Goal: Task Accomplishment & Management: Manage account settings

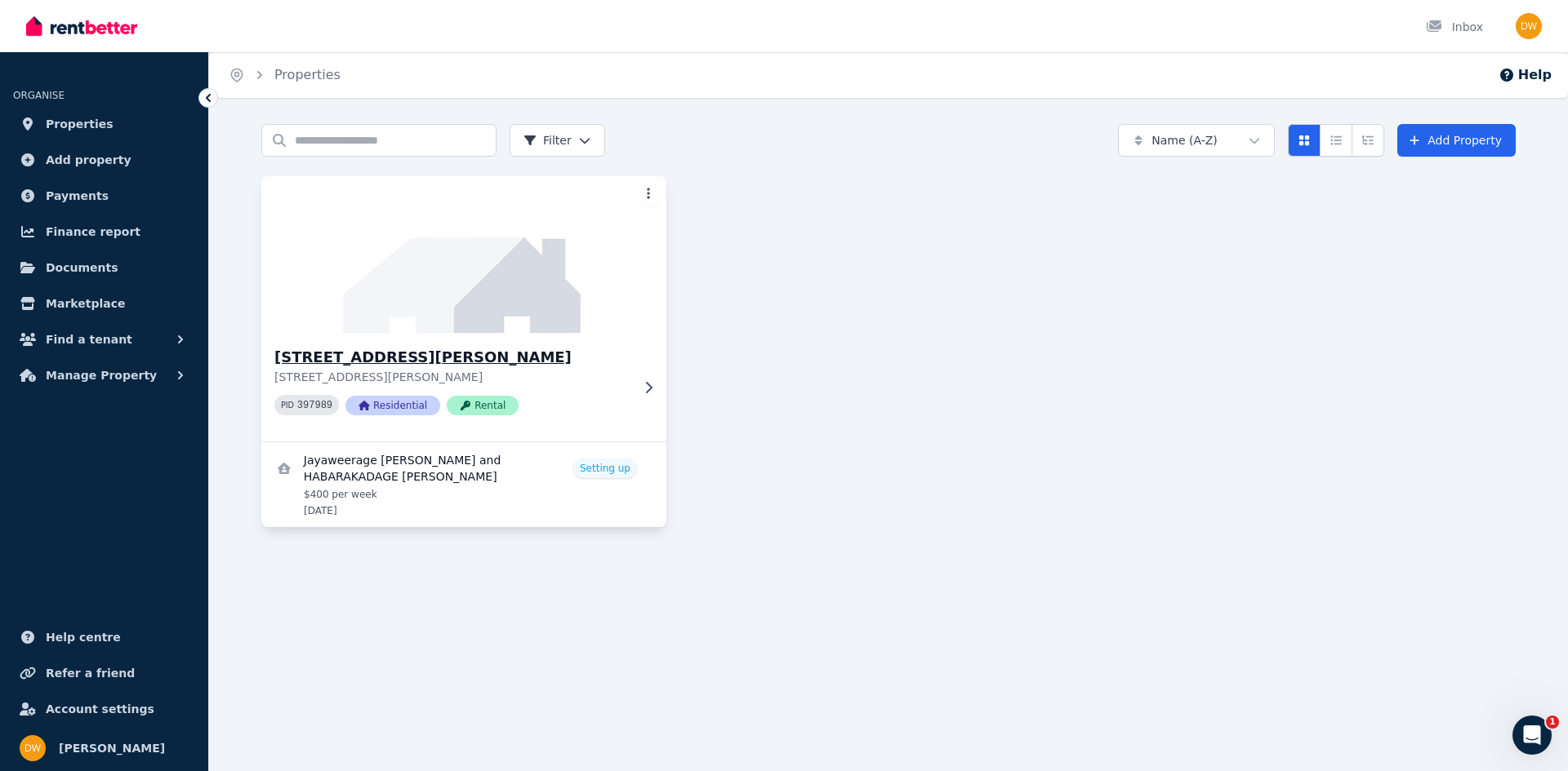
click at [598, 374] on p "52 Burniston Ave, Craigieburn VIC 3064" at bounding box center [452, 377] width 356 height 16
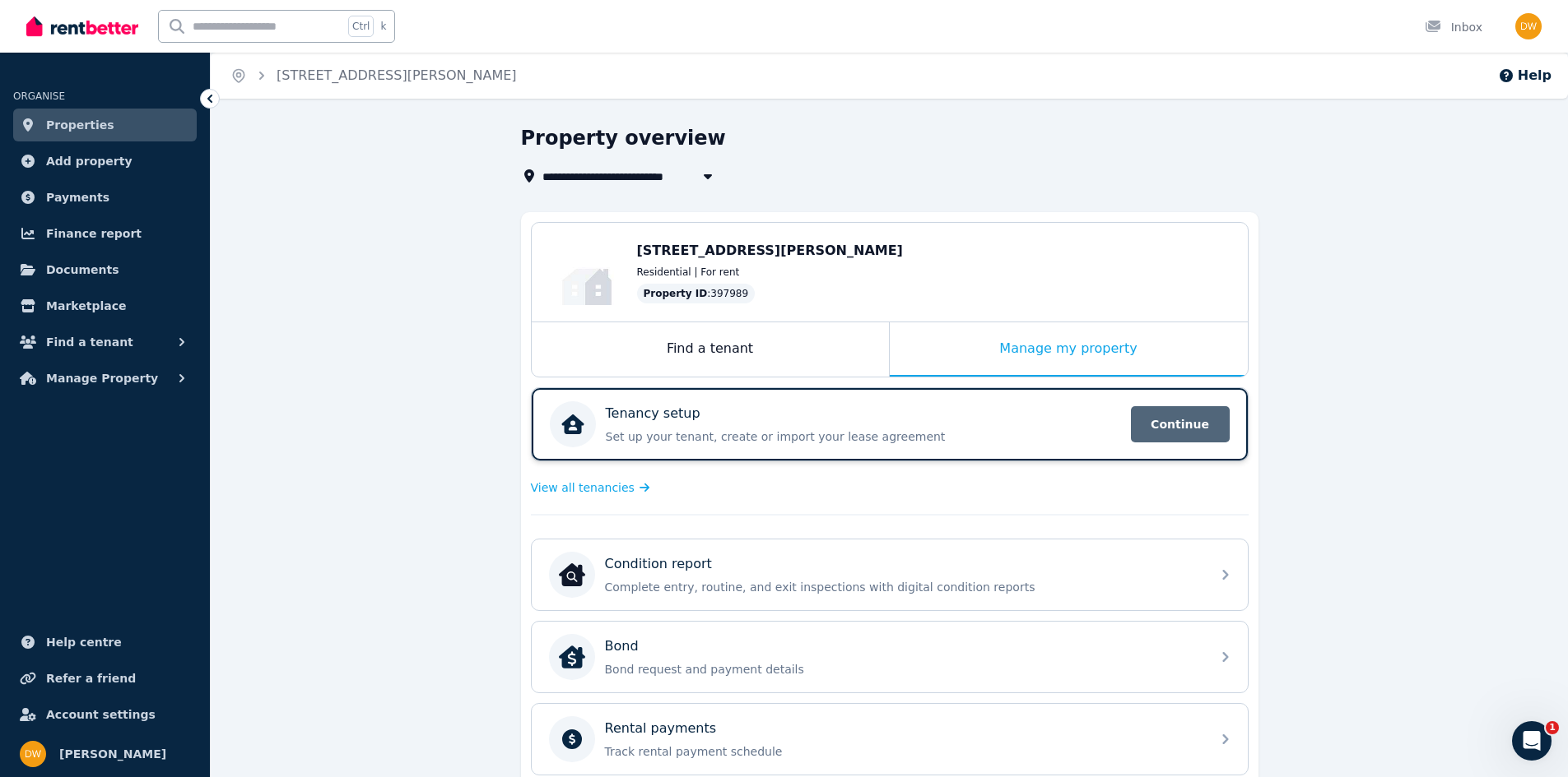
click at [1174, 418] on span "Continue" at bounding box center [1180, 424] width 99 height 36
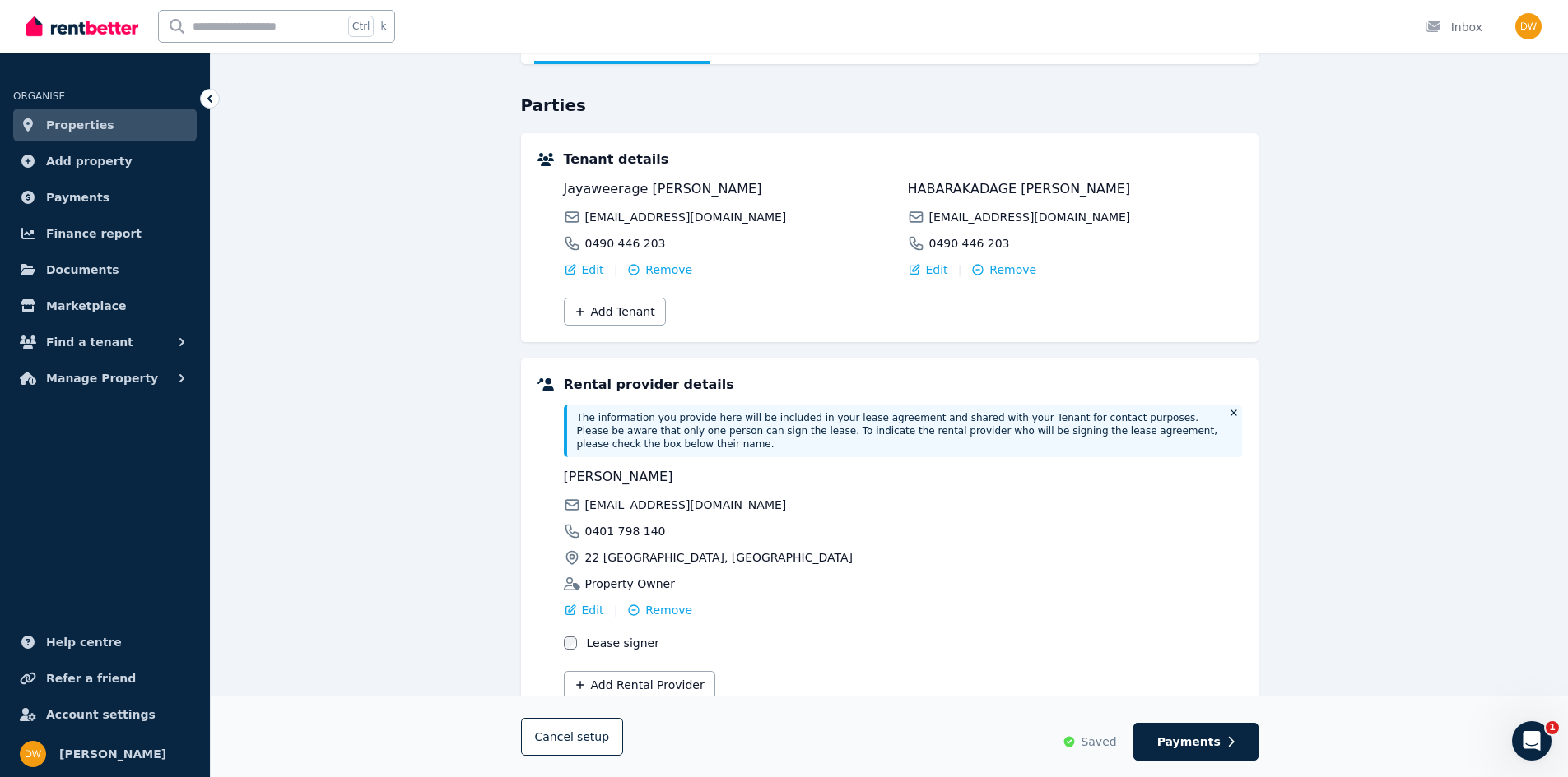
scroll to position [97, 0]
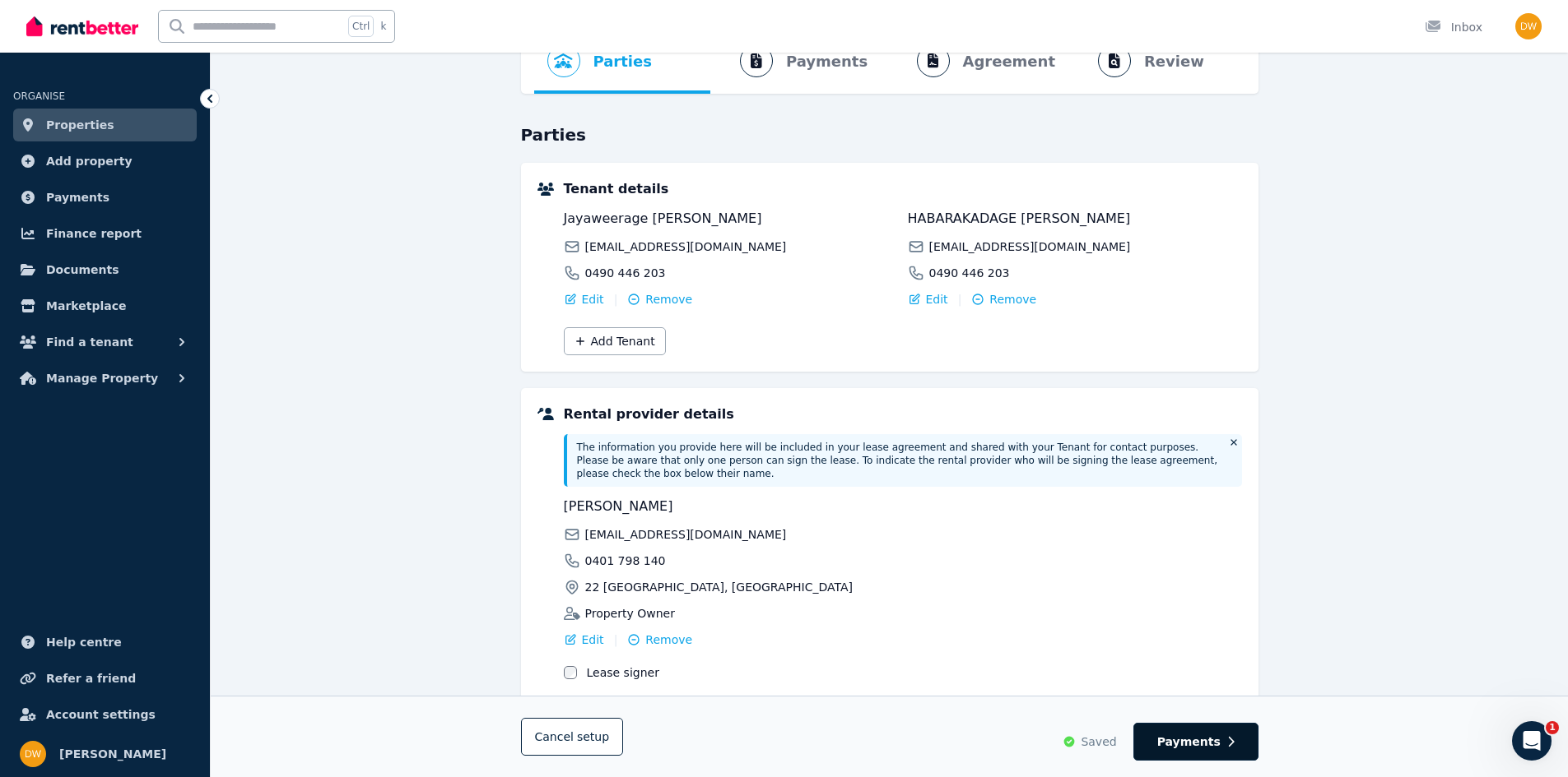
click at [1210, 734] on span "Payments" at bounding box center [1189, 742] width 63 height 16
select select "**********"
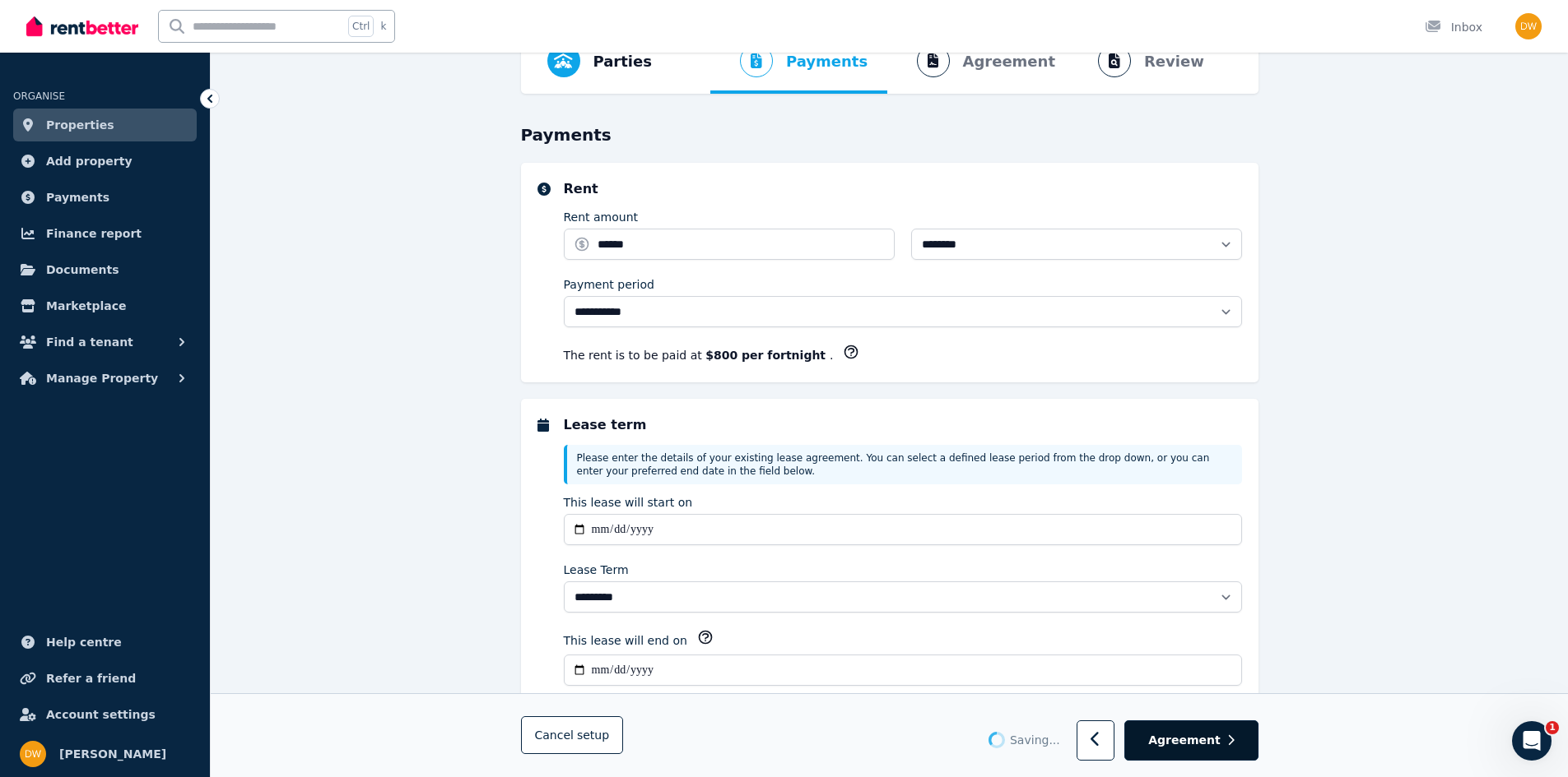
scroll to position [0, 0]
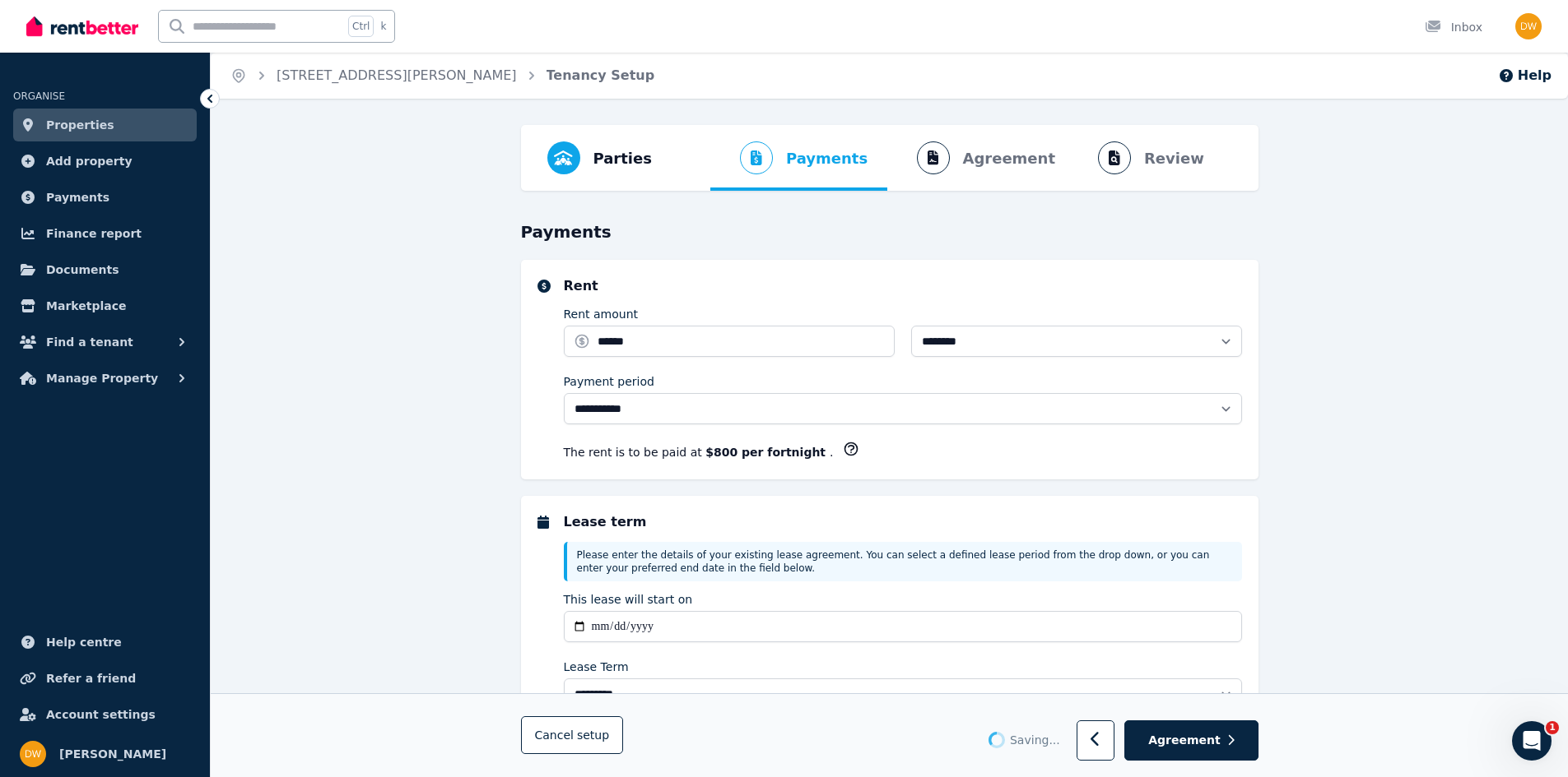
select select "**********"
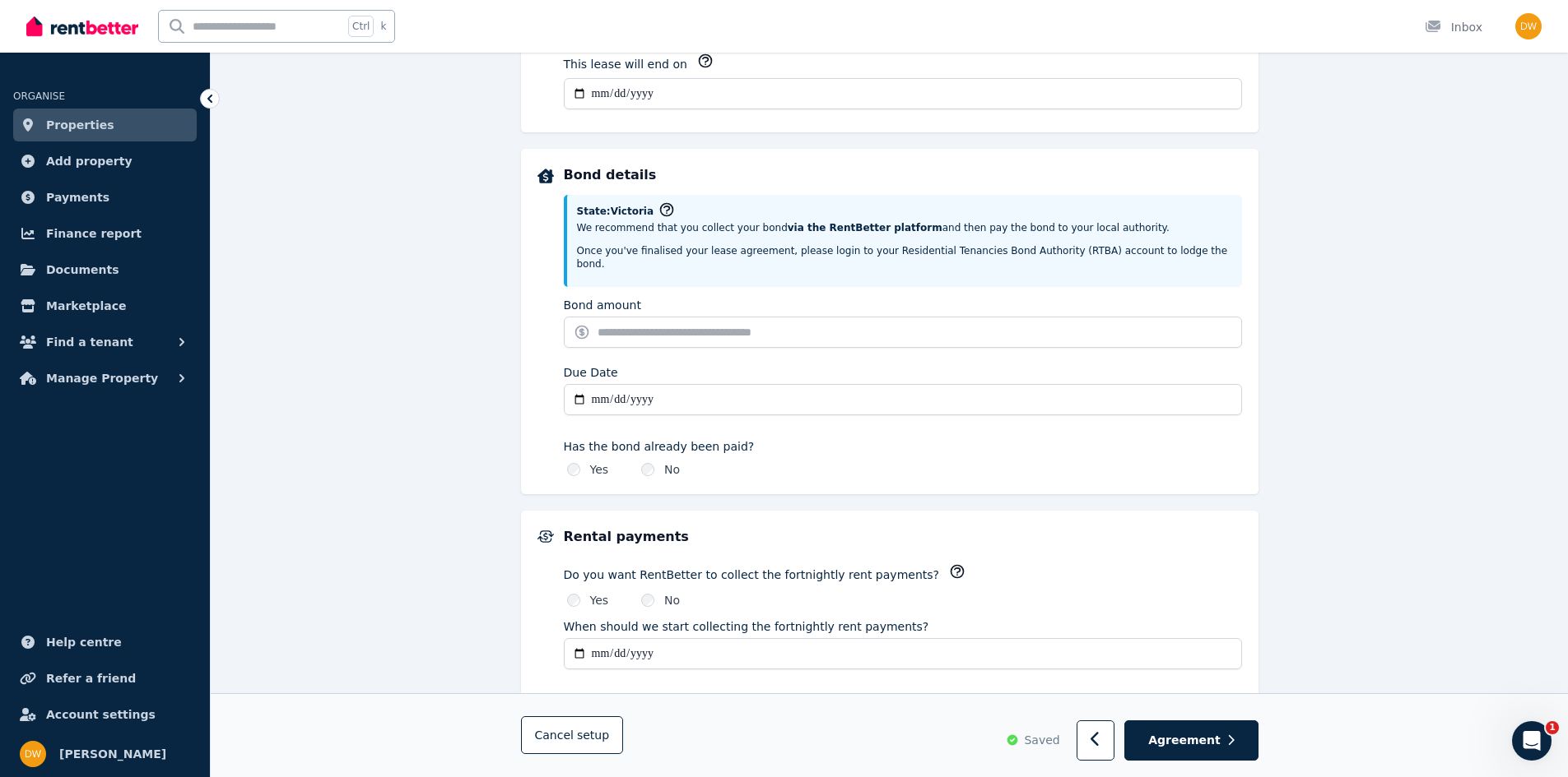
scroll to position [658, 0]
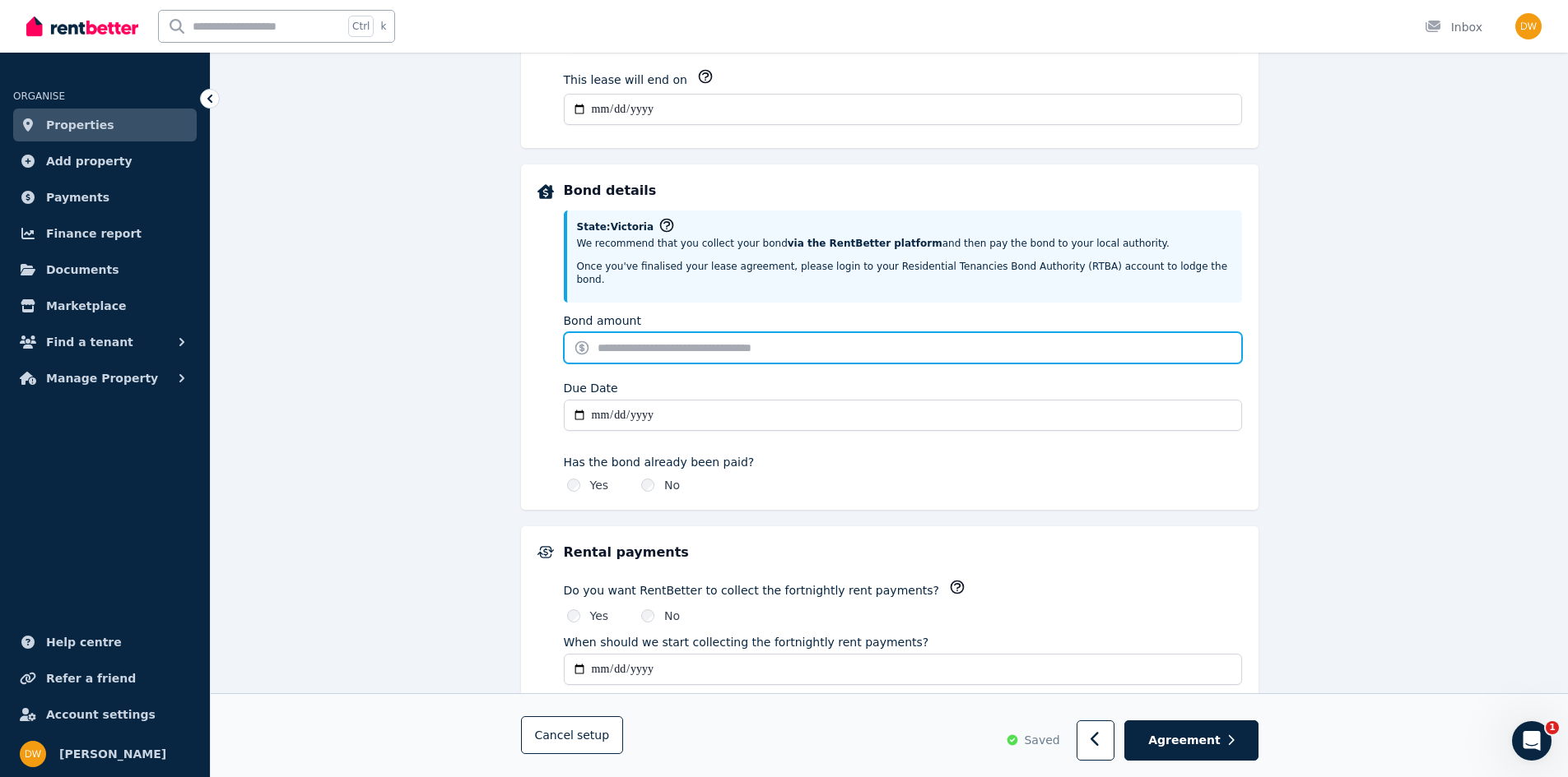
click at [625, 332] on input "Bond amount" at bounding box center [902, 348] width 678 height 32
type input "****"
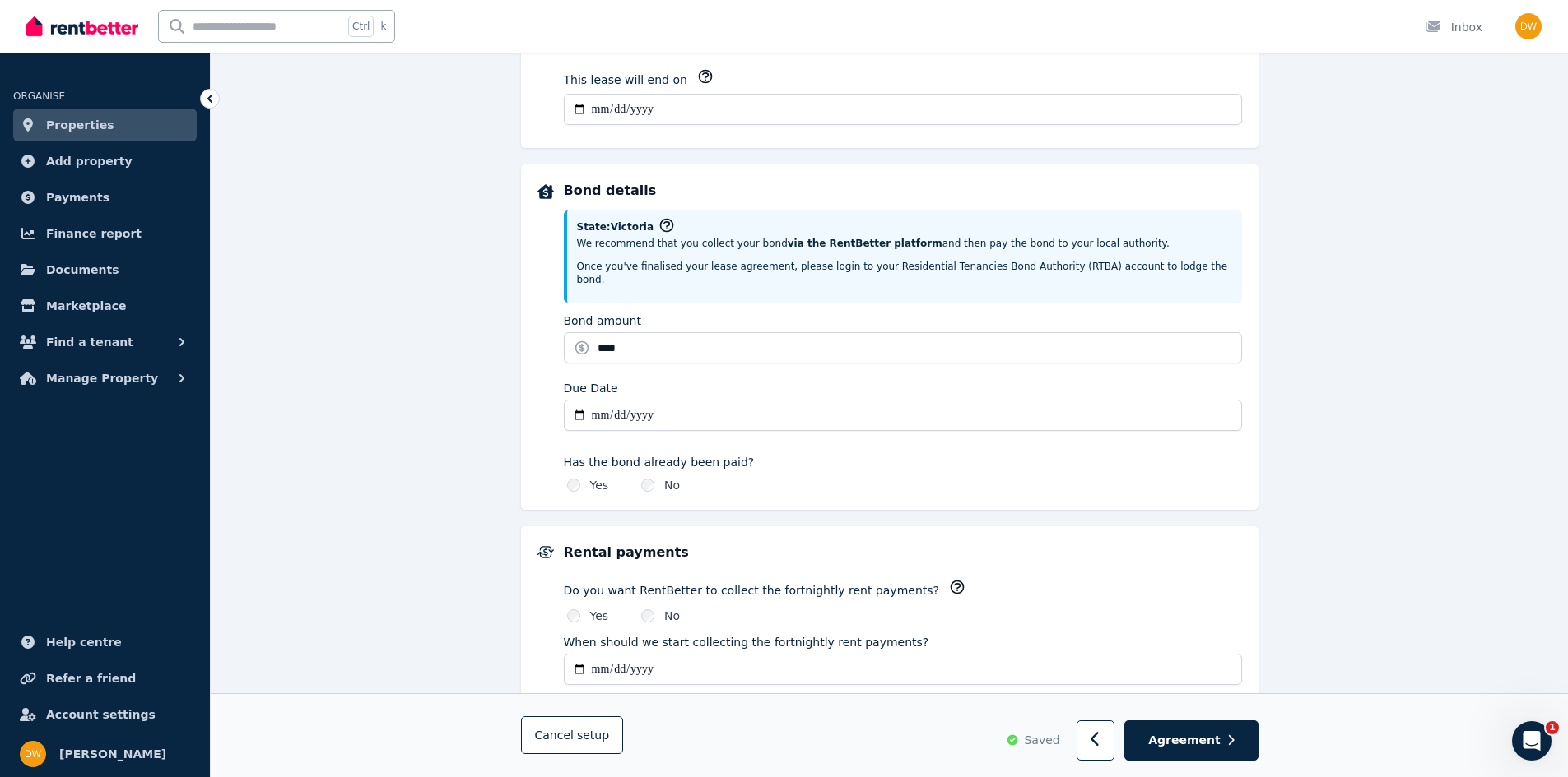
click at [600, 401] on input "Due Date" at bounding box center [902, 415] width 678 height 32
type input "**********"
click at [969, 429] on div "**********" at bounding box center [902, 337] width 678 height 312
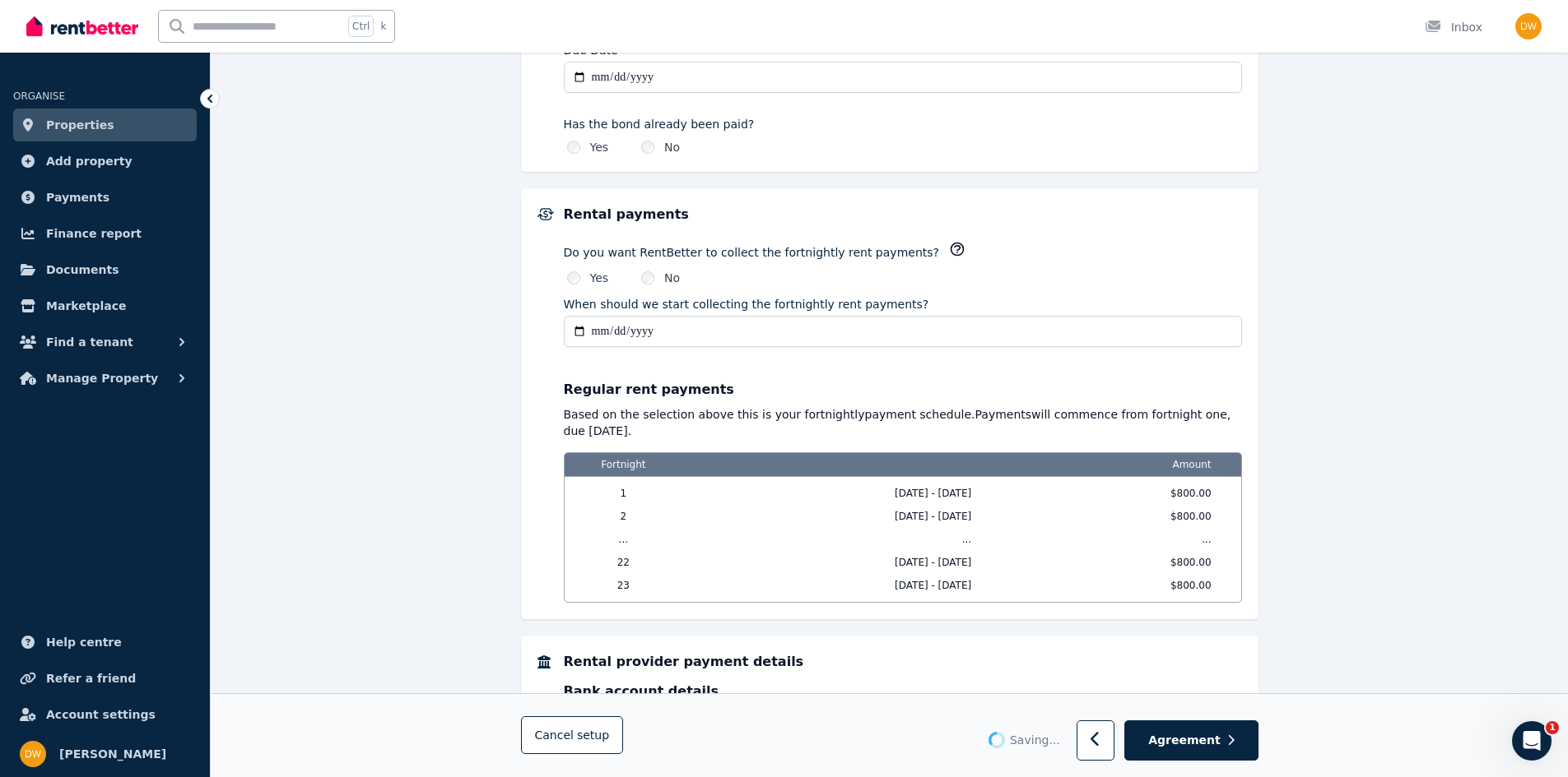
type input "*******"
type input "**********"
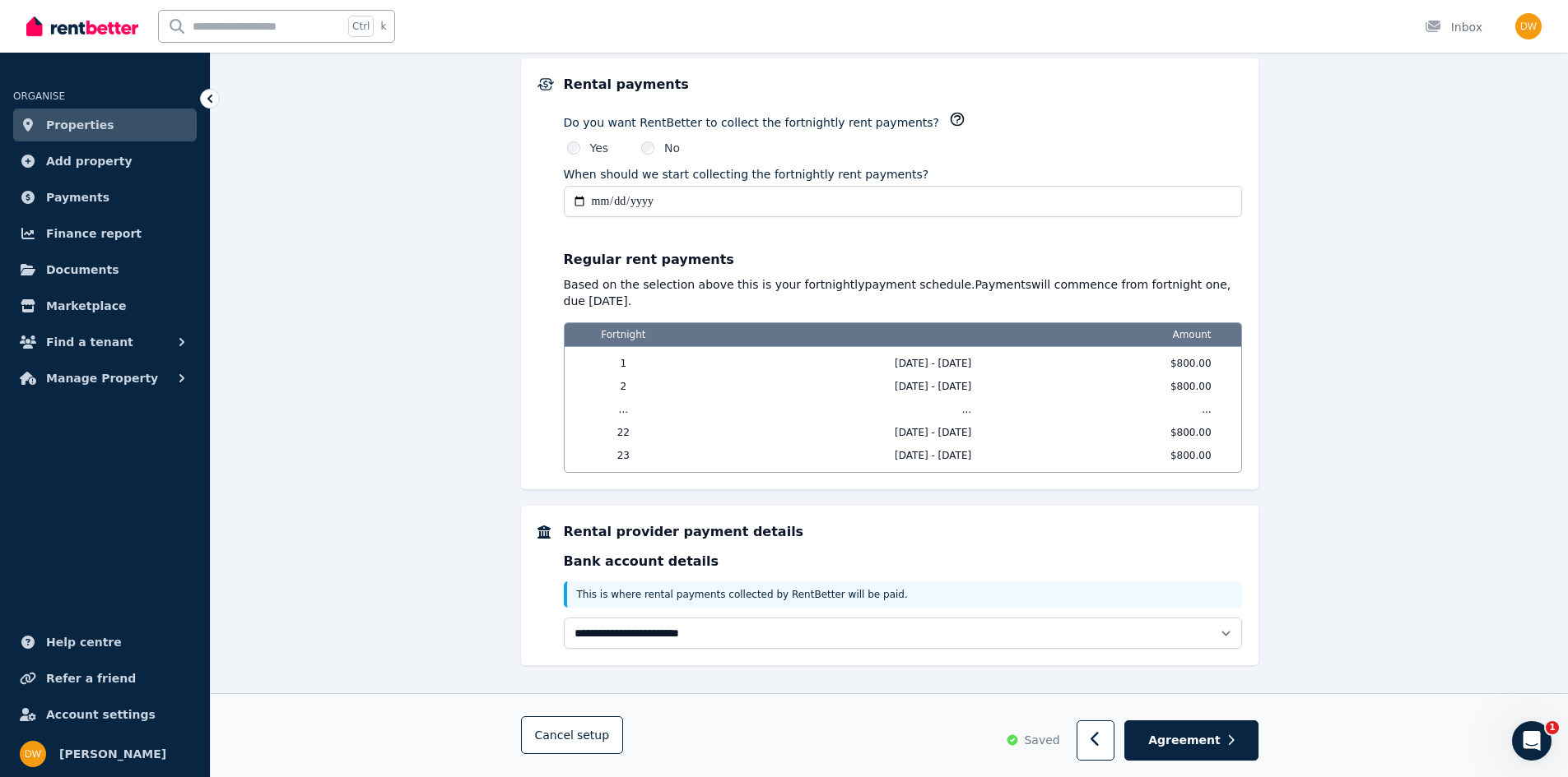
scroll to position [1184, 0]
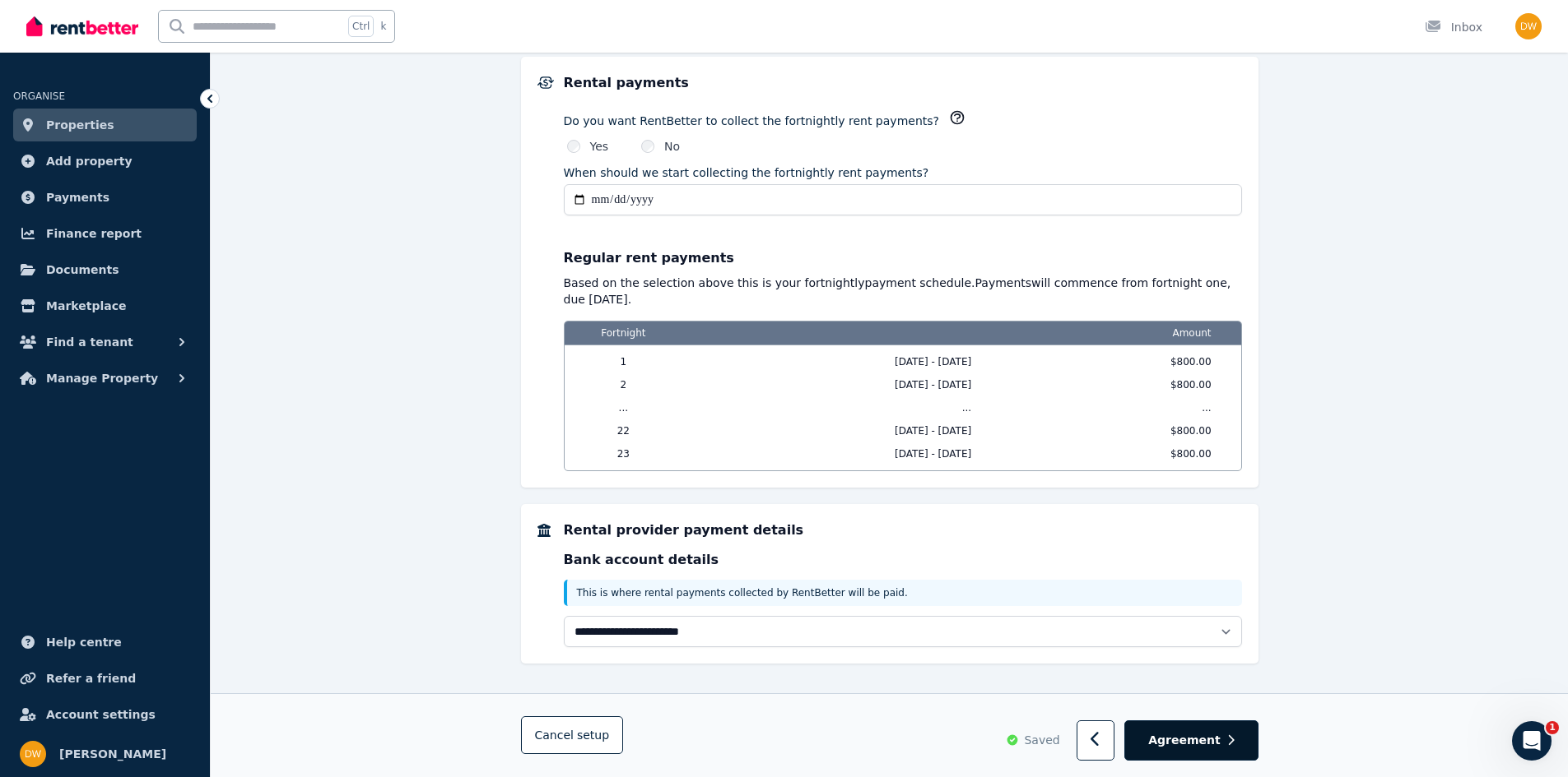
click at [1187, 738] on span "Agreement" at bounding box center [1184, 741] width 72 height 16
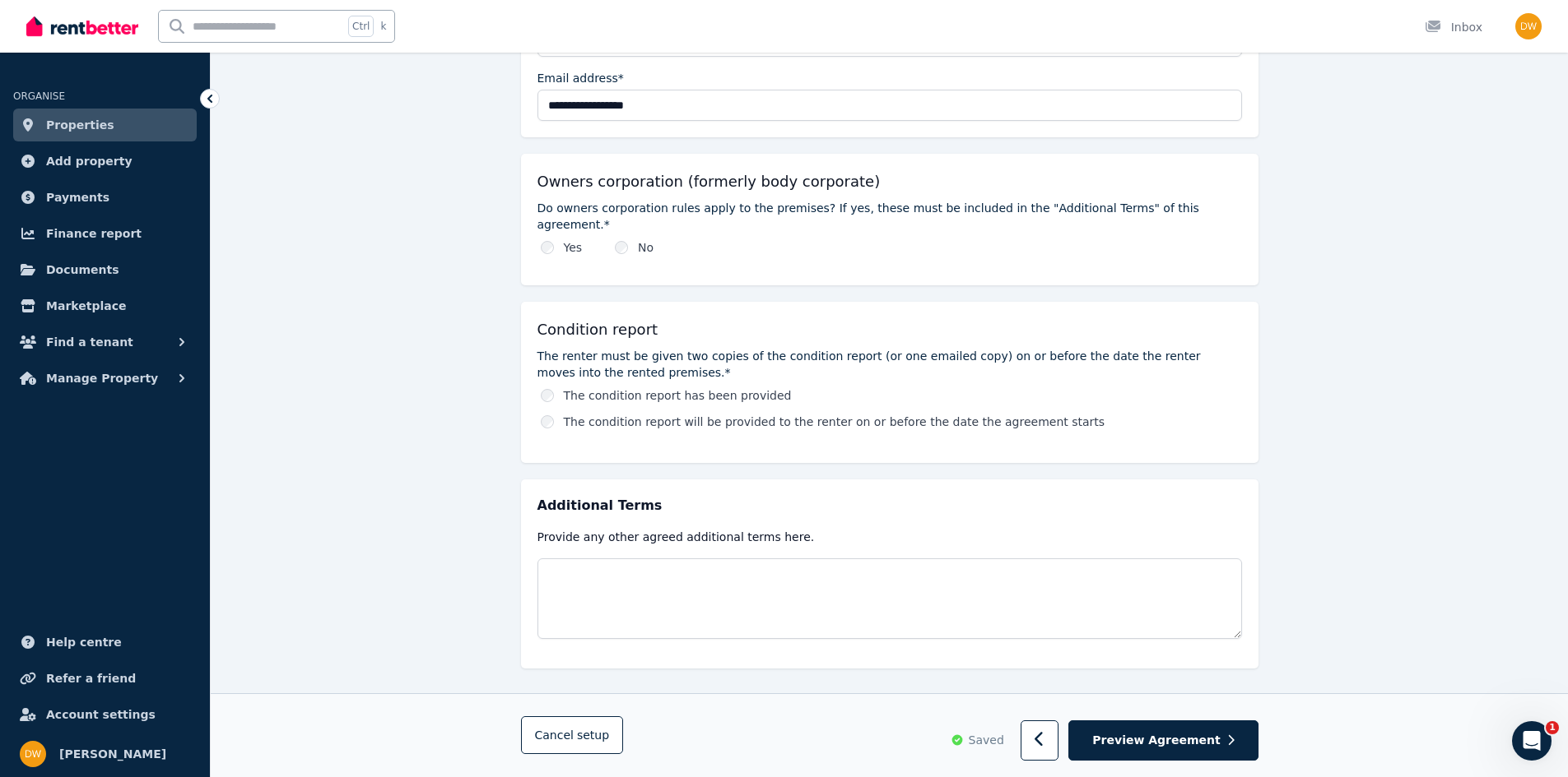
scroll to position [761, 0]
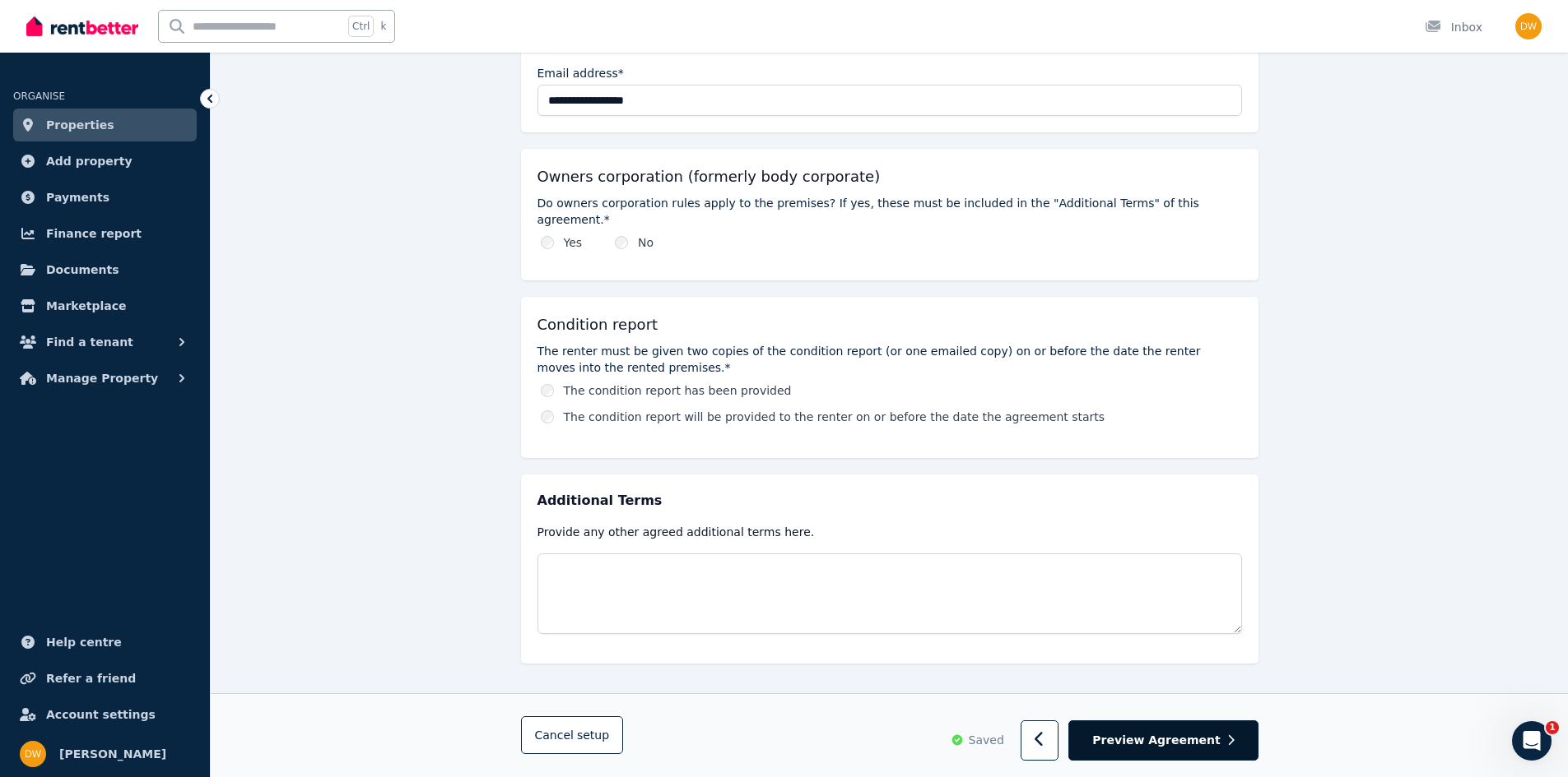
click at [1189, 738] on span "Preview Agreement" at bounding box center [1156, 741] width 128 height 16
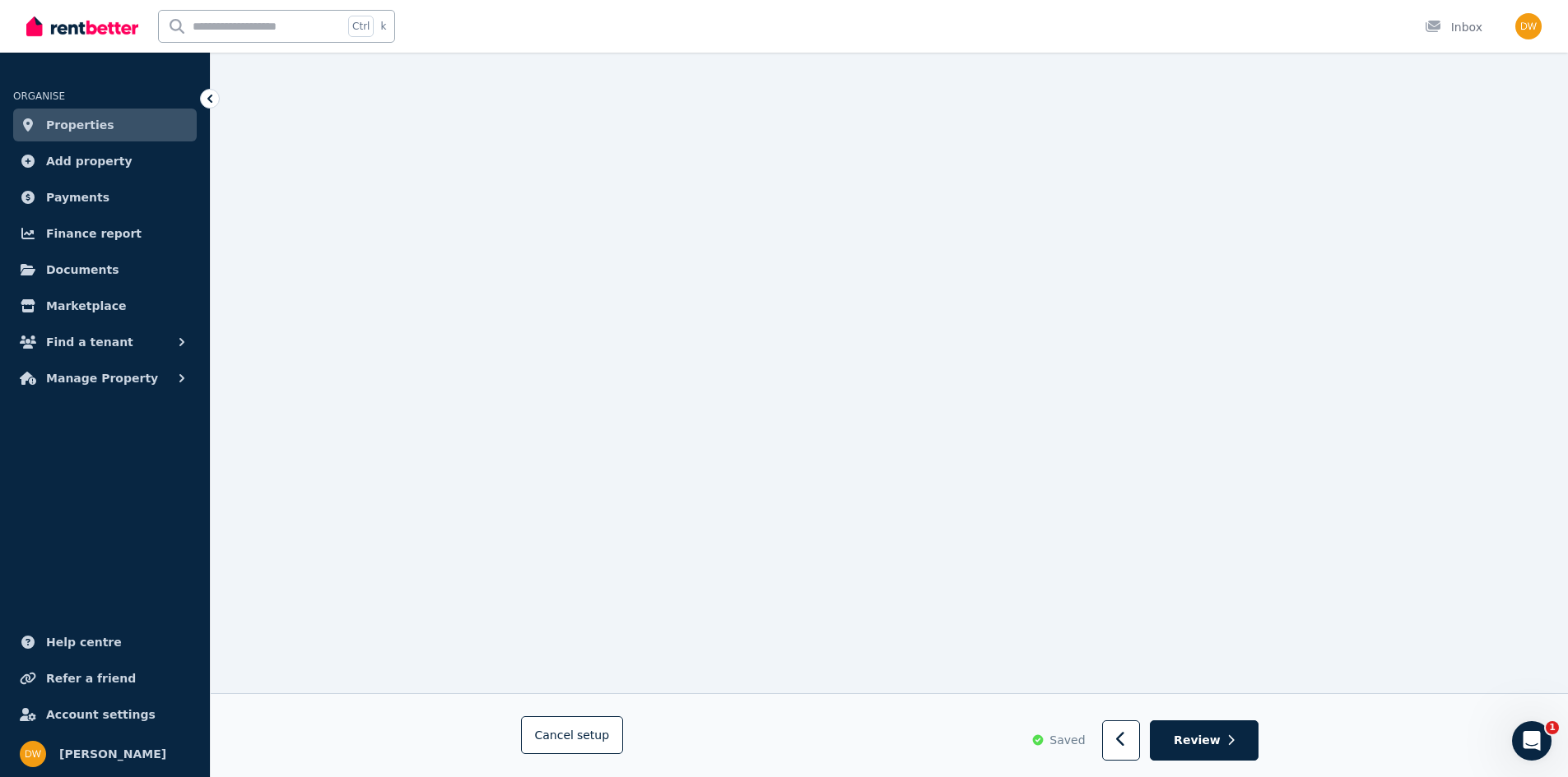
scroll to position [10164, 0]
click at [1201, 739] on span "Review" at bounding box center [1197, 740] width 47 height 16
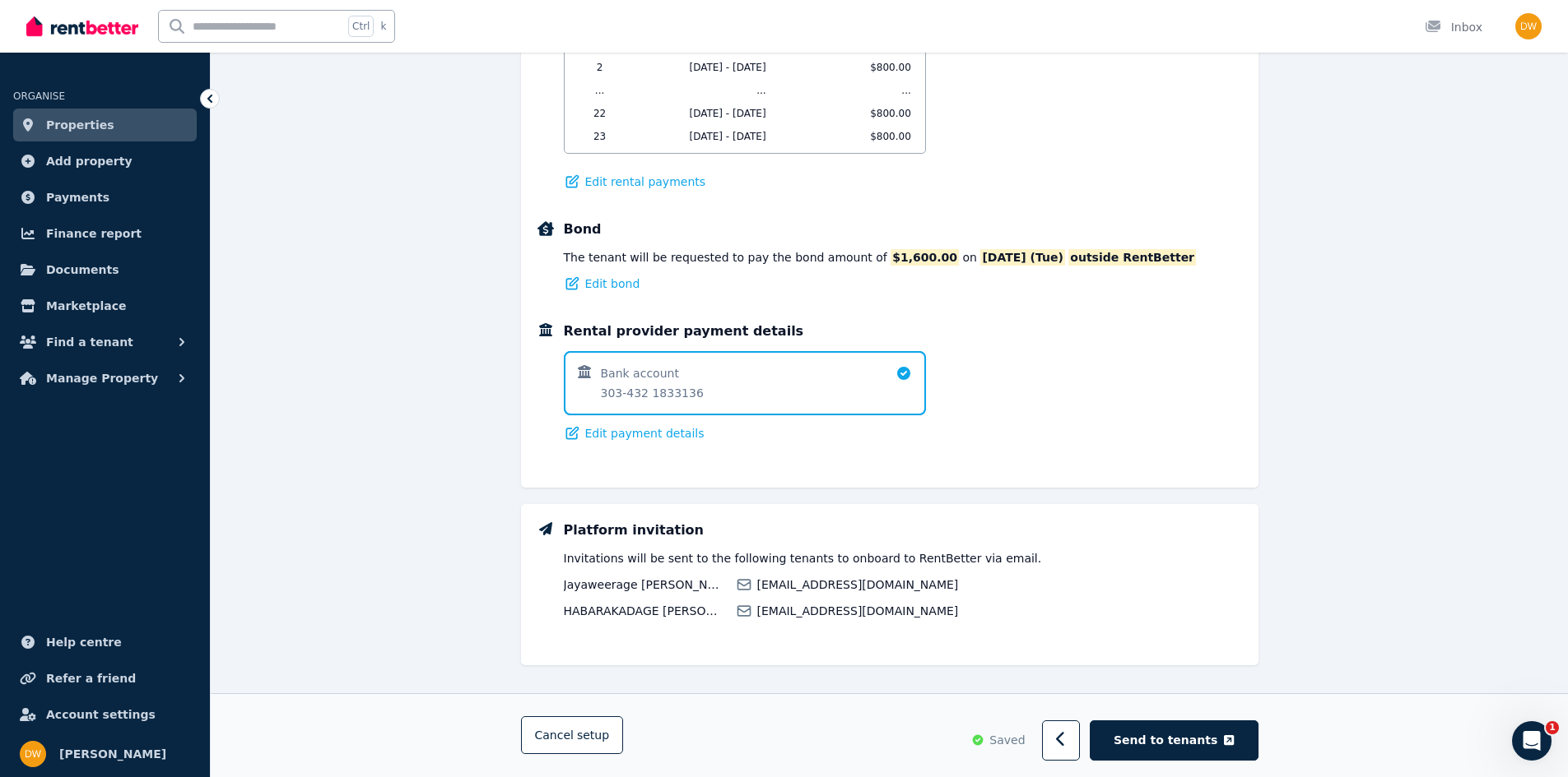
scroll to position [996, 0]
click at [1187, 738] on span "Send to tenants" at bounding box center [1165, 741] width 104 height 16
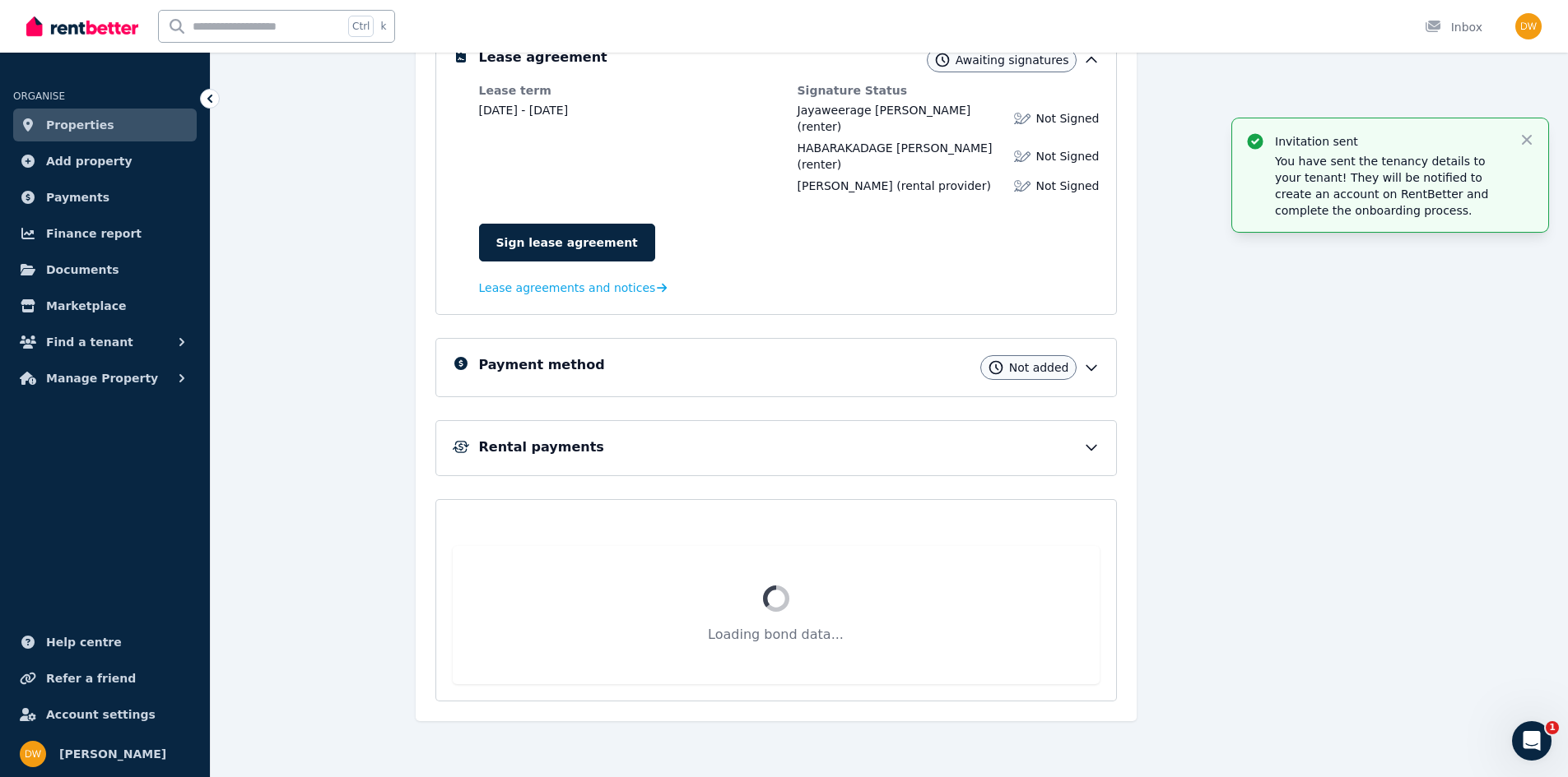
scroll to position [226, 0]
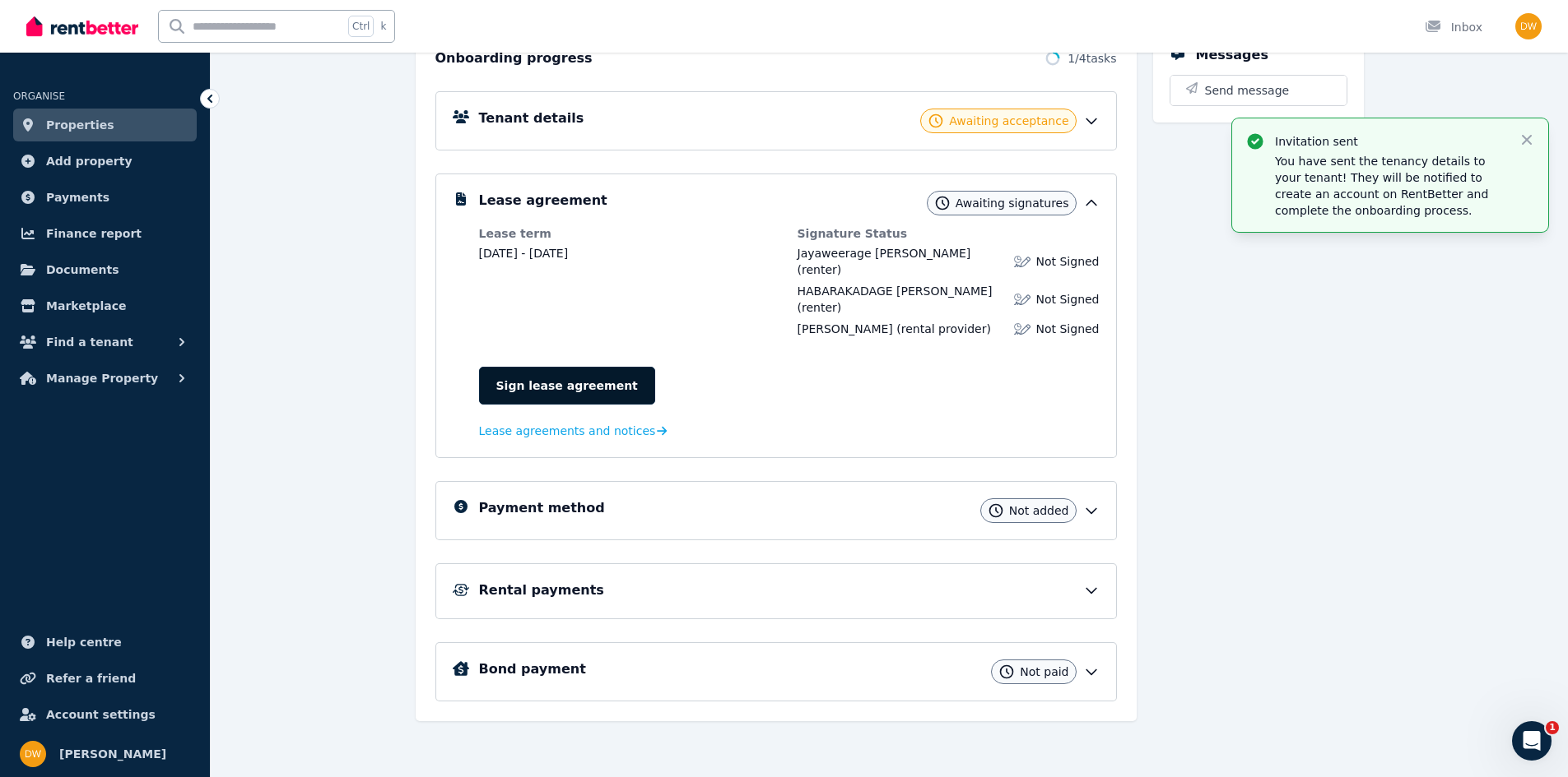
click at [530, 382] on link "Sign lease agreement" at bounding box center [567, 386] width 177 height 38
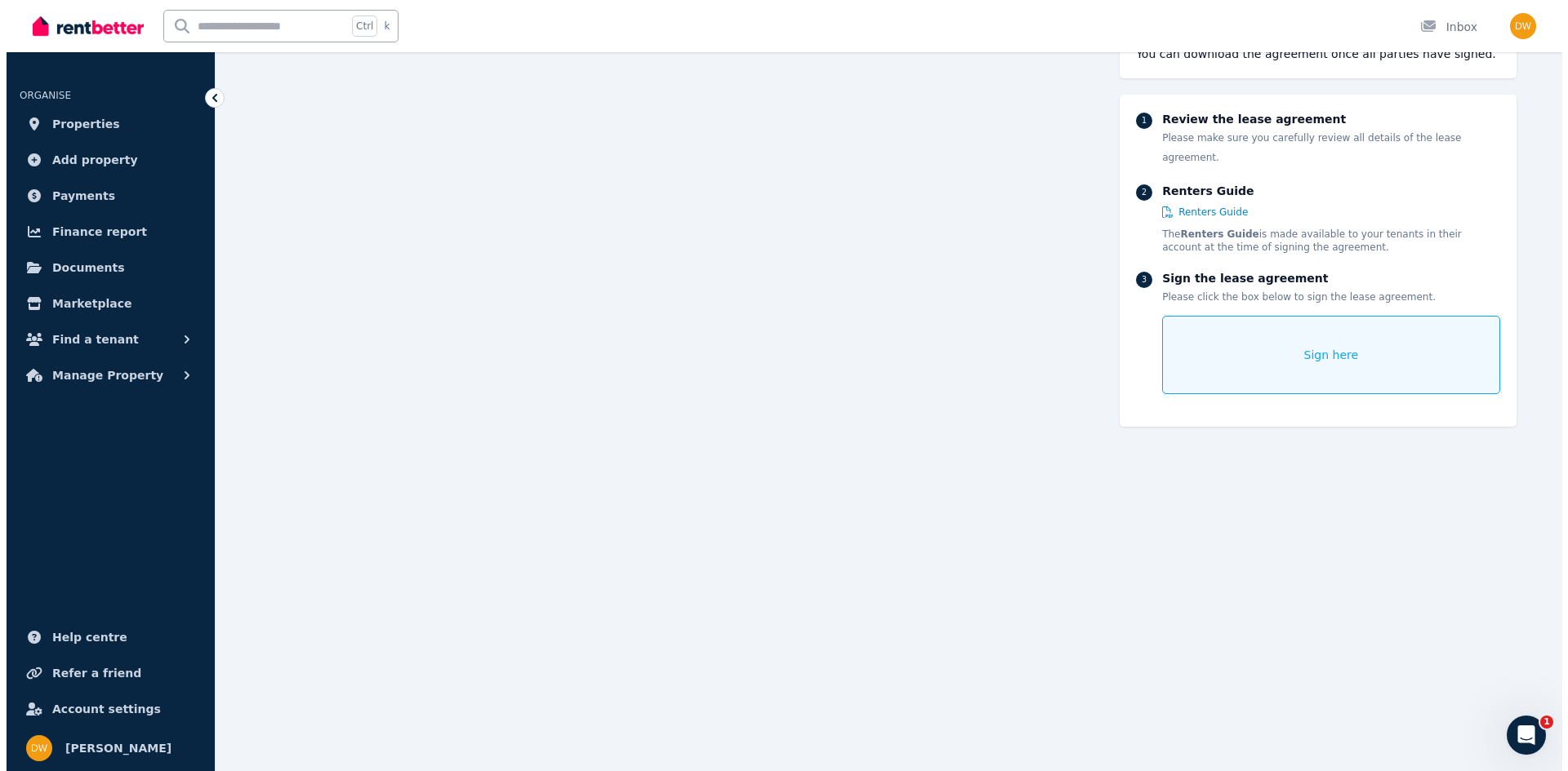
scroll to position [163, 0]
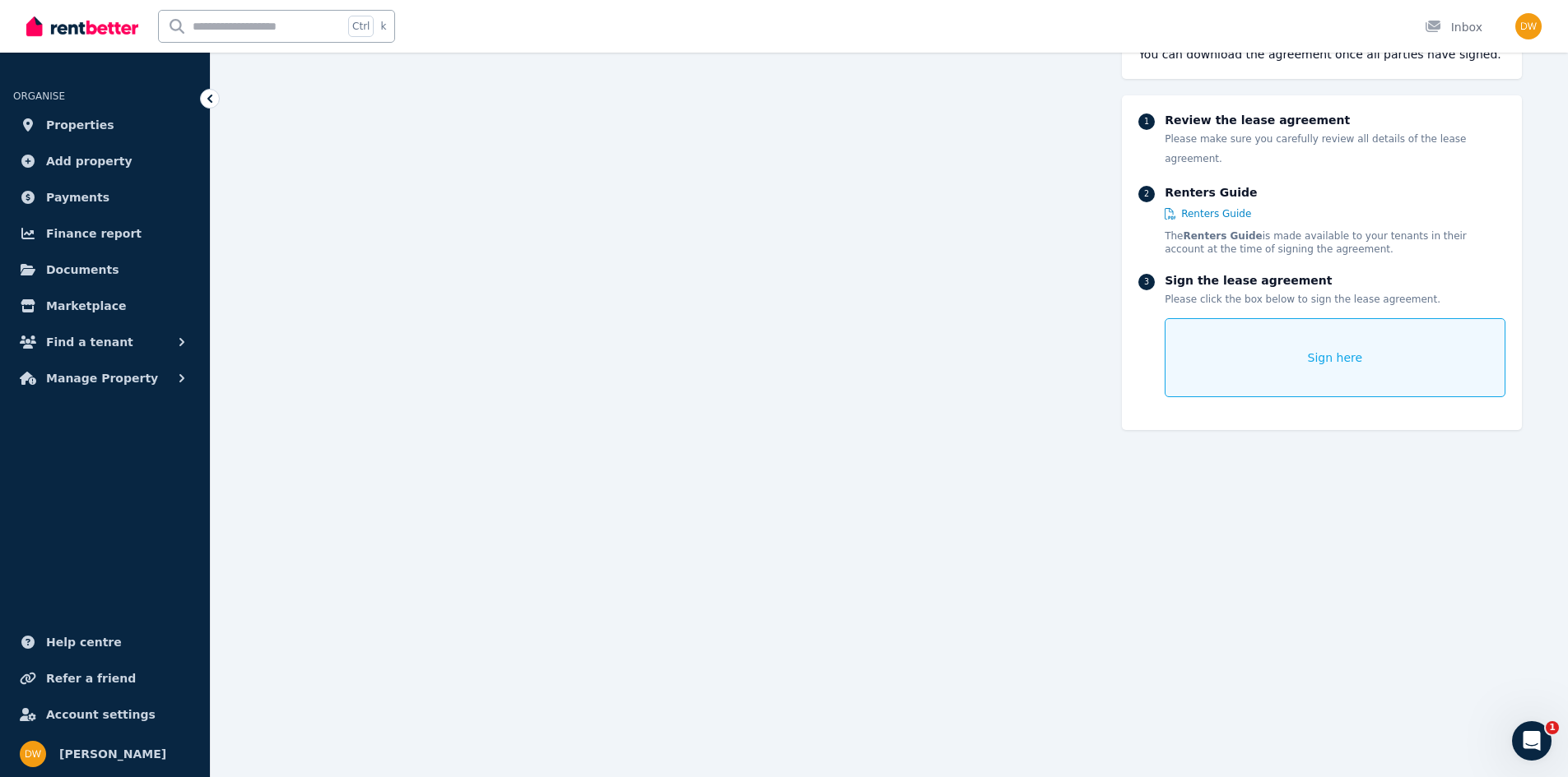
click at [1337, 349] on span "Sign here" at bounding box center [1335, 357] width 55 height 16
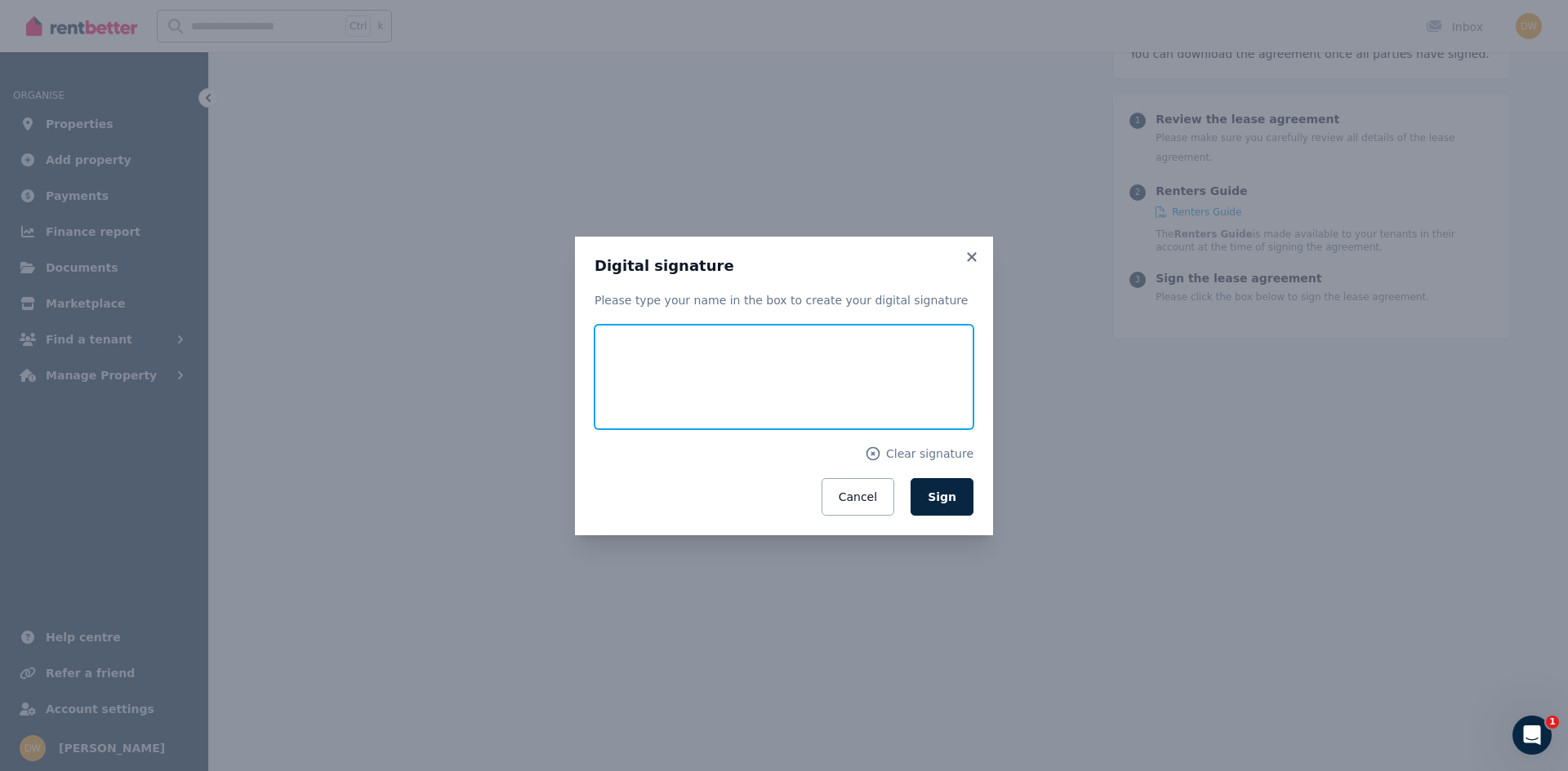
click at [713, 366] on input "text" at bounding box center [784, 377] width 379 height 105
type input "**********"
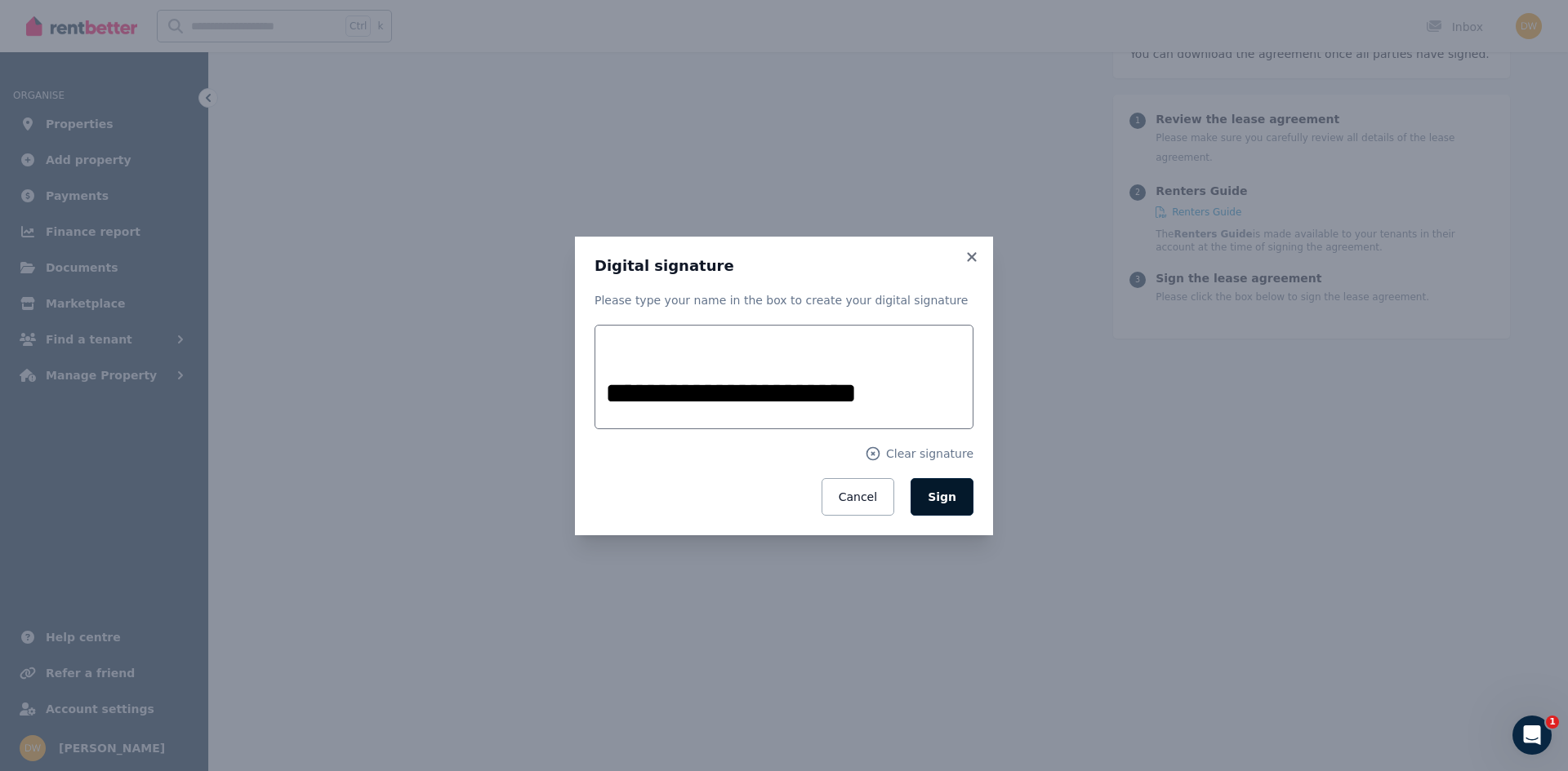
click at [958, 502] on button "Sign" at bounding box center [942, 497] width 63 height 38
click at [958, 502] on div "Cancel Sign" at bounding box center [784, 497] width 379 height 38
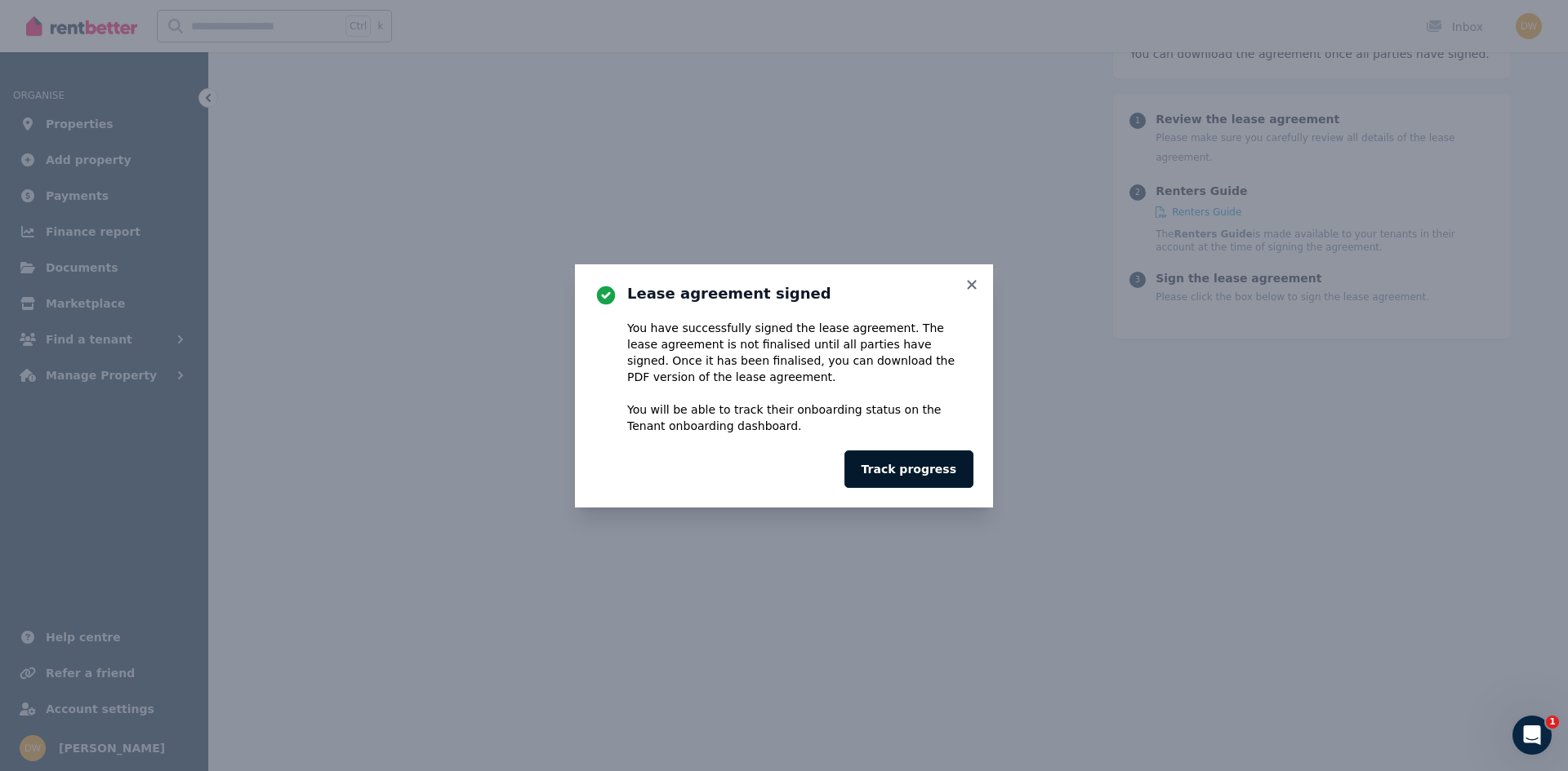
click at [932, 471] on button "Track progress" at bounding box center [909, 469] width 129 height 38
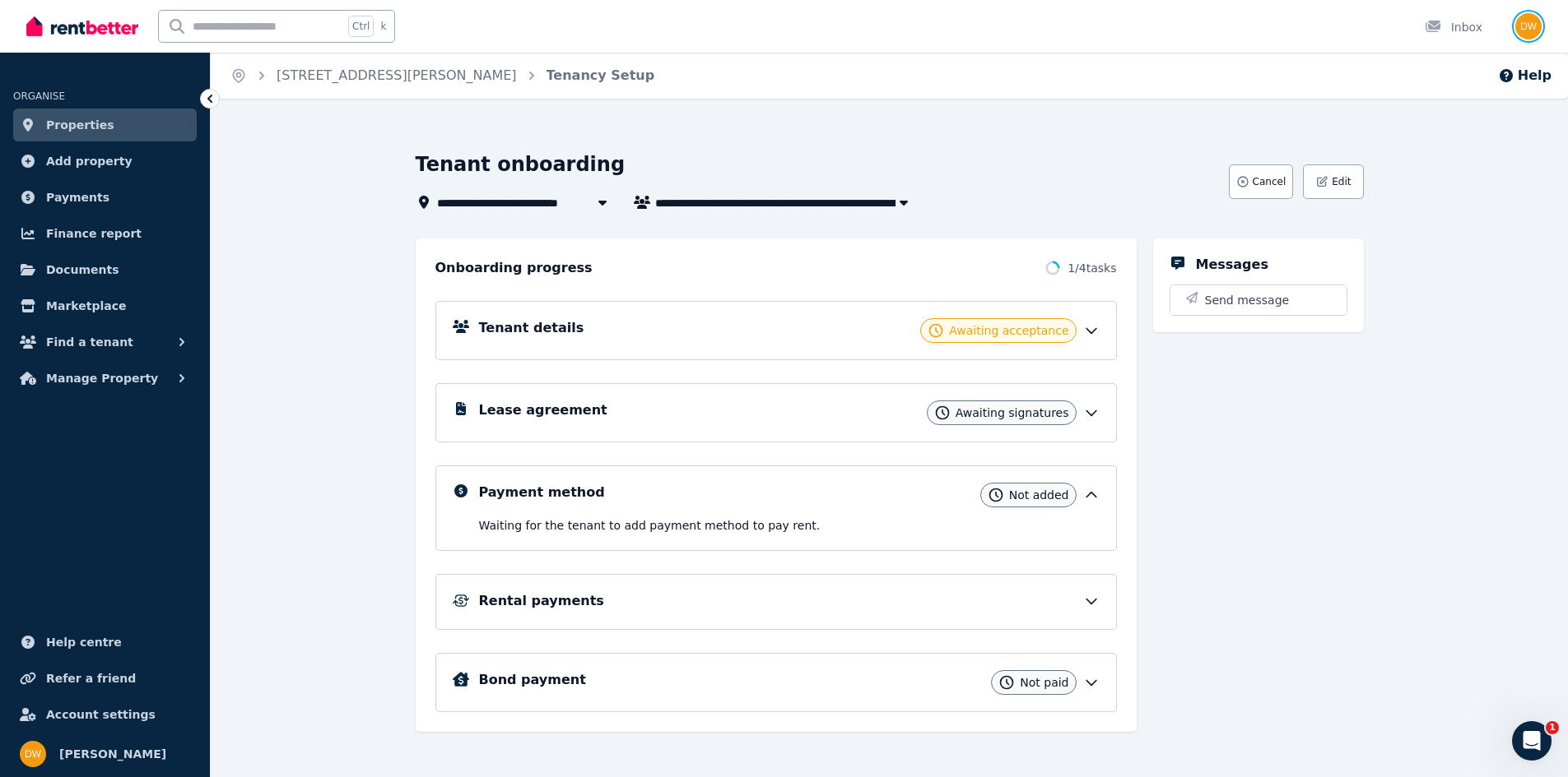
click at [1527, 27] on img "button" at bounding box center [1527, 26] width 26 height 26
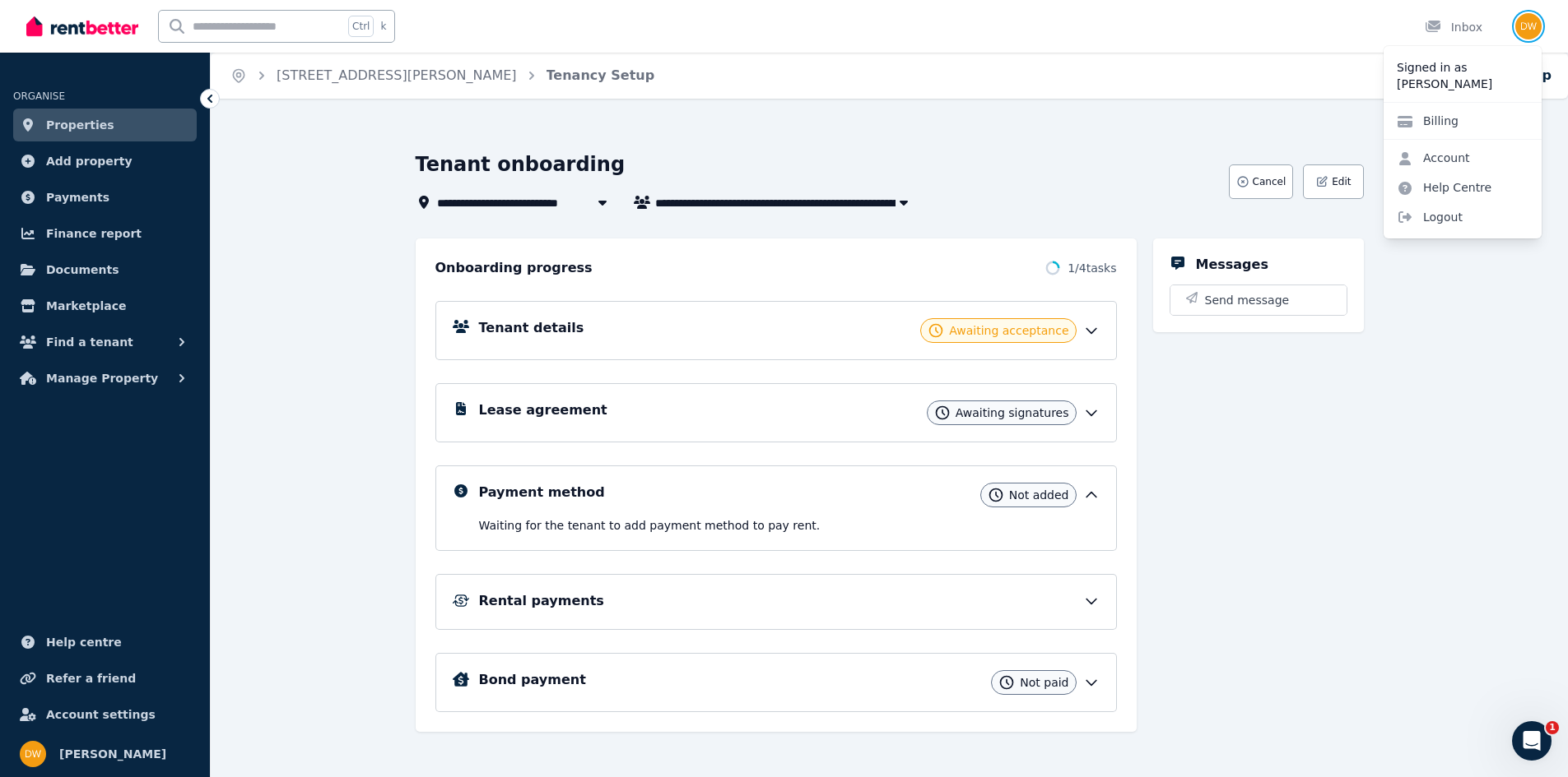
click at [1527, 27] on img "button" at bounding box center [1527, 26] width 26 height 26
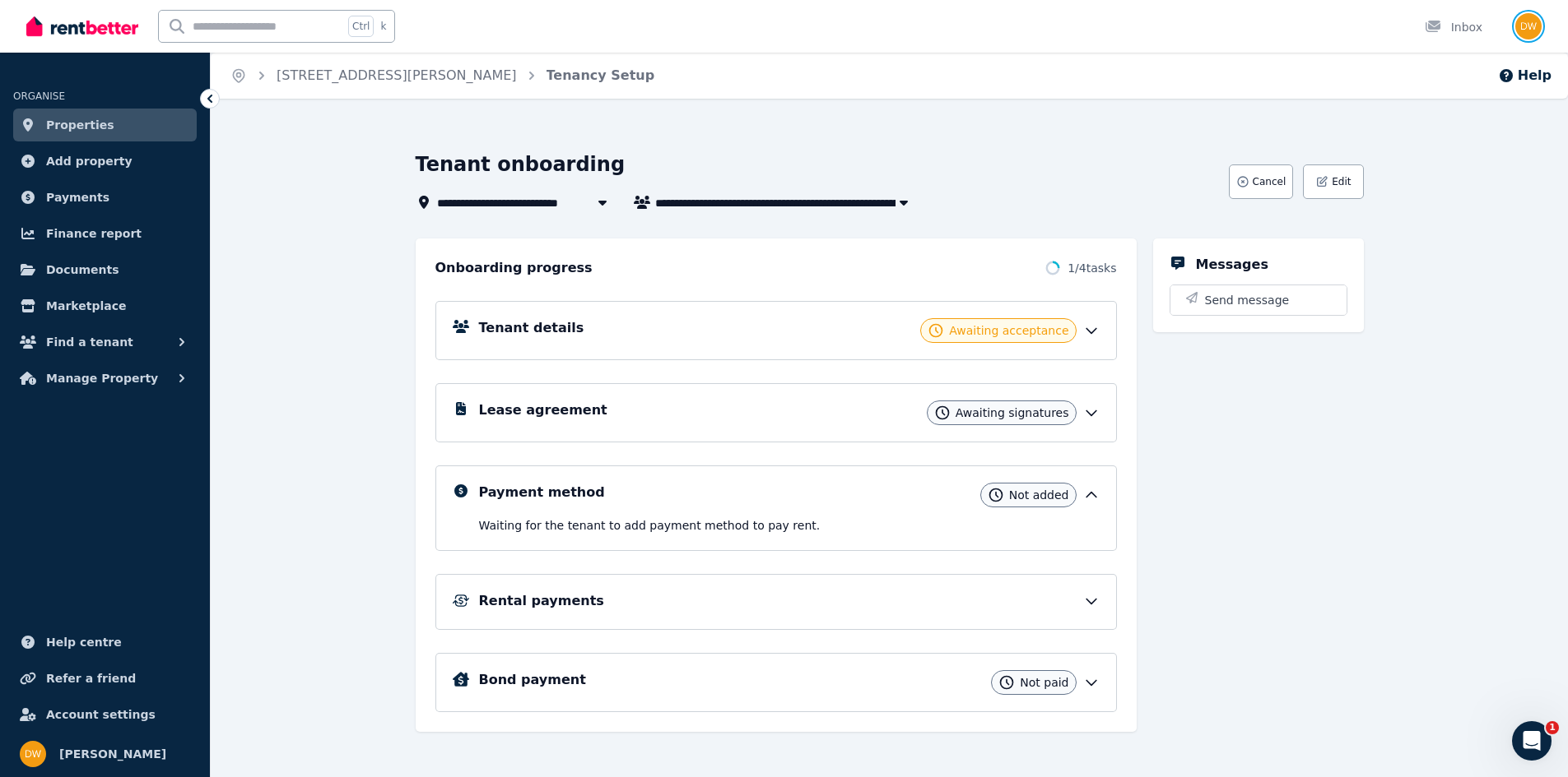
click at [1522, 31] on img "button" at bounding box center [1527, 26] width 26 height 26
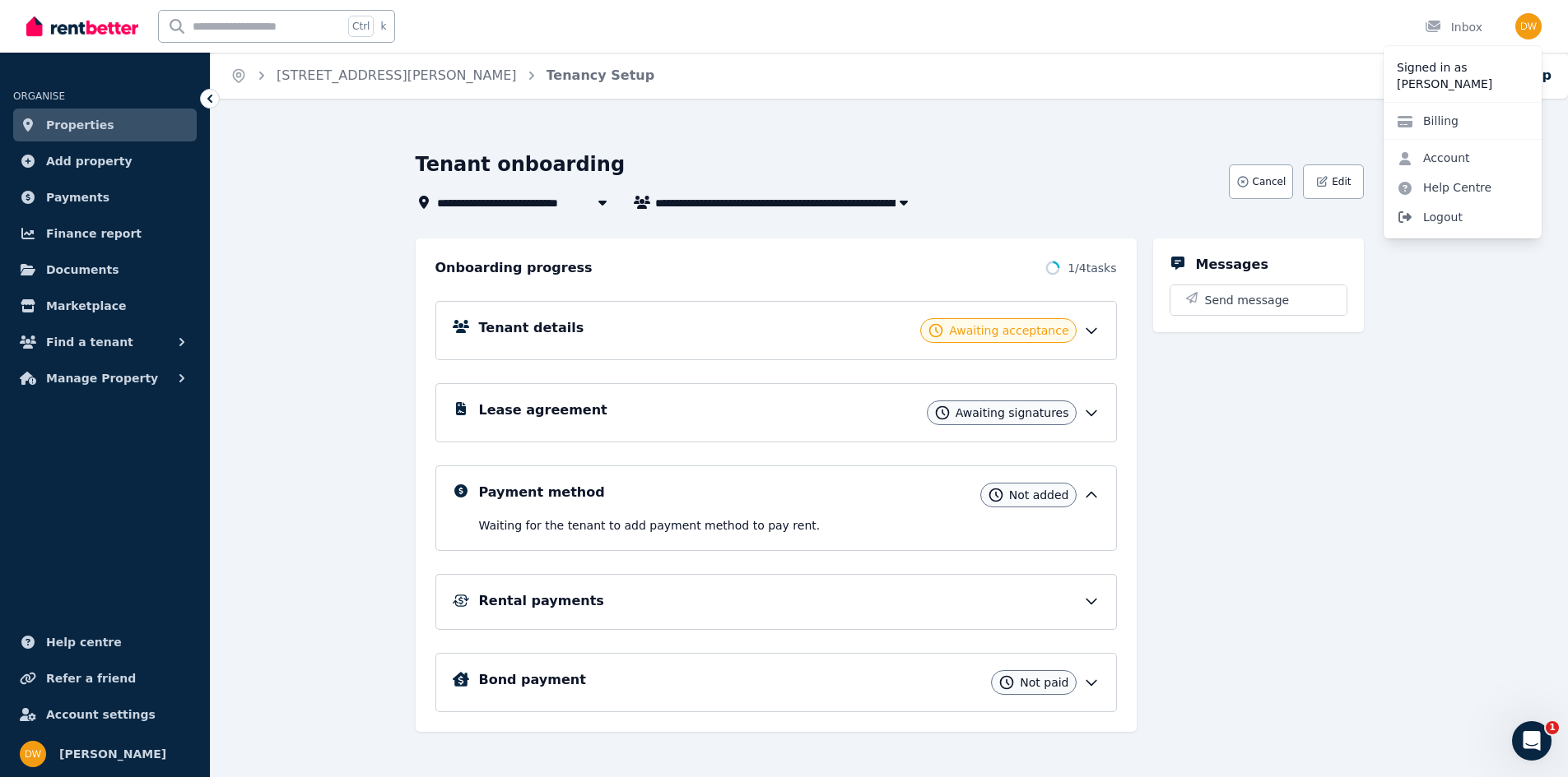
click at [1442, 218] on span "Logout" at bounding box center [1462, 217] width 158 height 30
click at [1442, 217] on span "Logout" at bounding box center [1462, 217] width 158 height 30
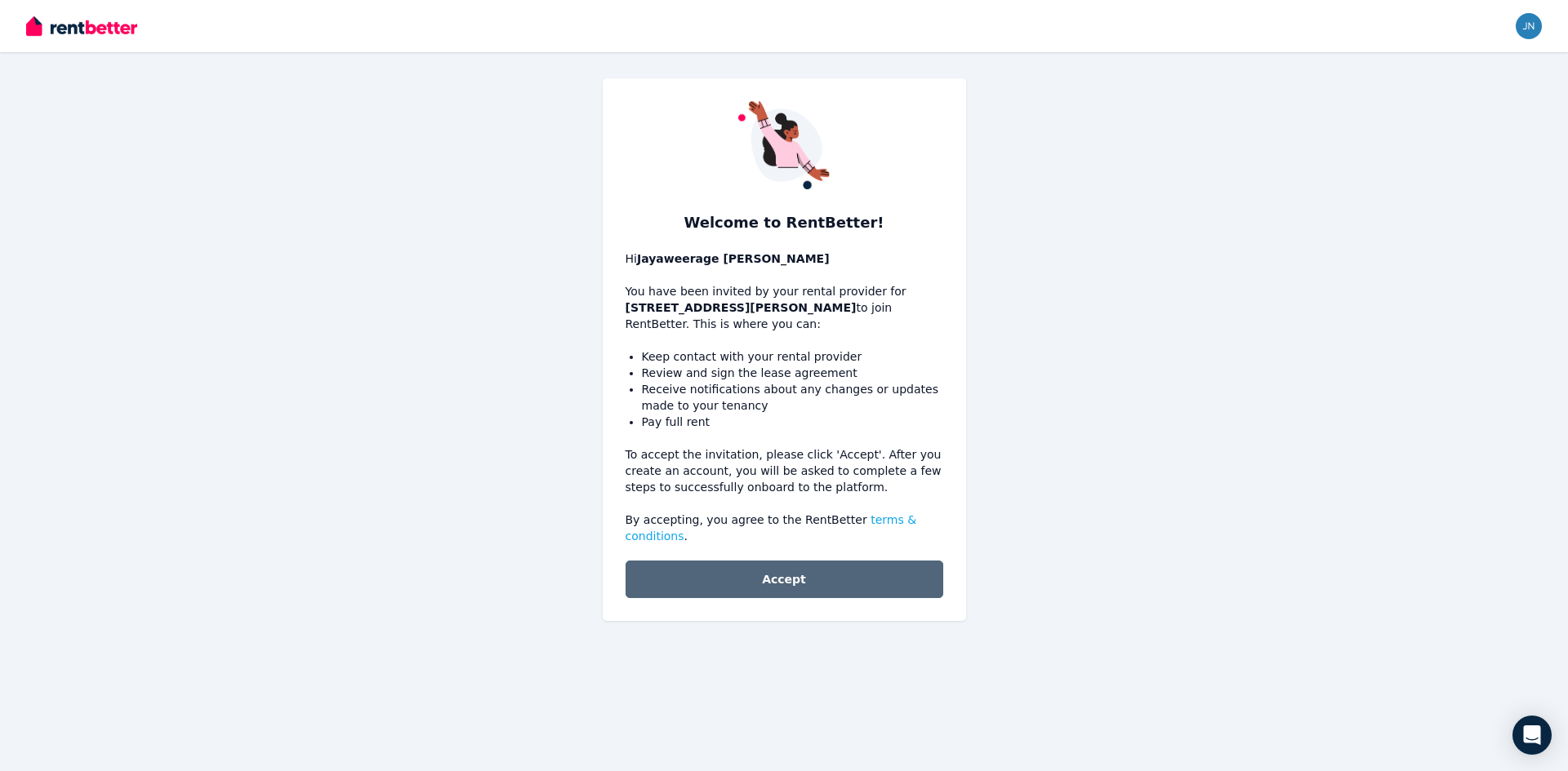
click at [791, 572] on button "Accept" at bounding box center [784, 580] width 317 height 38
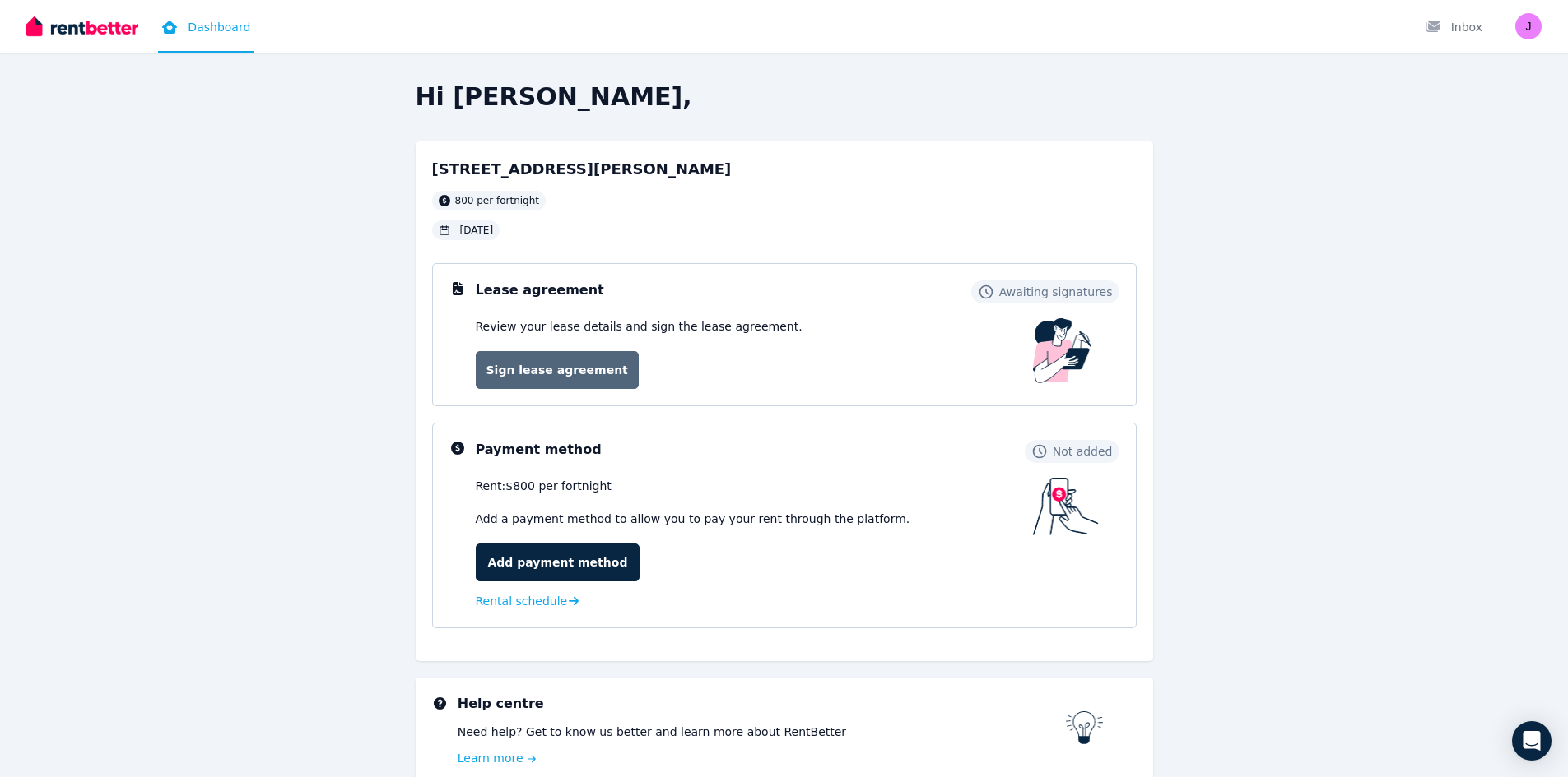
click at [514, 367] on link "Sign lease agreement" at bounding box center [557, 370] width 163 height 38
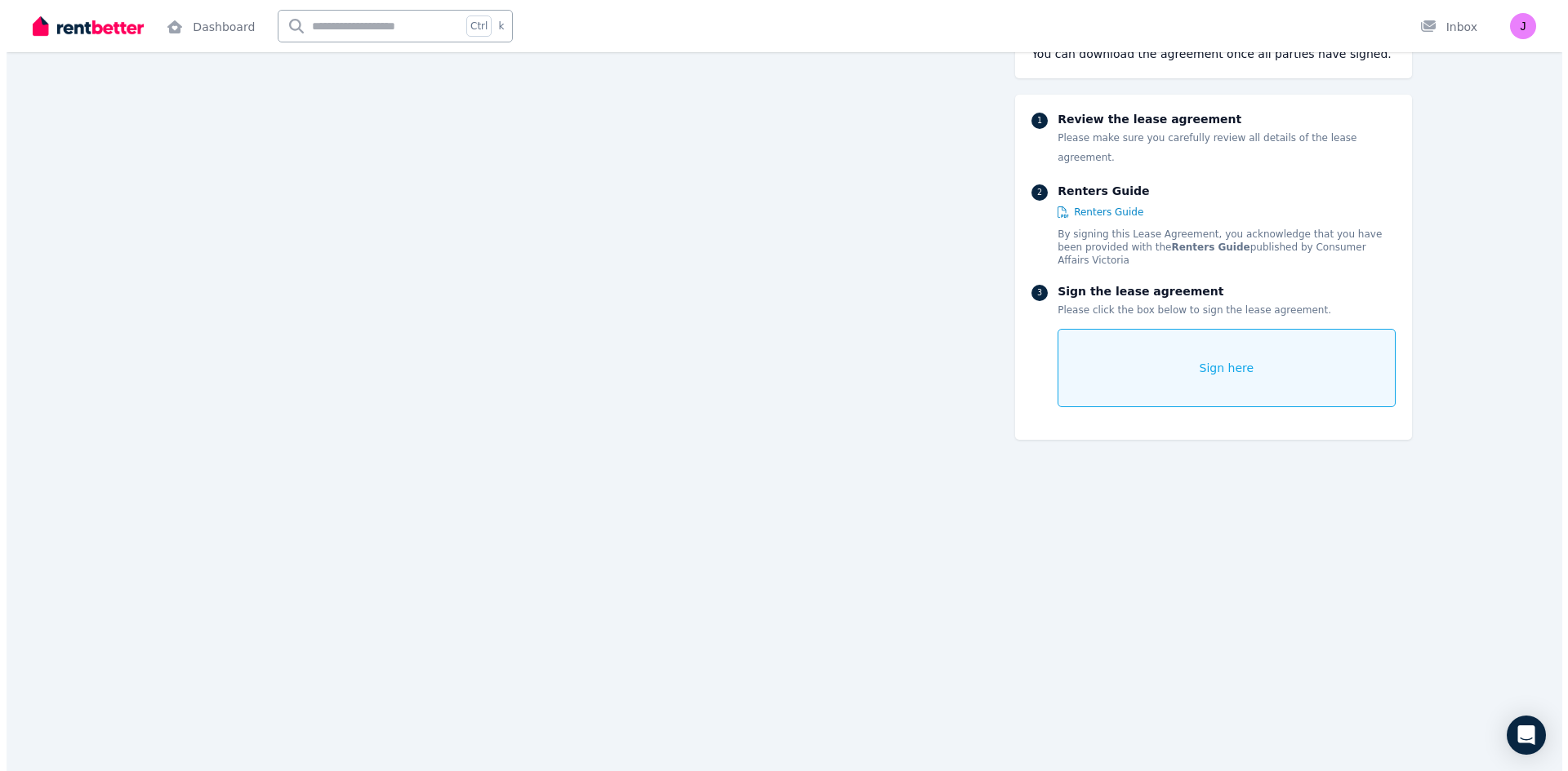
scroll to position [734, 0]
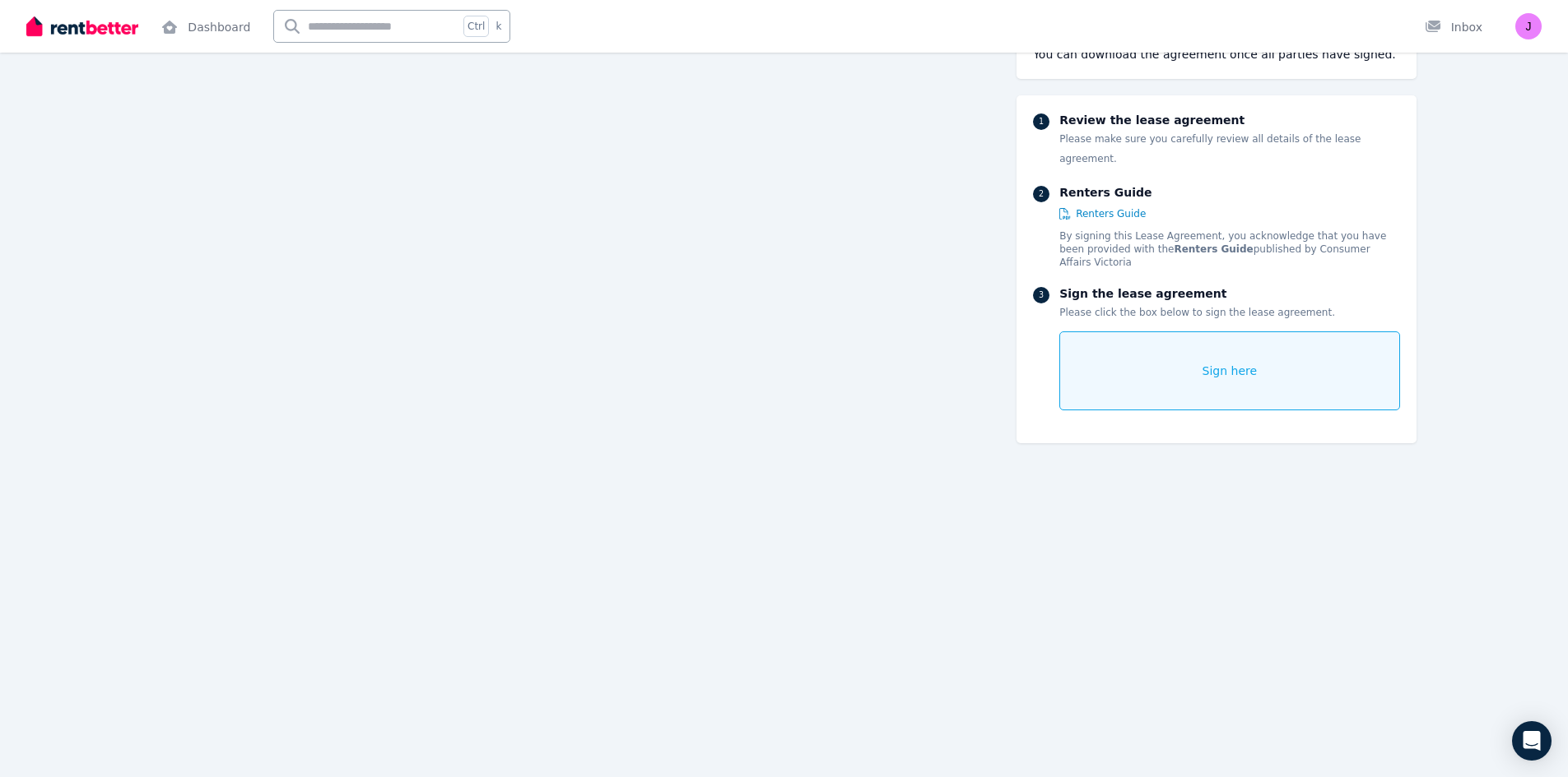
click at [1234, 348] on div "Sign here" at bounding box center [1228, 371] width 340 height 79
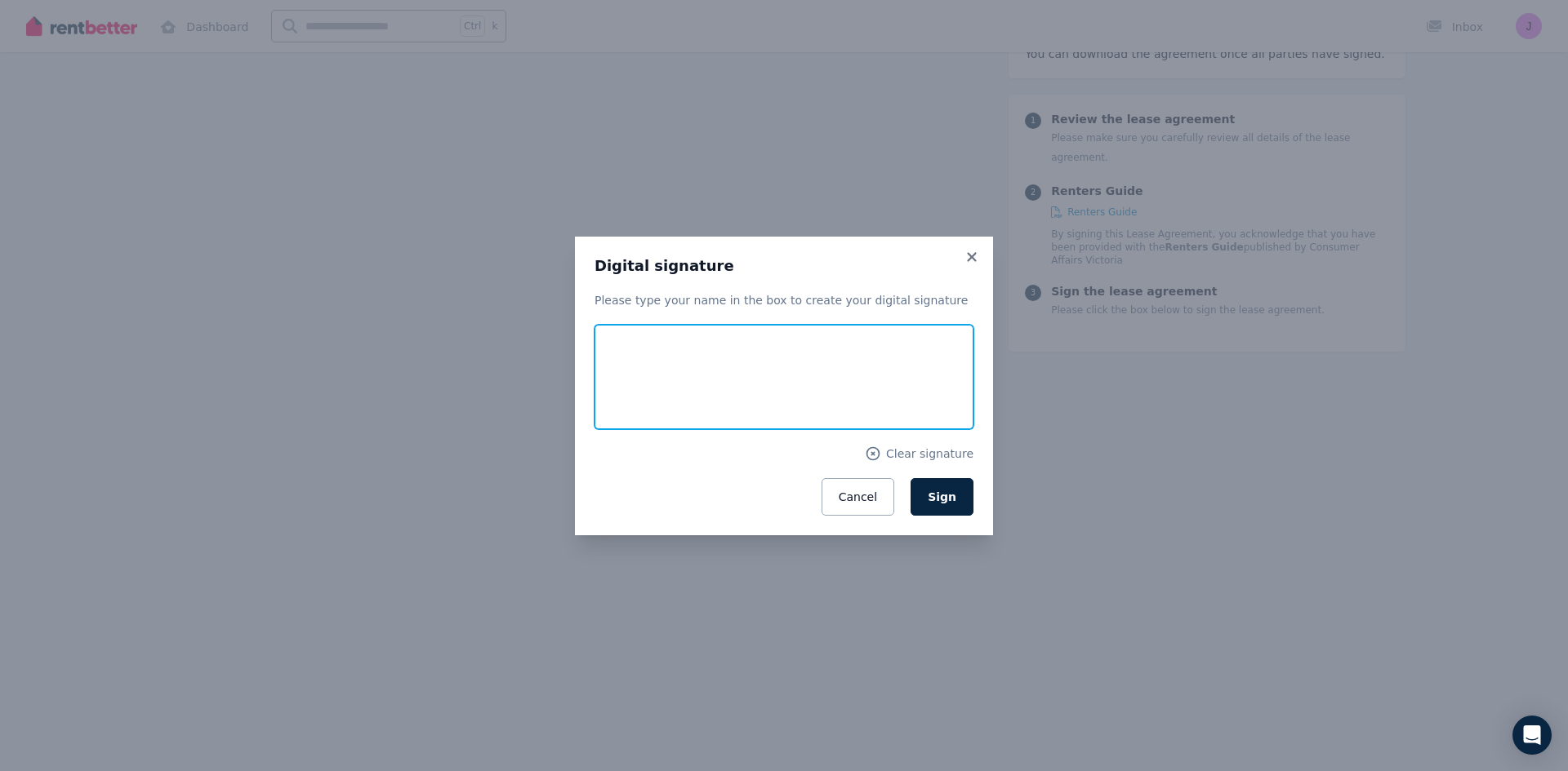
click at [673, 361] on input "text" at bounding box center [784, 377] width 379 height 105
type input "**********"
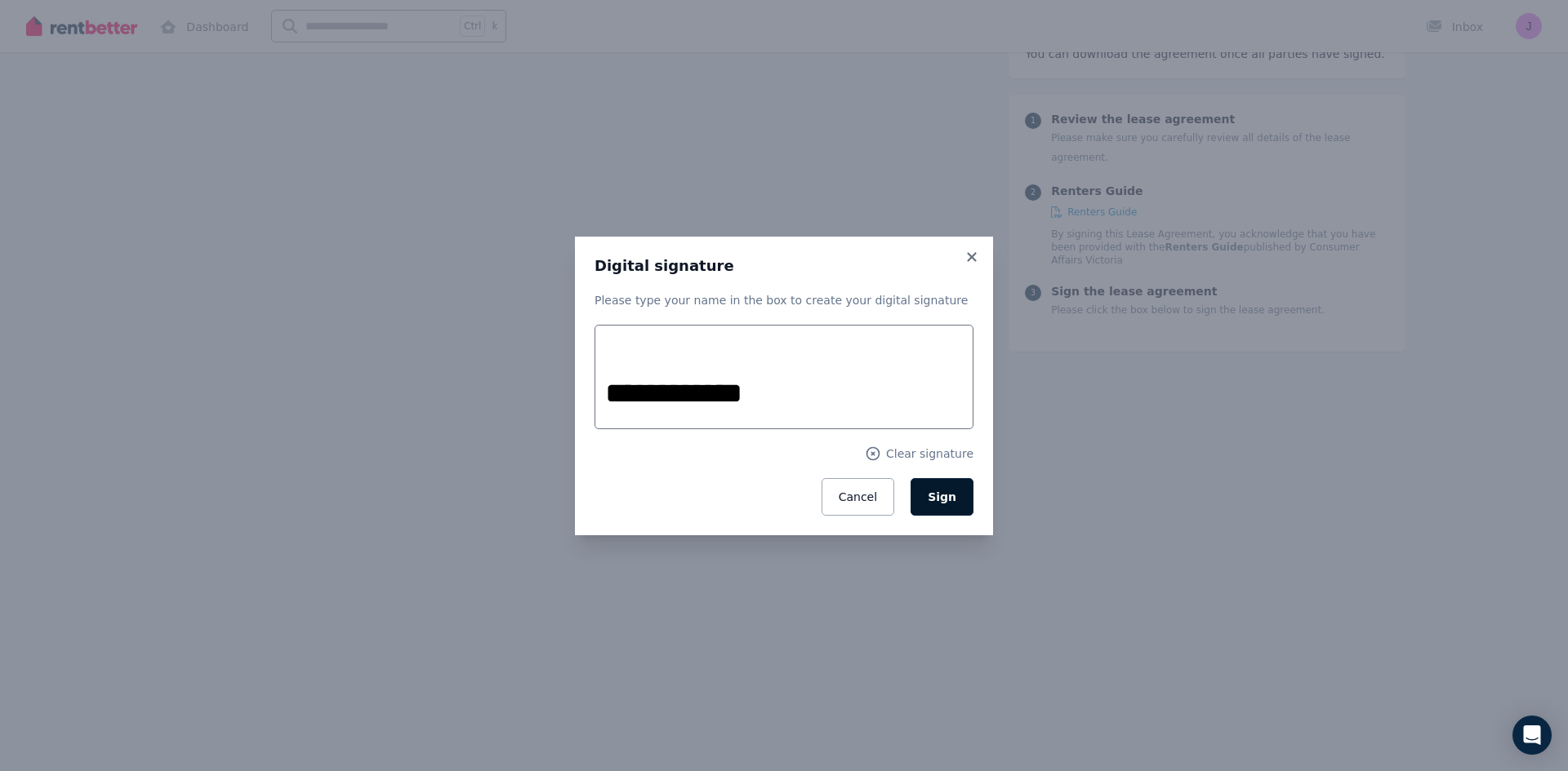
click at [941, 499] on span "Sign" at bounding box center [942, 497] width 29 height 13
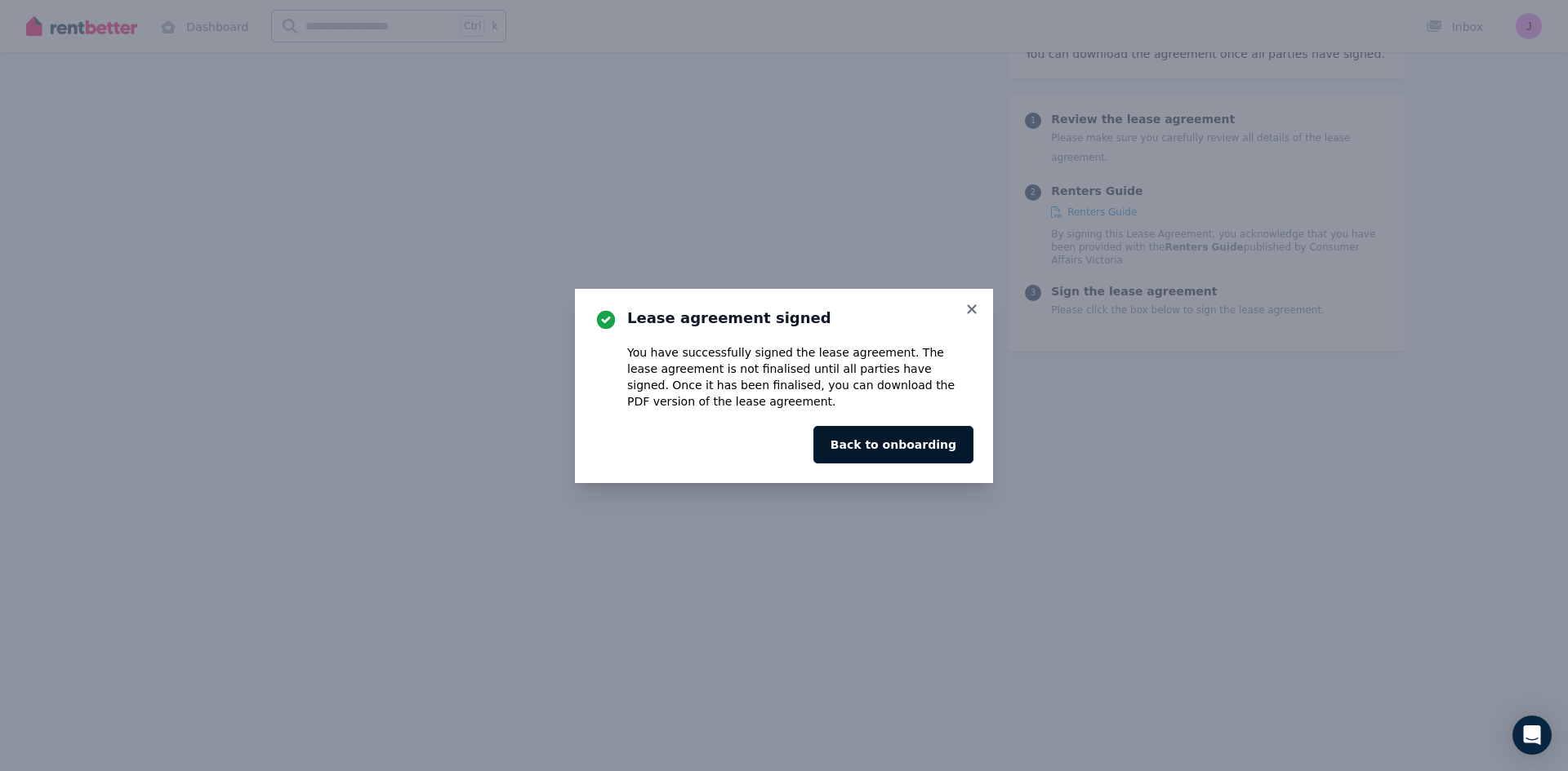
click at [907, 441] on button "Back to onboarding" at bounding box center [893, 445] width 160 height 38
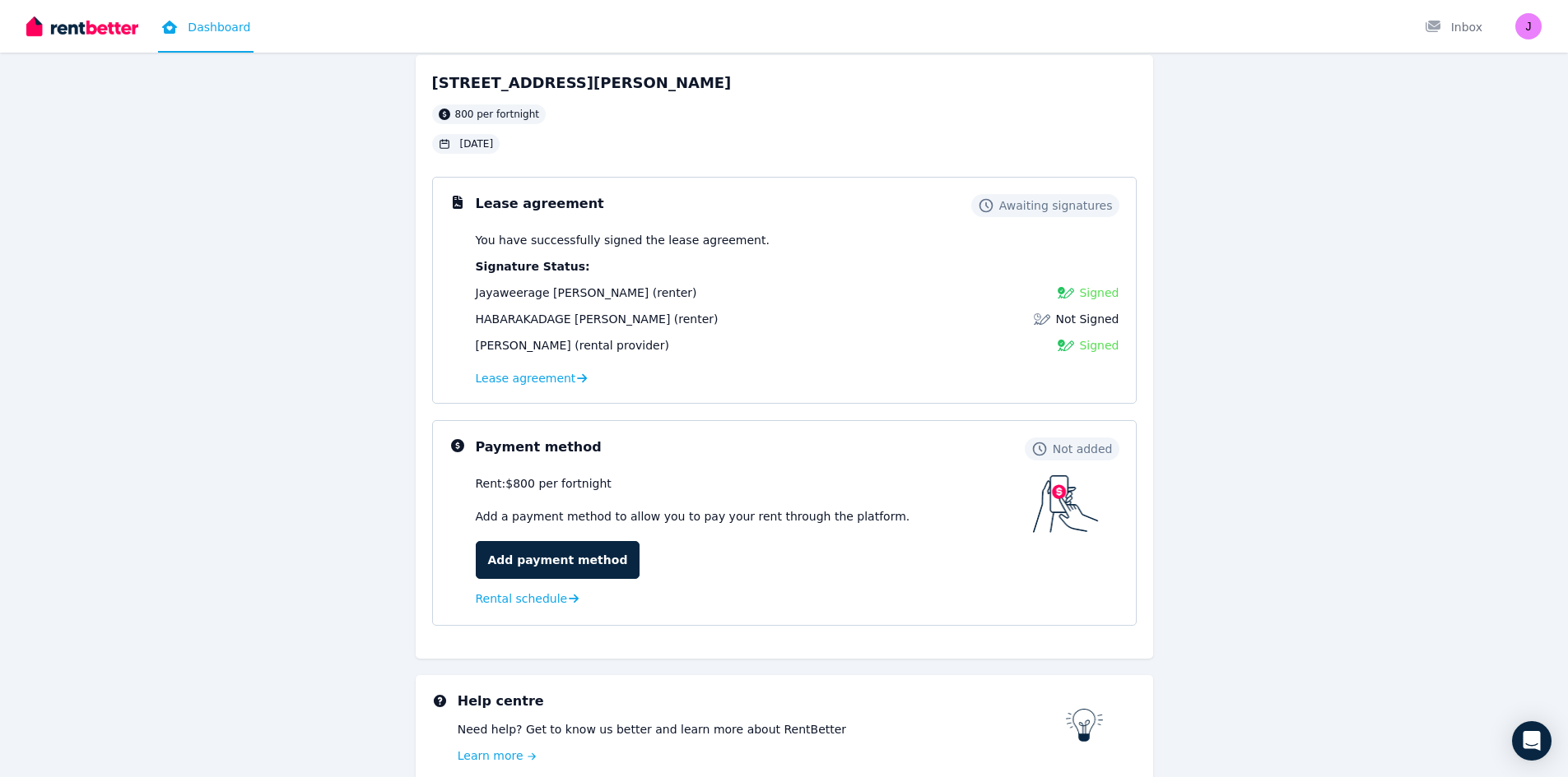
scroll to position [166, 0]
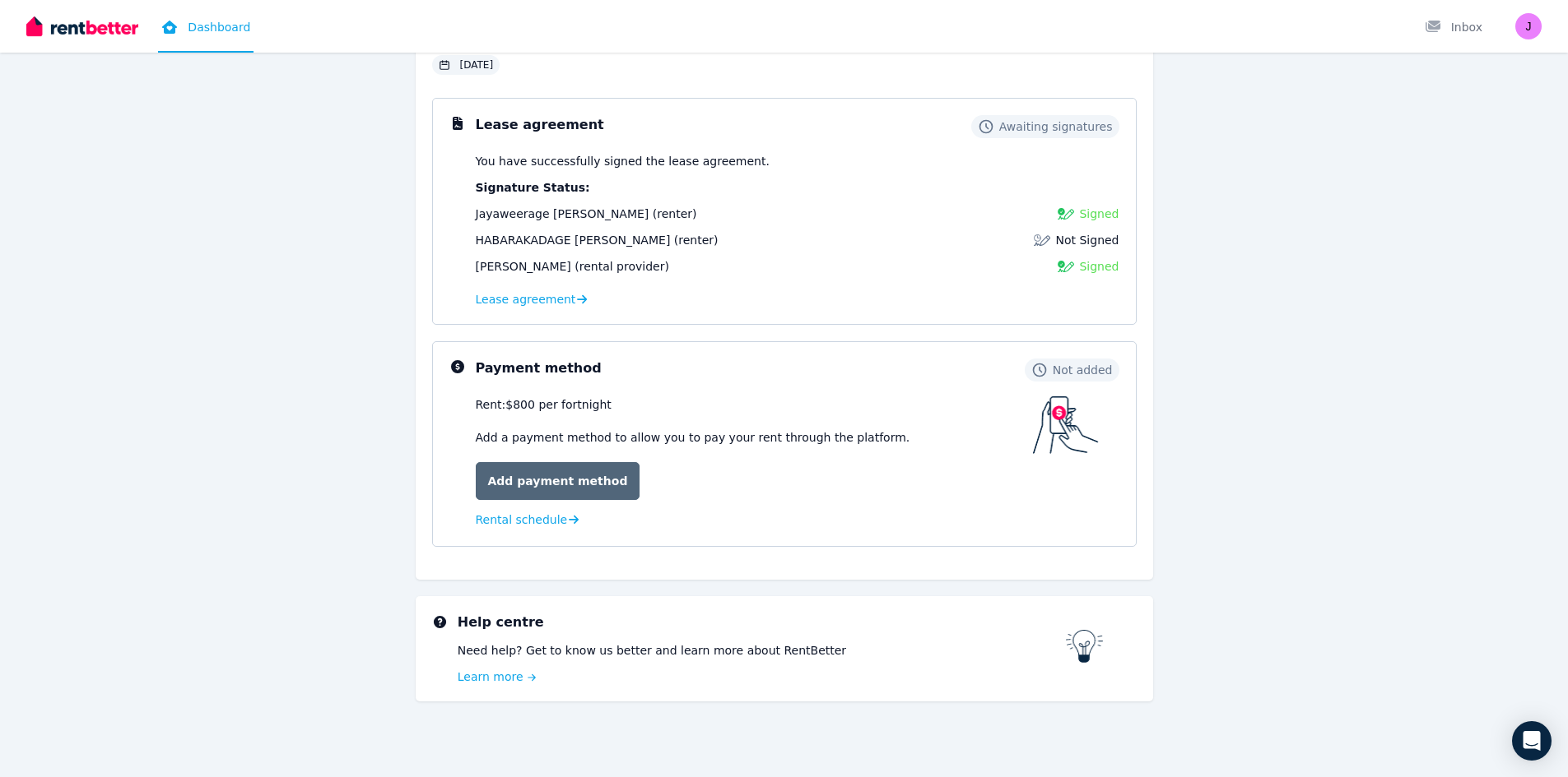
click at [585, 491] on link "Add payment method" at bounding box center [557, 481] width 165 height 38
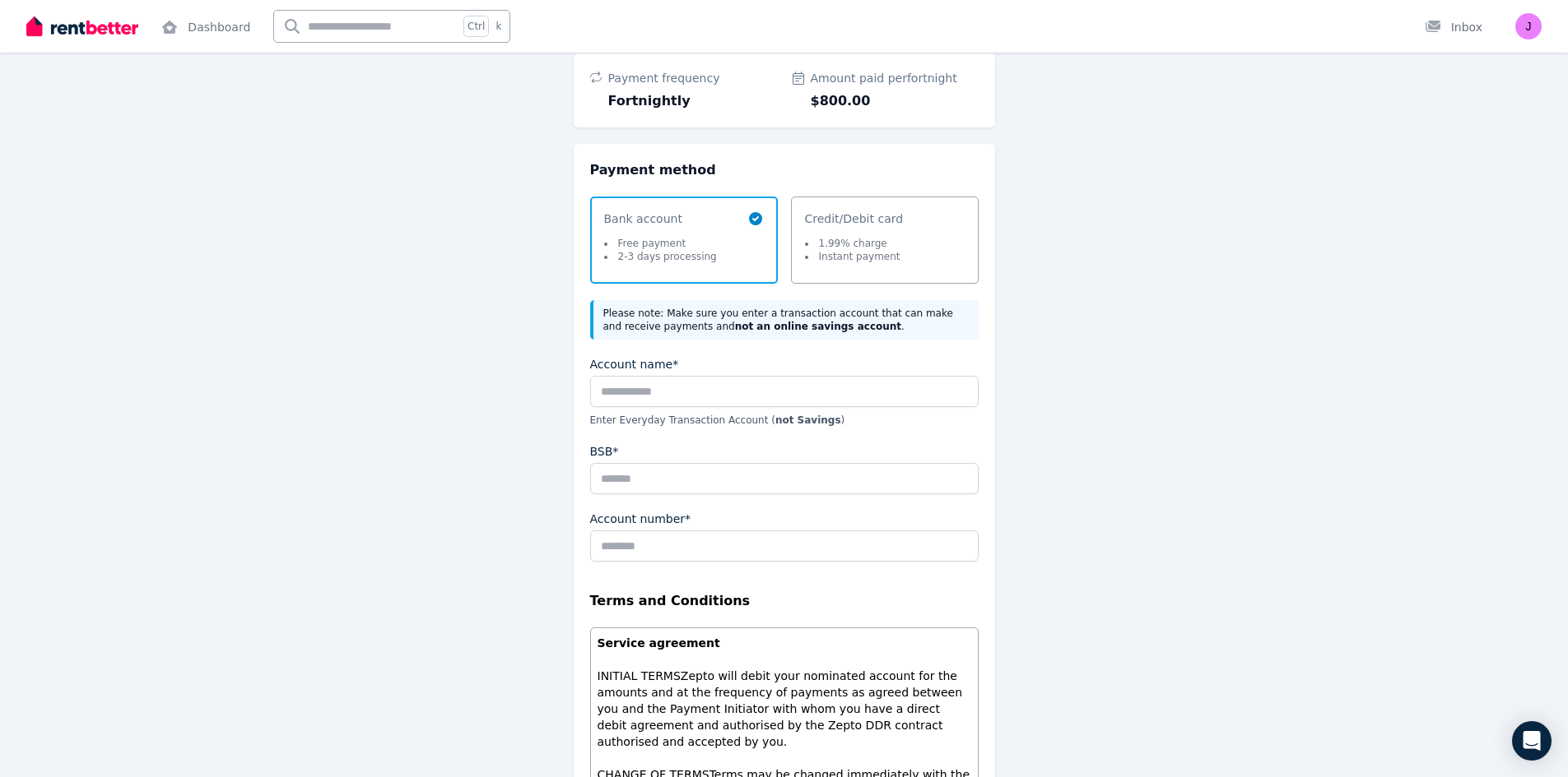
scroll to position [165, 0]
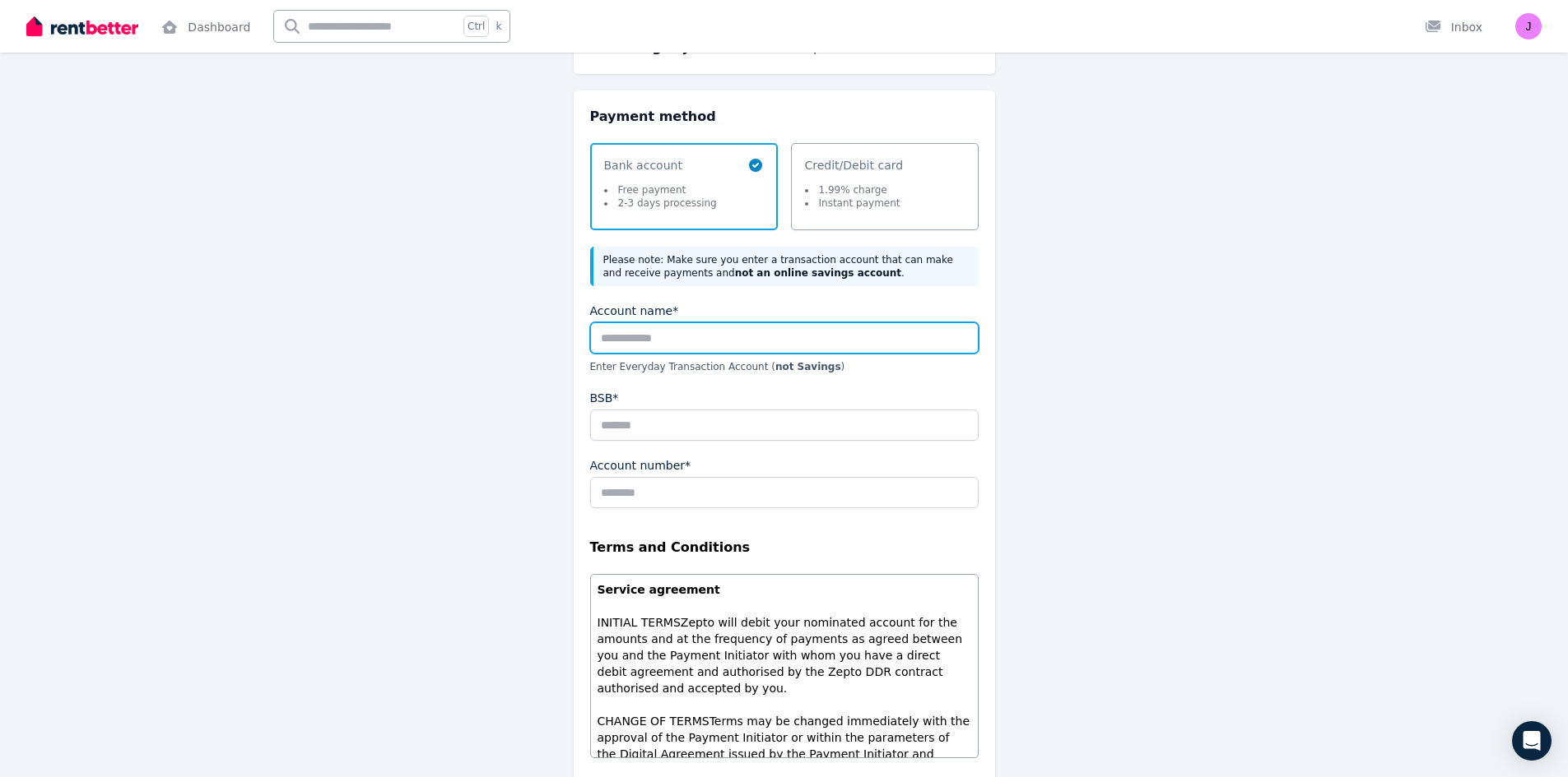
click at [733, 348] on input "Account name*" at bounding box center [784, 338] width 388 height 32
type input "**********"
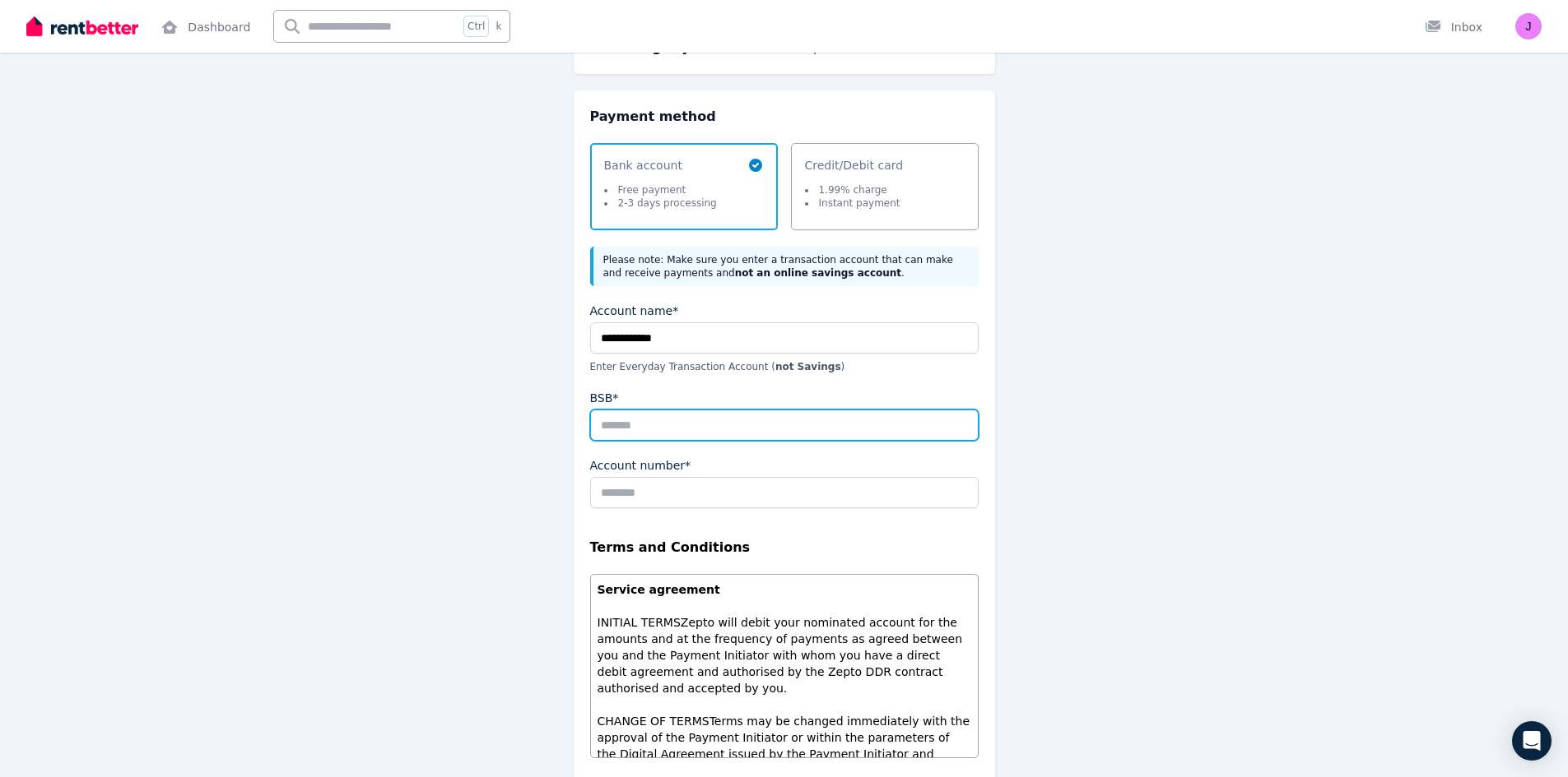
click at [698, 433] on input "BSB*" at bounding box center [784, 425] width 388 height 32
type input "******"
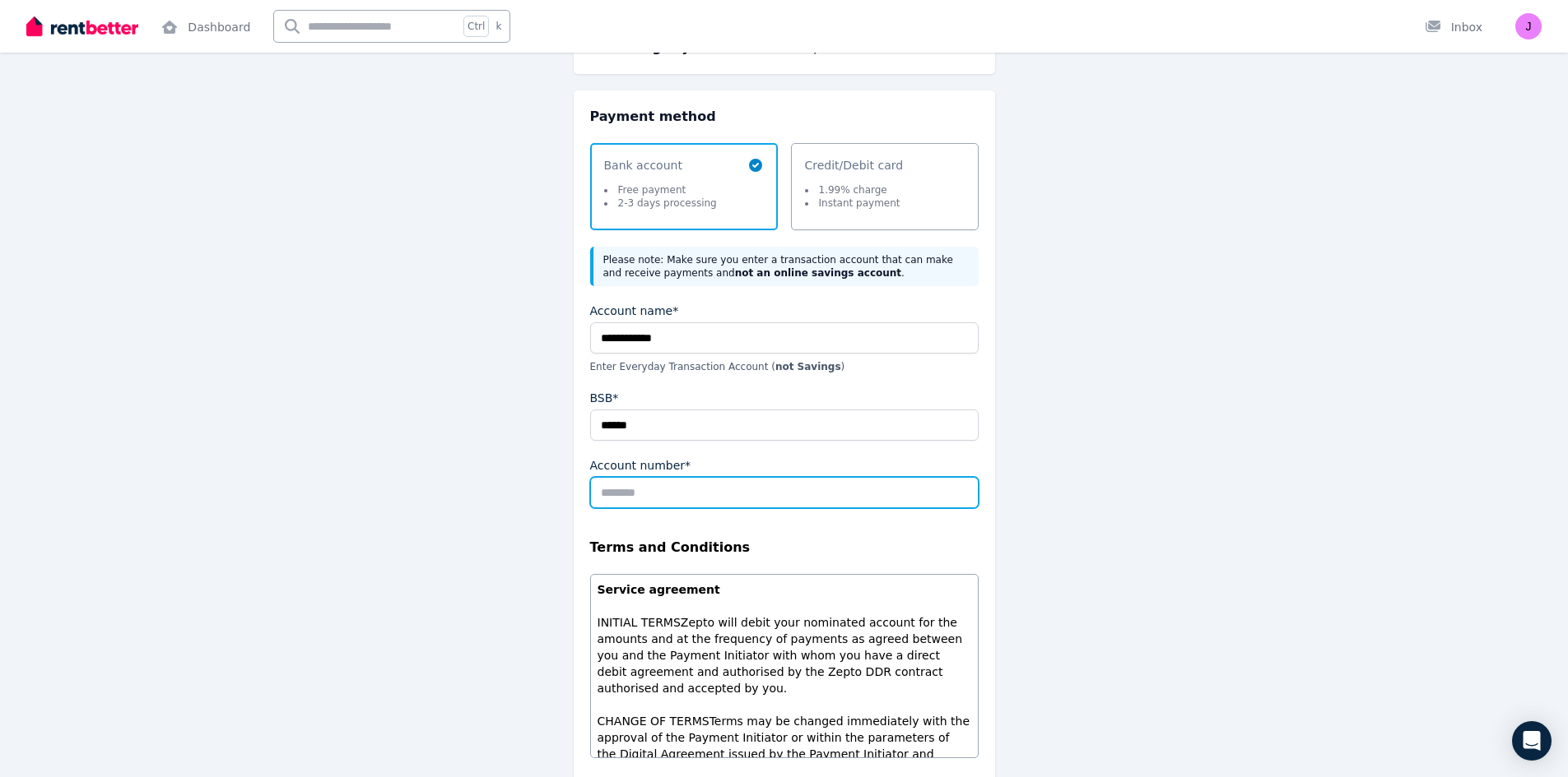
click at [691, 504] on input "Account number*" at bounding box center [784, 492] width 388 height 32
click at [666, 490] on input "********" at bounding box center [784, 492] width 388 height 32
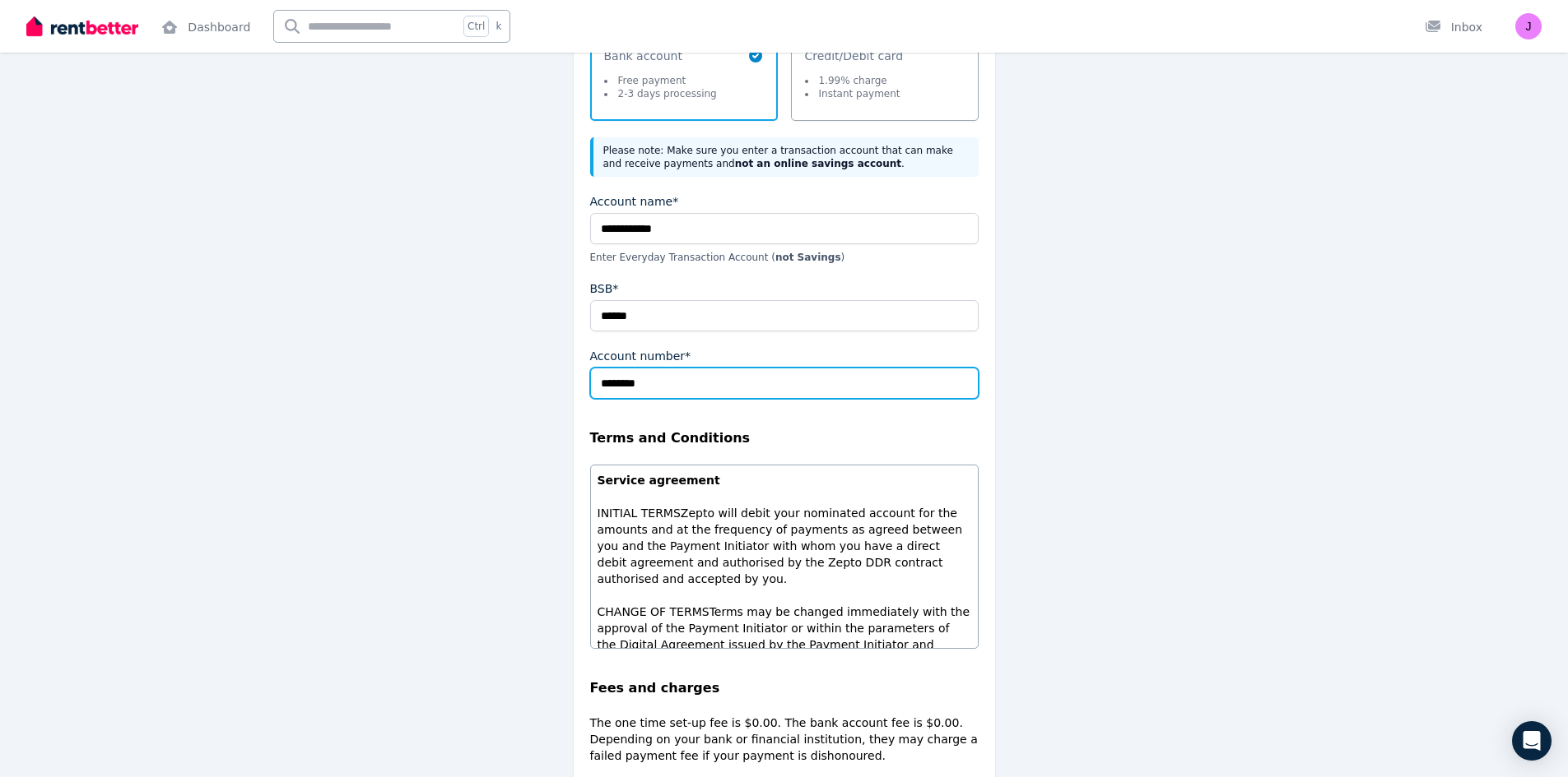
scroll to position [456, 0]
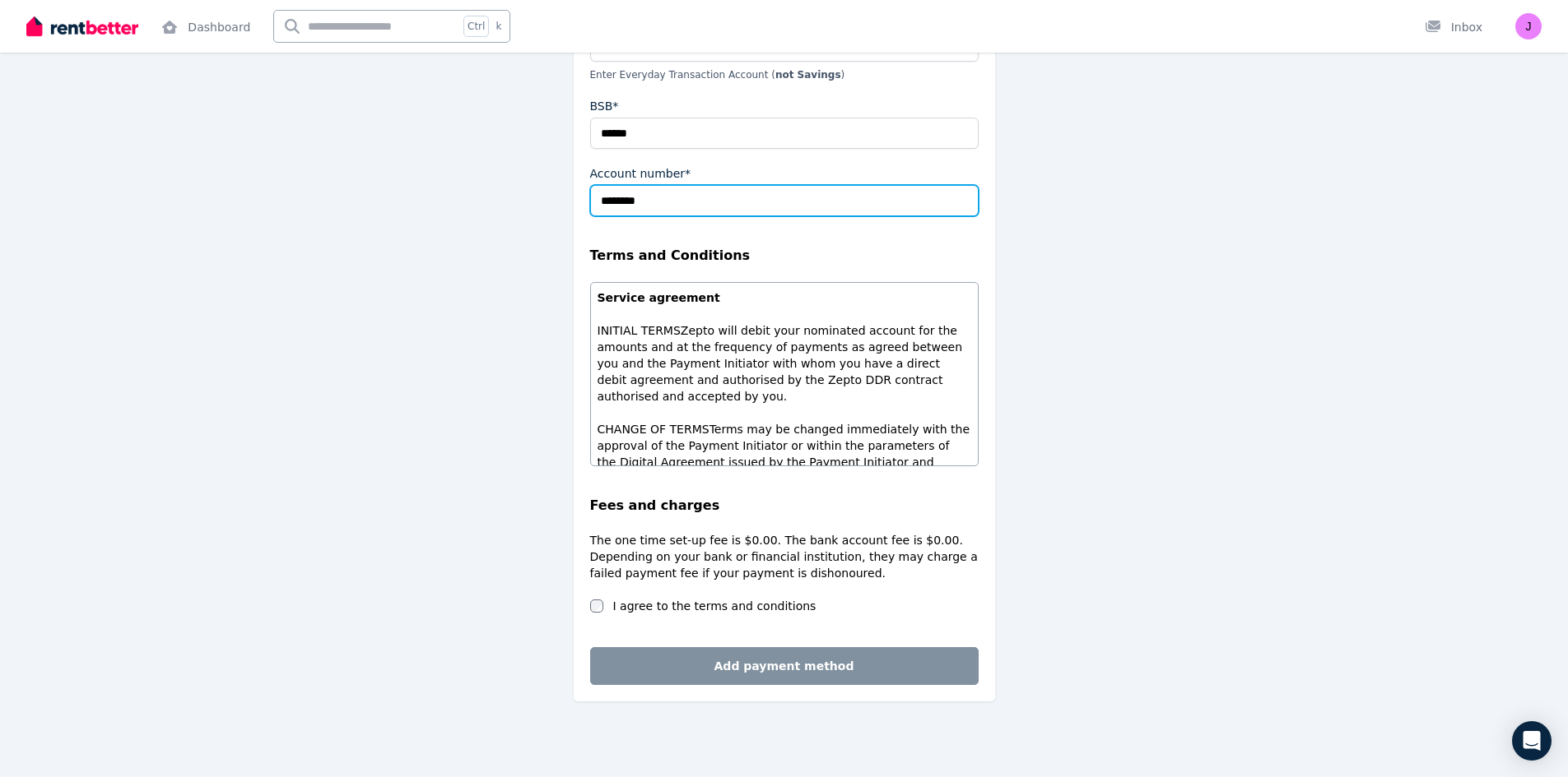
type input "********"
click at [666, 601] on label "I agree to the terms and conditions" at bounding box center [715, 606] width 204 height 16
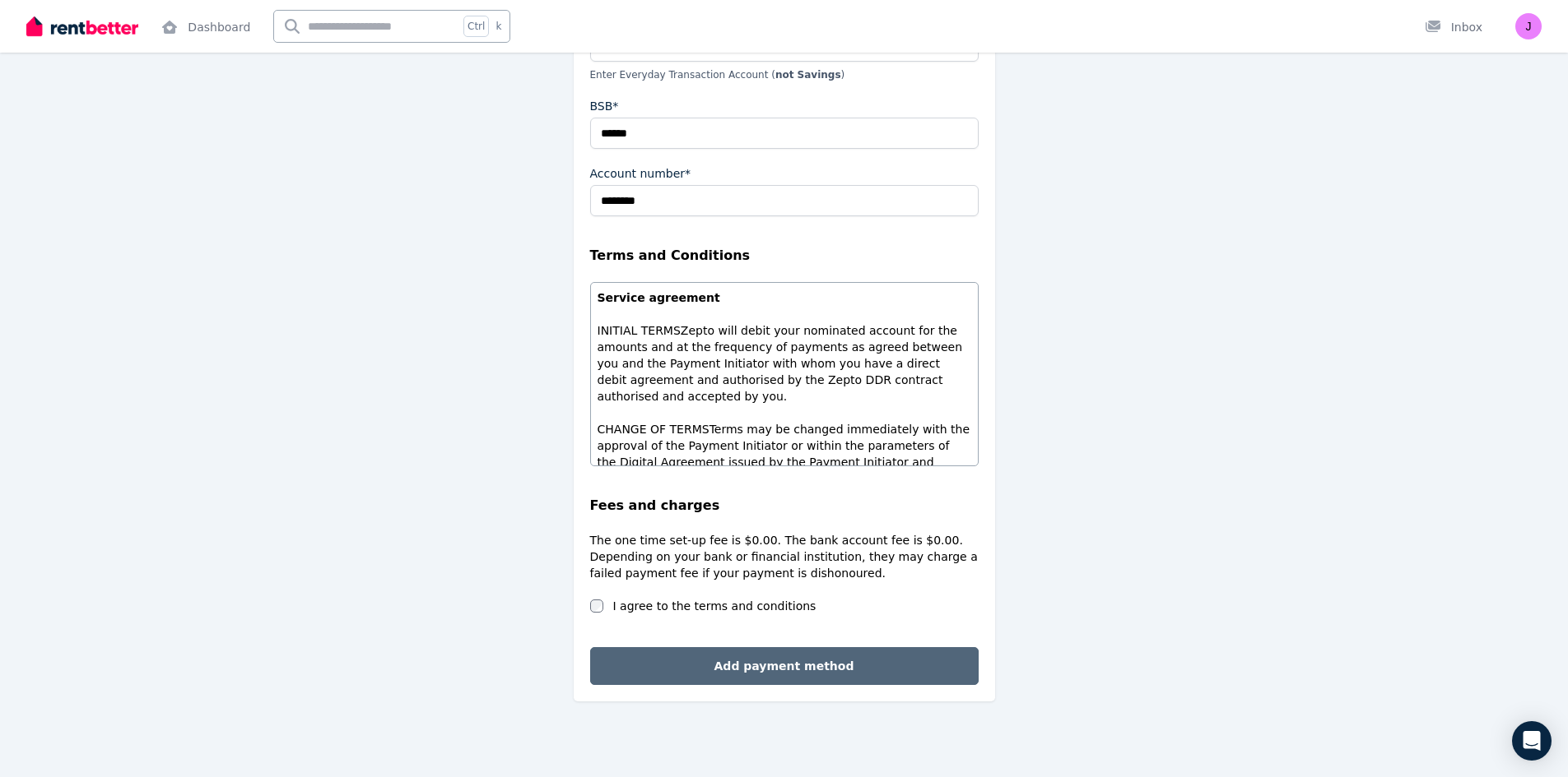
click at [698, 672] on button "Add payment method" at bounding box center [784, 666] width 388 height 38
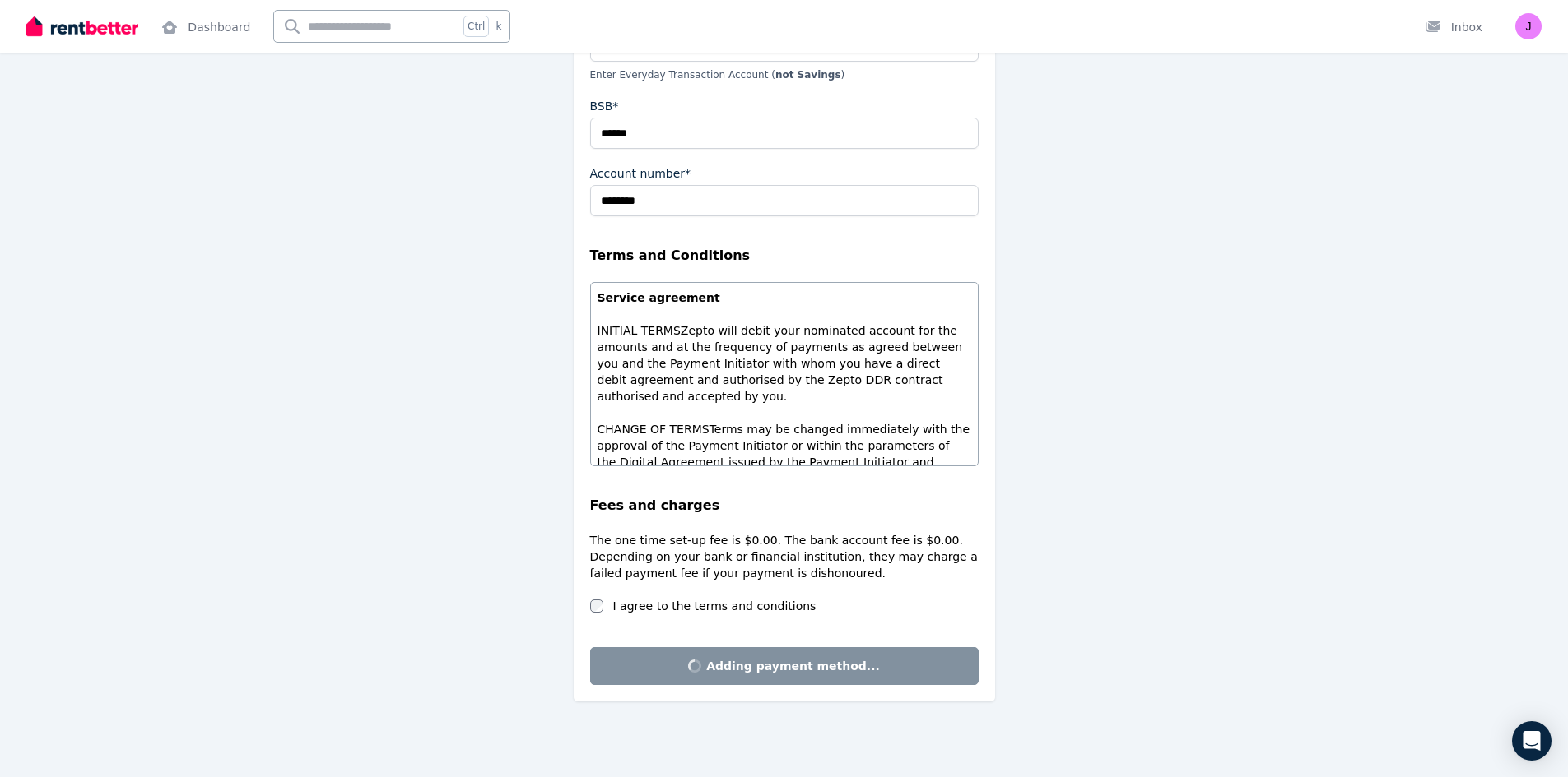
scroll to position [0, 0]
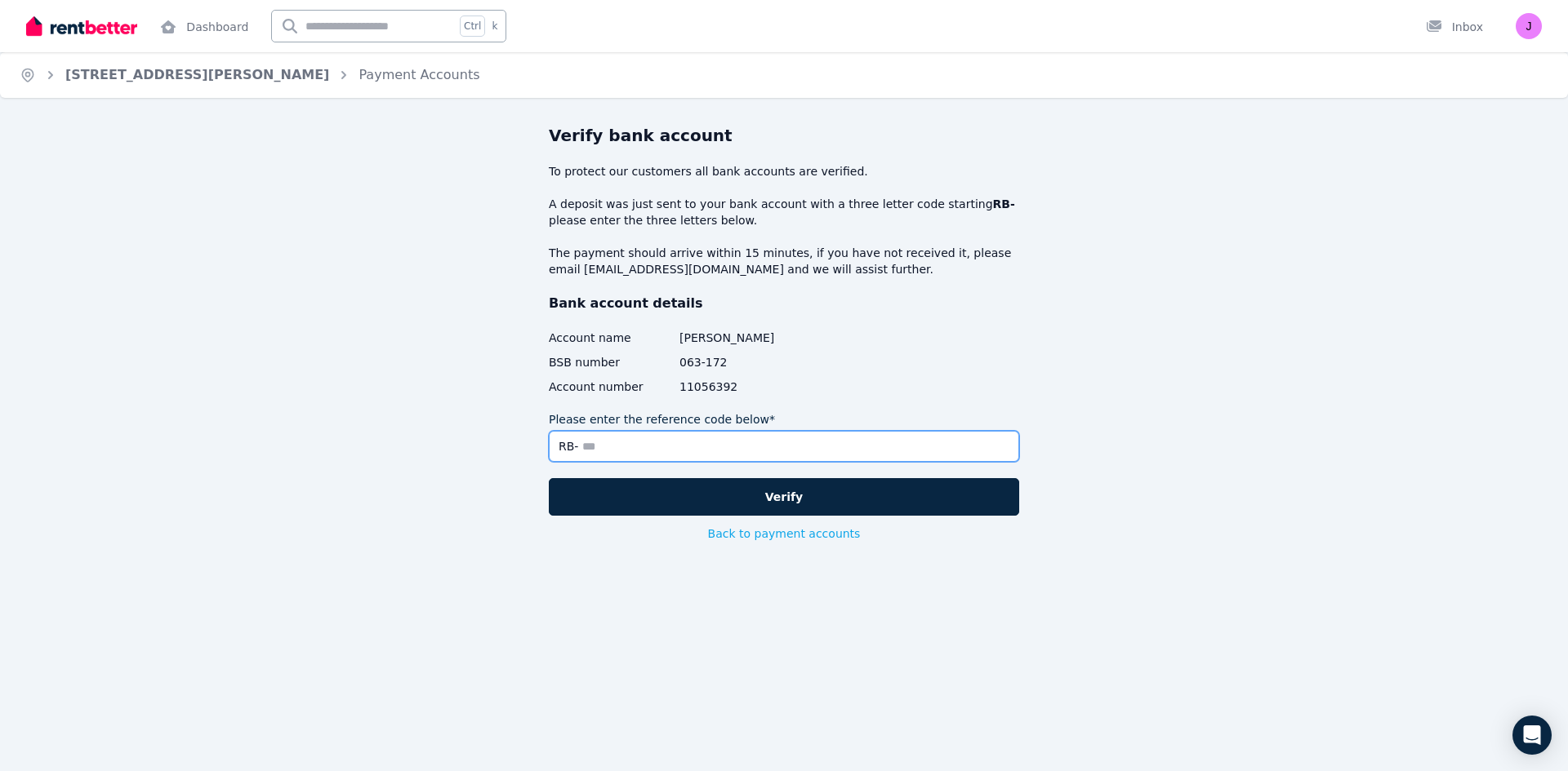
click at [631, 446] on input "Please enter the reference code below*" at bounding box center [784, 446] width 470 height 31
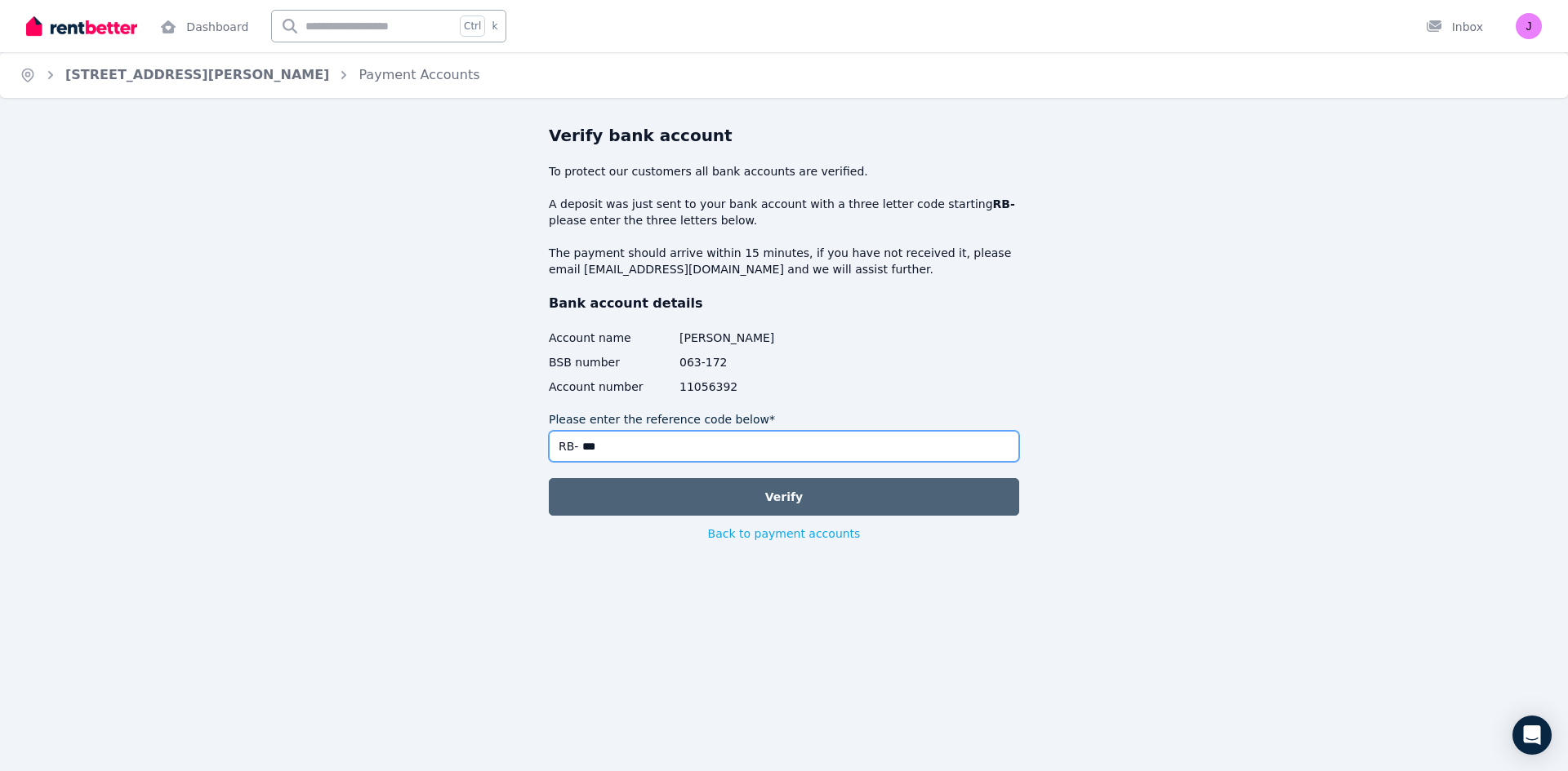
type input "***"
click at [655, 505] on button "Verify" at bounding box center [784, 497] width 470 height 38
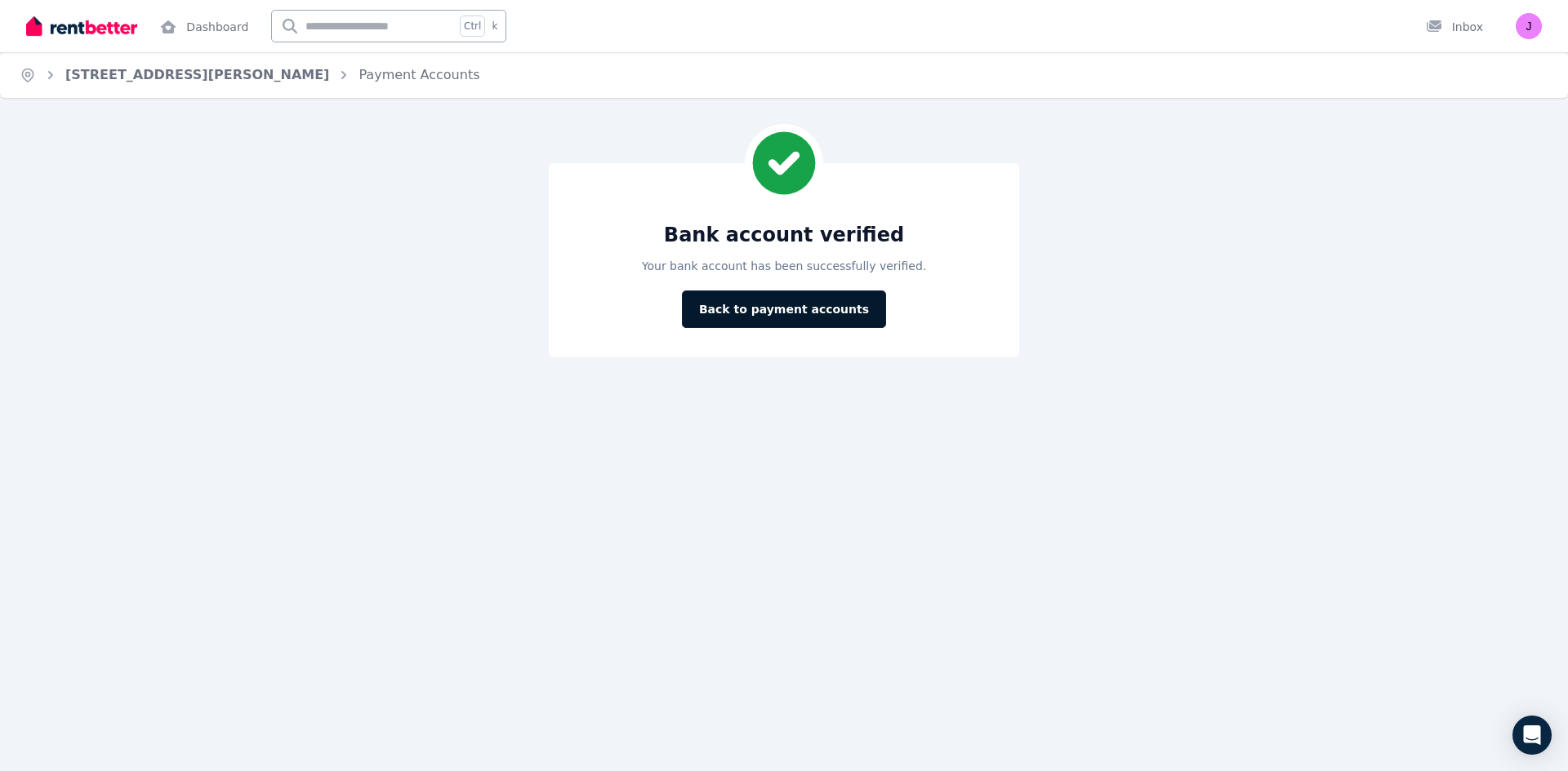
click at [817, 317] on button "Back to payment accounts" at bounding box center [784, 309] width 204 height 38
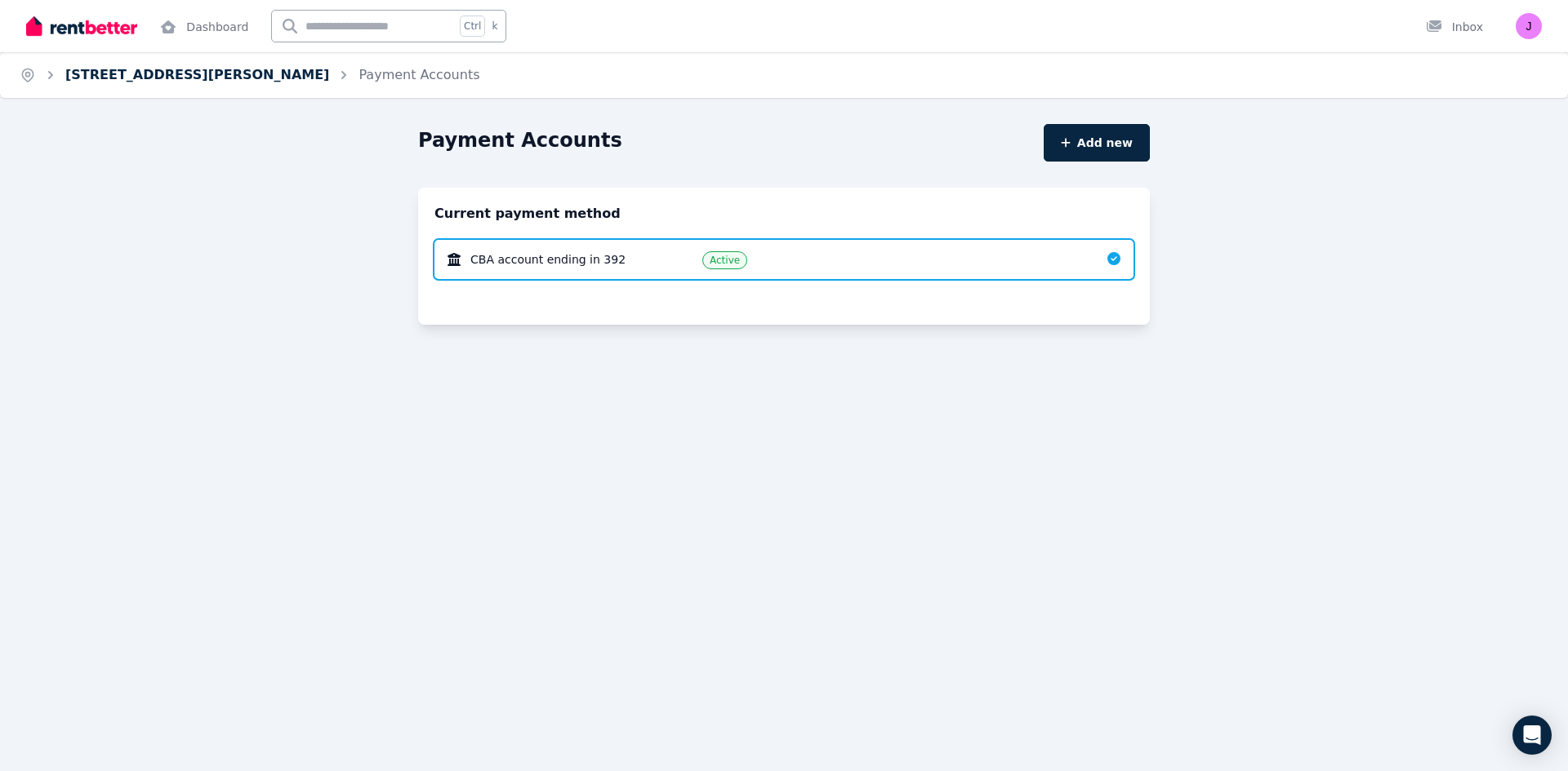
click at [159, 80] on link "[STREET_ADDRESS][PERSON_NAME]" at bounding box center [197, 74] width 264 height 15
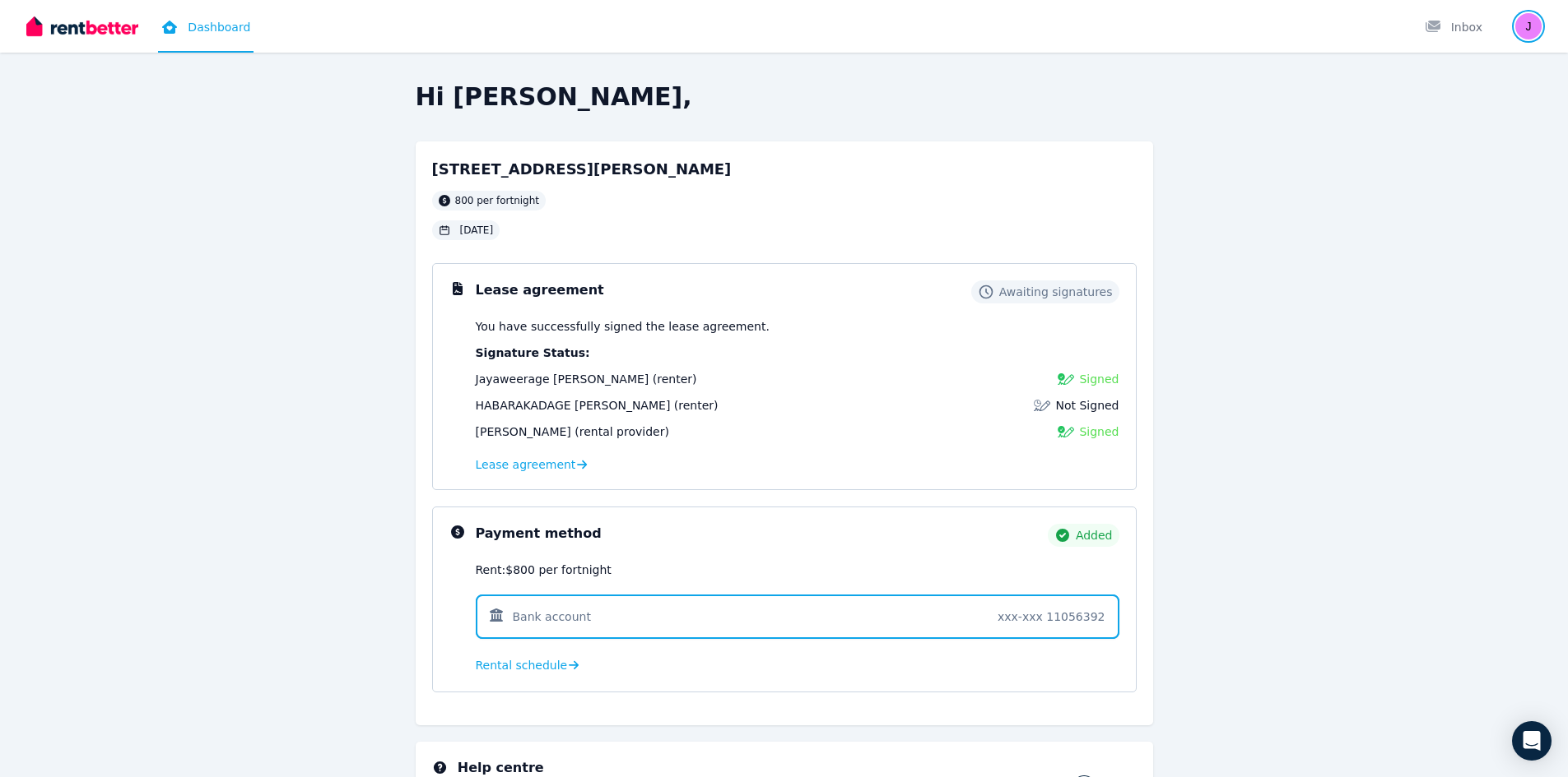
click at [1530, 27] on img "button" at bounding box center [1527, 26] width 26 height 26
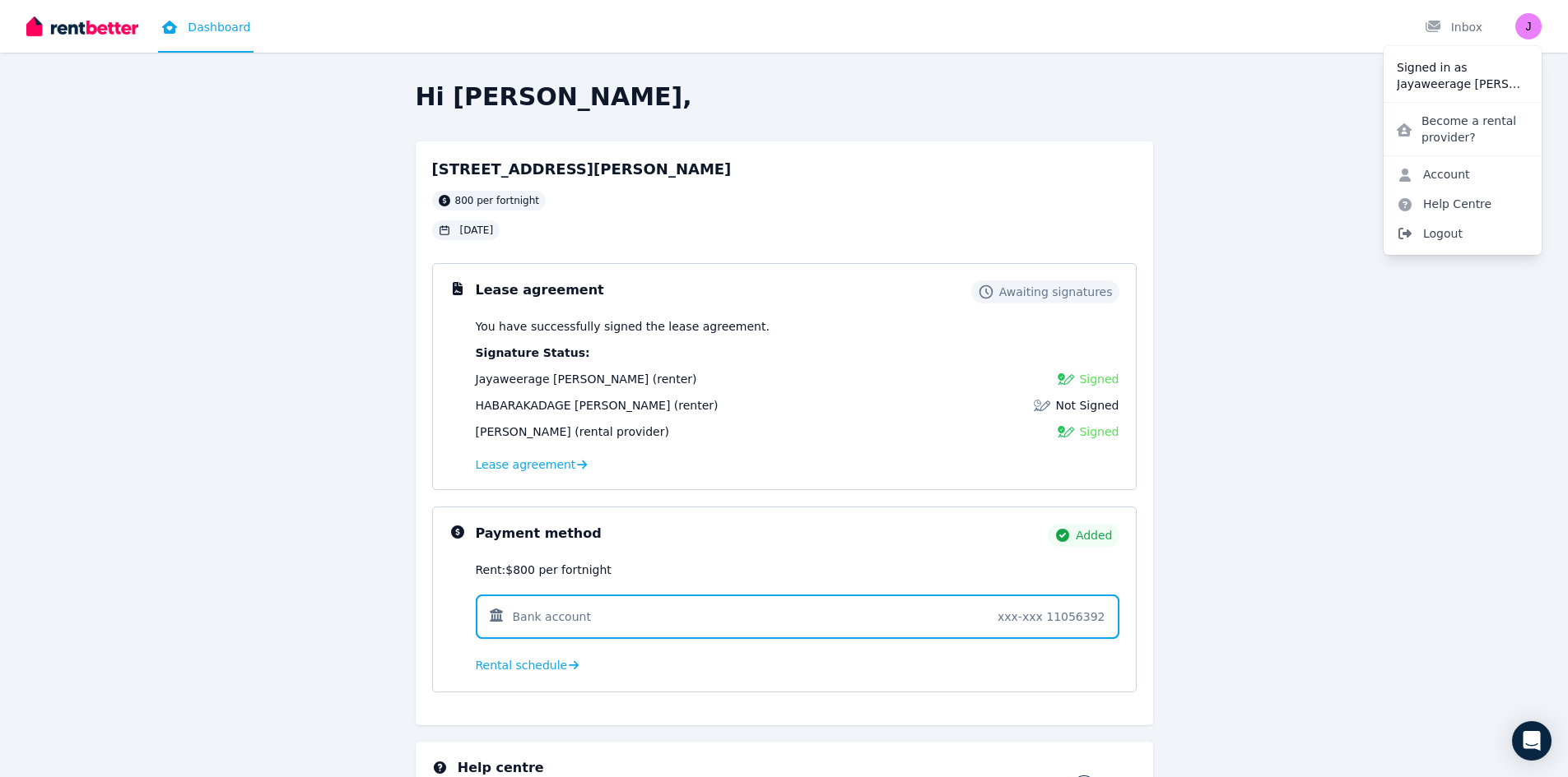
click at [1445, 239] on span "Logout" at bounding box center [1462, 233] width 158 height 30
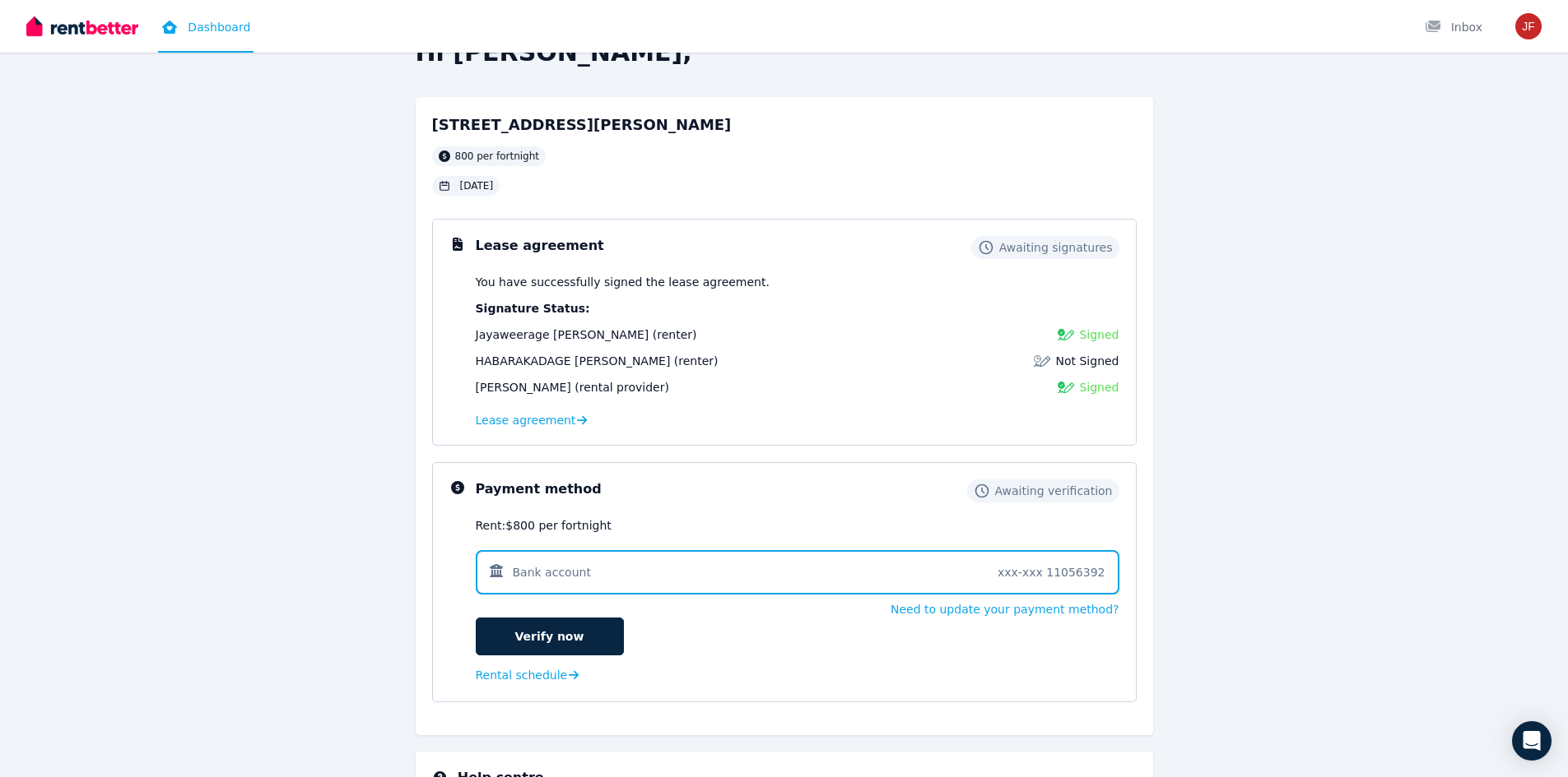
scroll to position [82, 0]
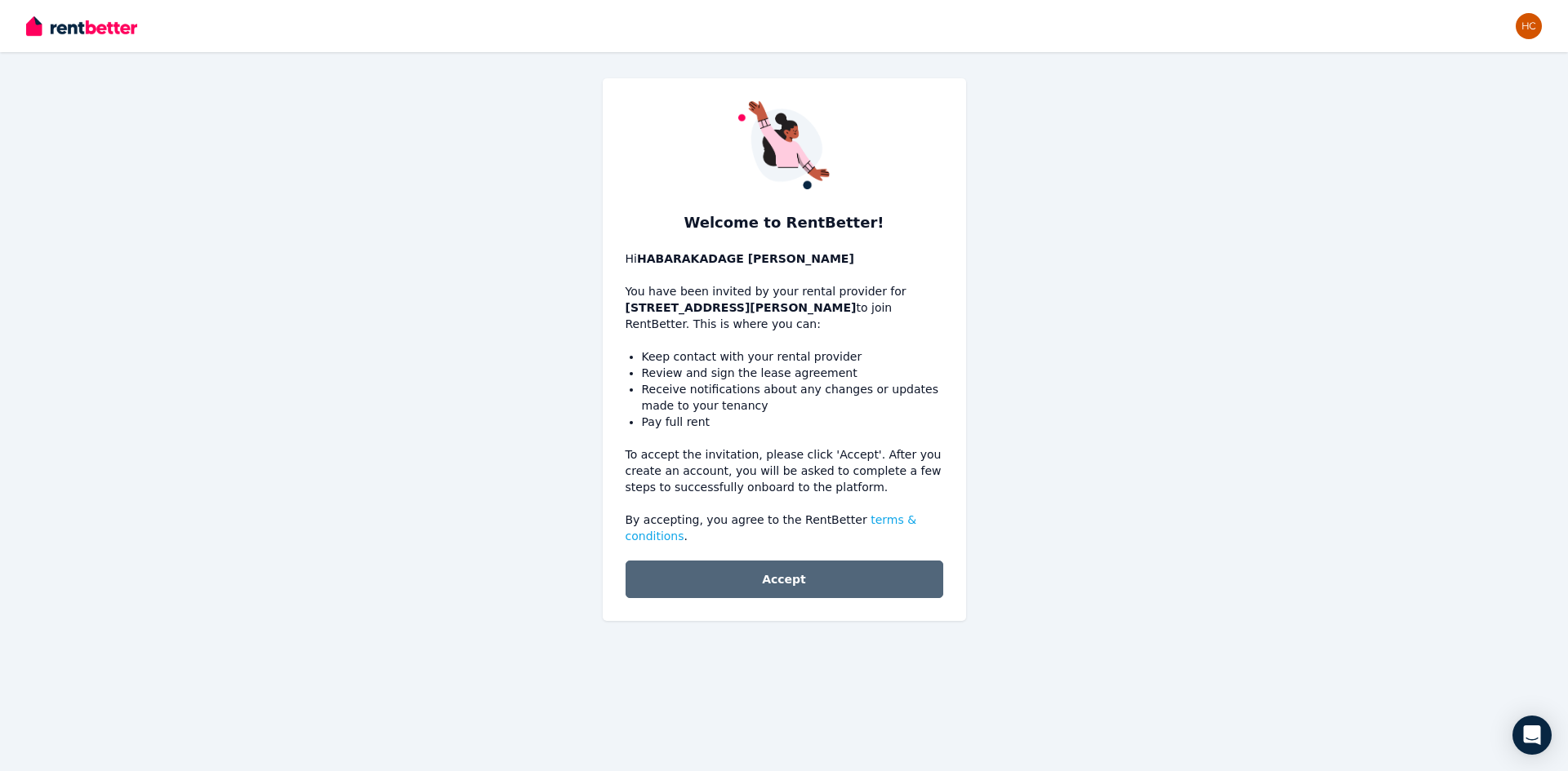
click at [738, 564] on button "Accept" at bounding box center [784, 580] width 317 height 38
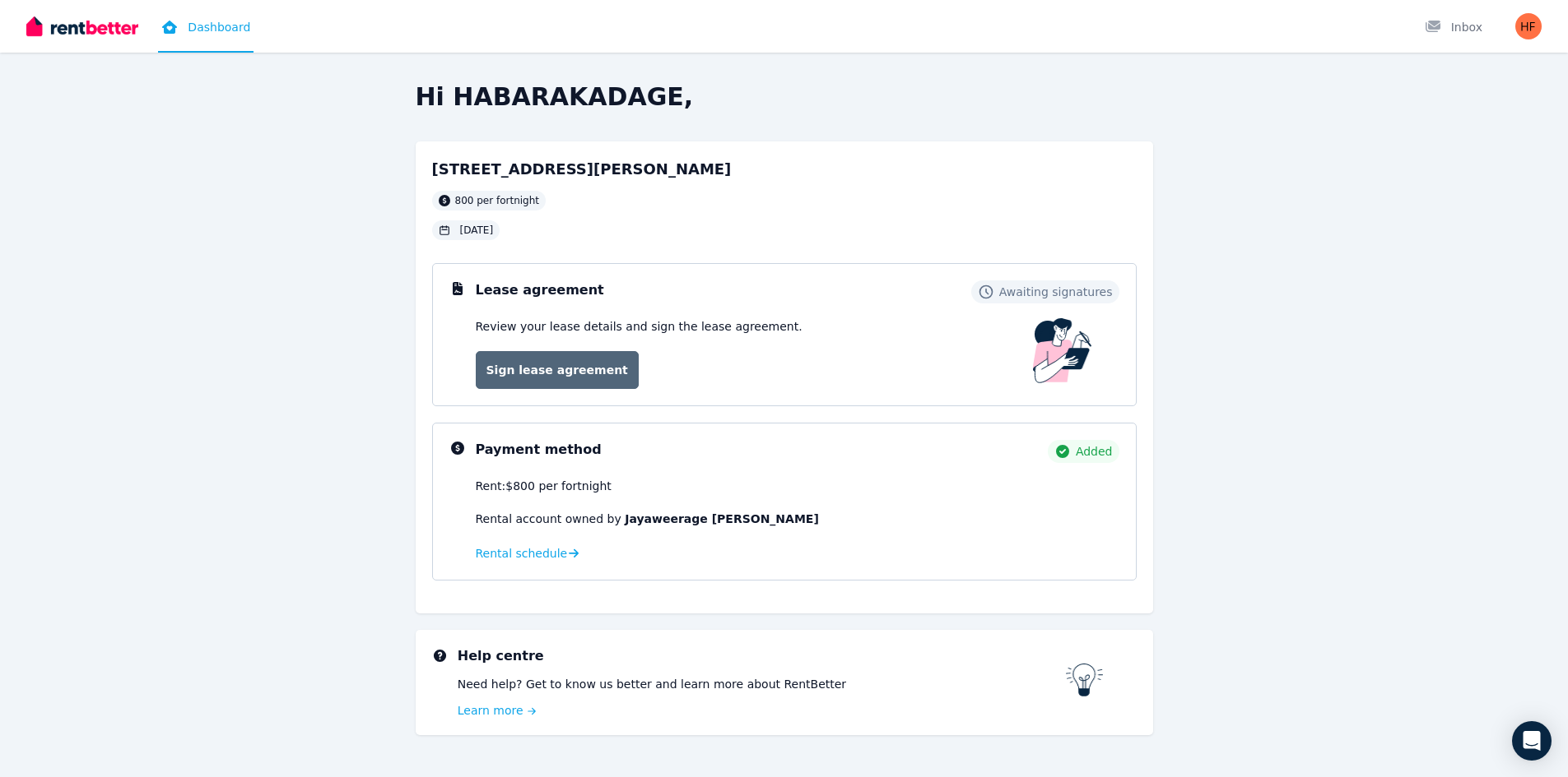
click at [562, 379] on link "Sign lease agreement" at bounding box center [557, 370] width 163 height 38
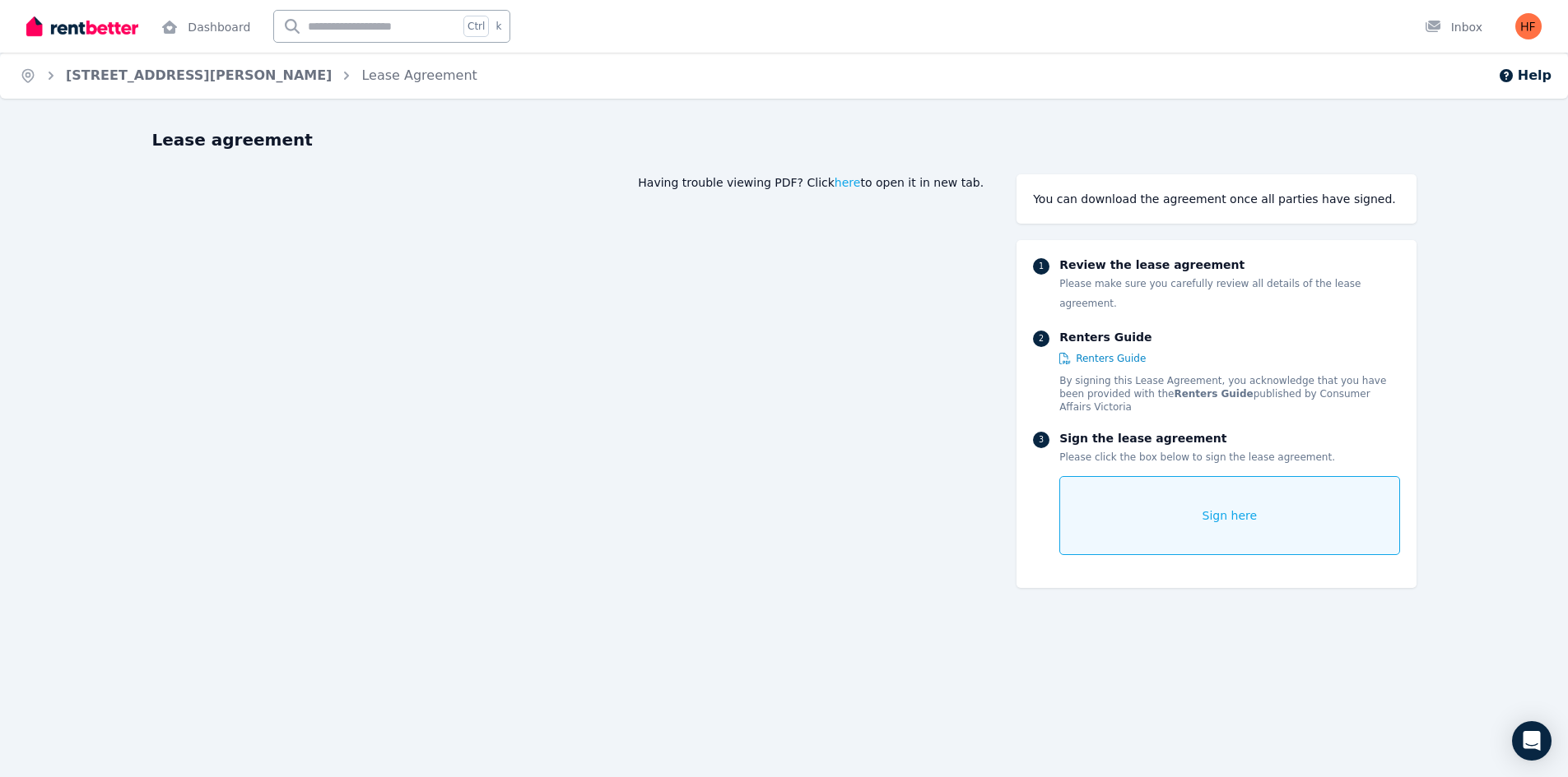
click at [1239, 476] on div "Sign here" at bounding box center [1228, 516] width 340 height 79
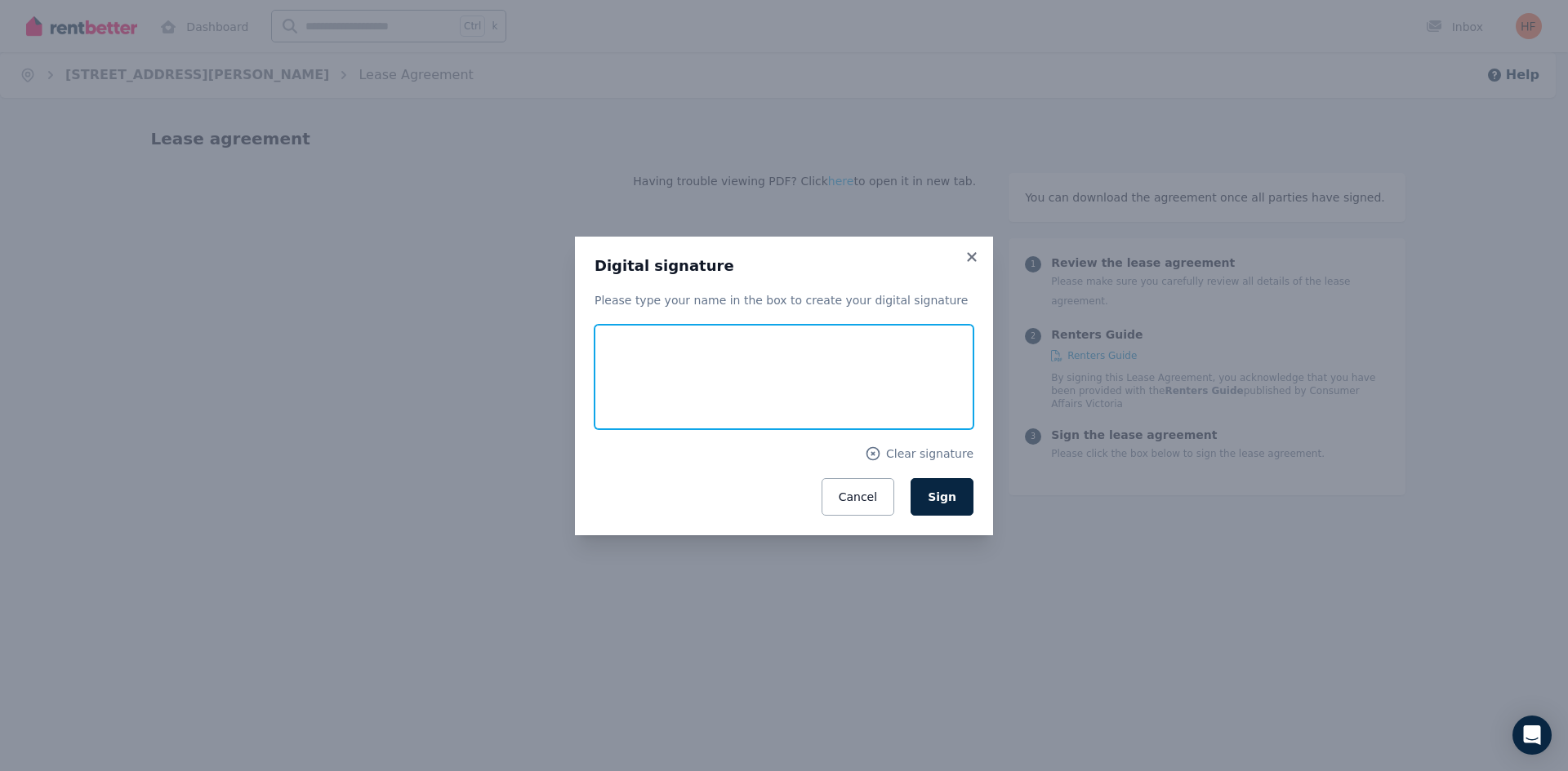
click at [780, 377] on input "text" at bounding box center [784, 377] width 379 height 105
type input "*******"
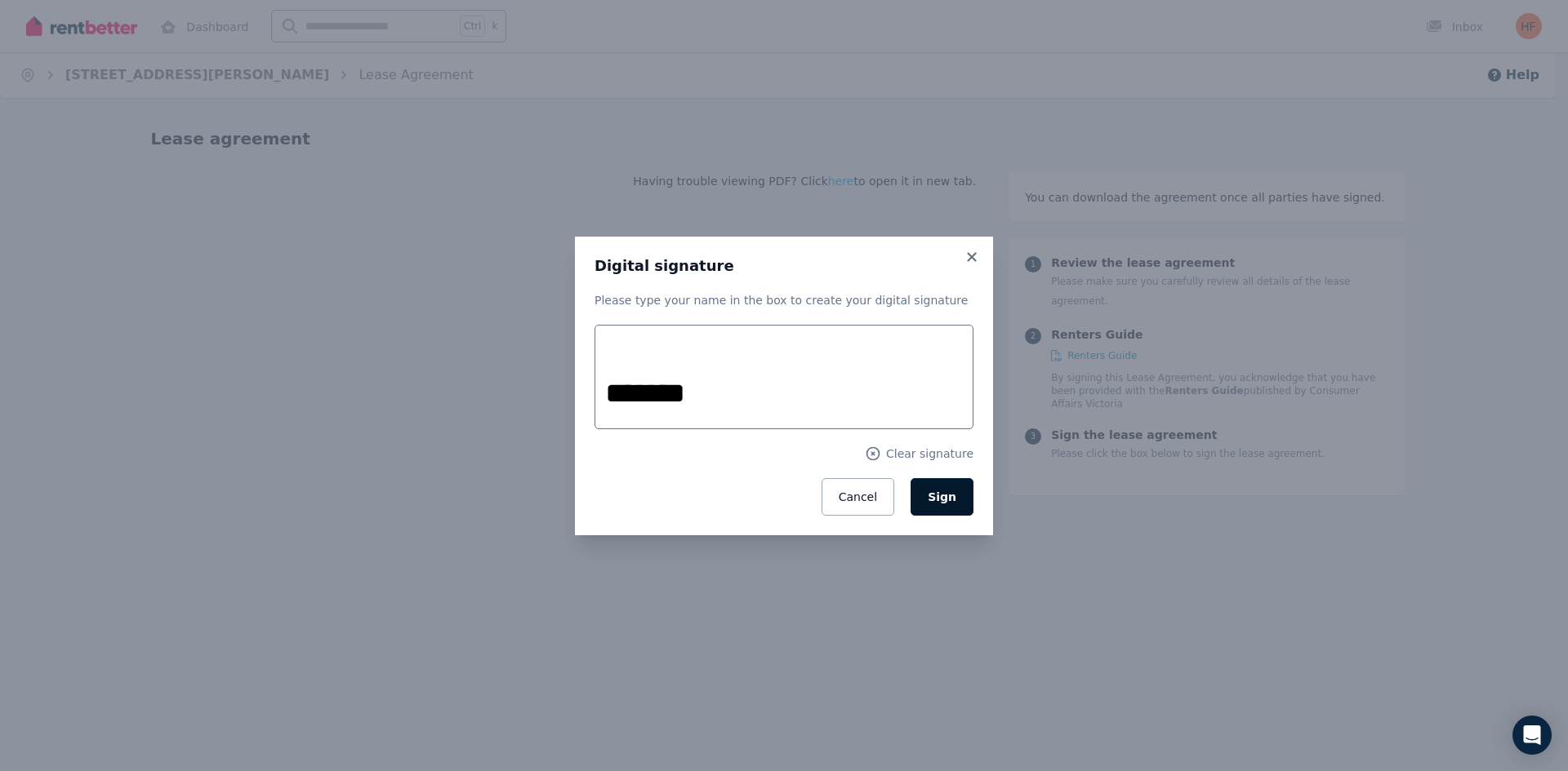
click at [955, 497] on span "Sign" at bounding box center [942, 497] width 29 height 13
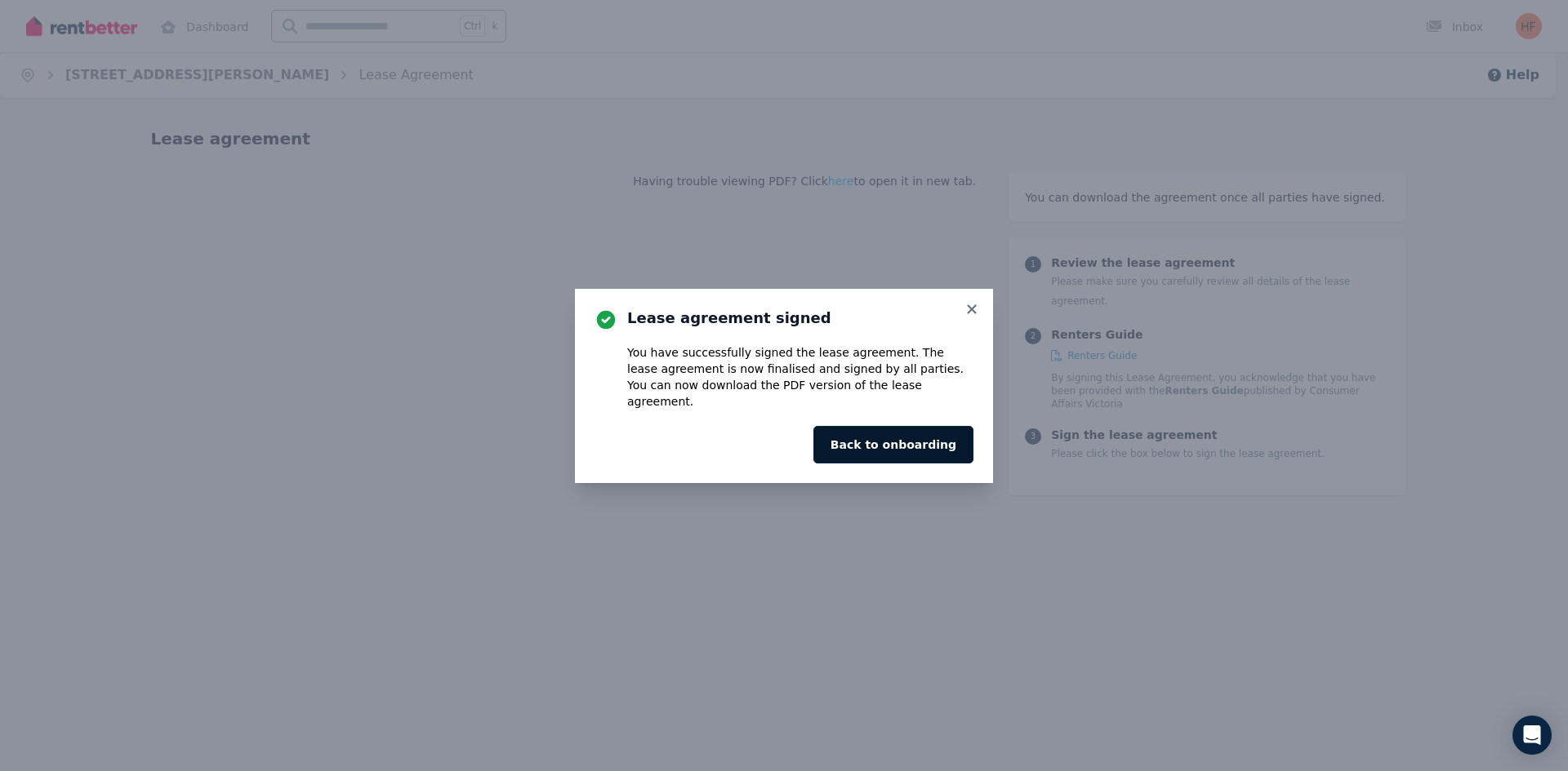
click at [923, 430] on button "Back to onboarding" at bounding box center [893, 445] width 160 height 38
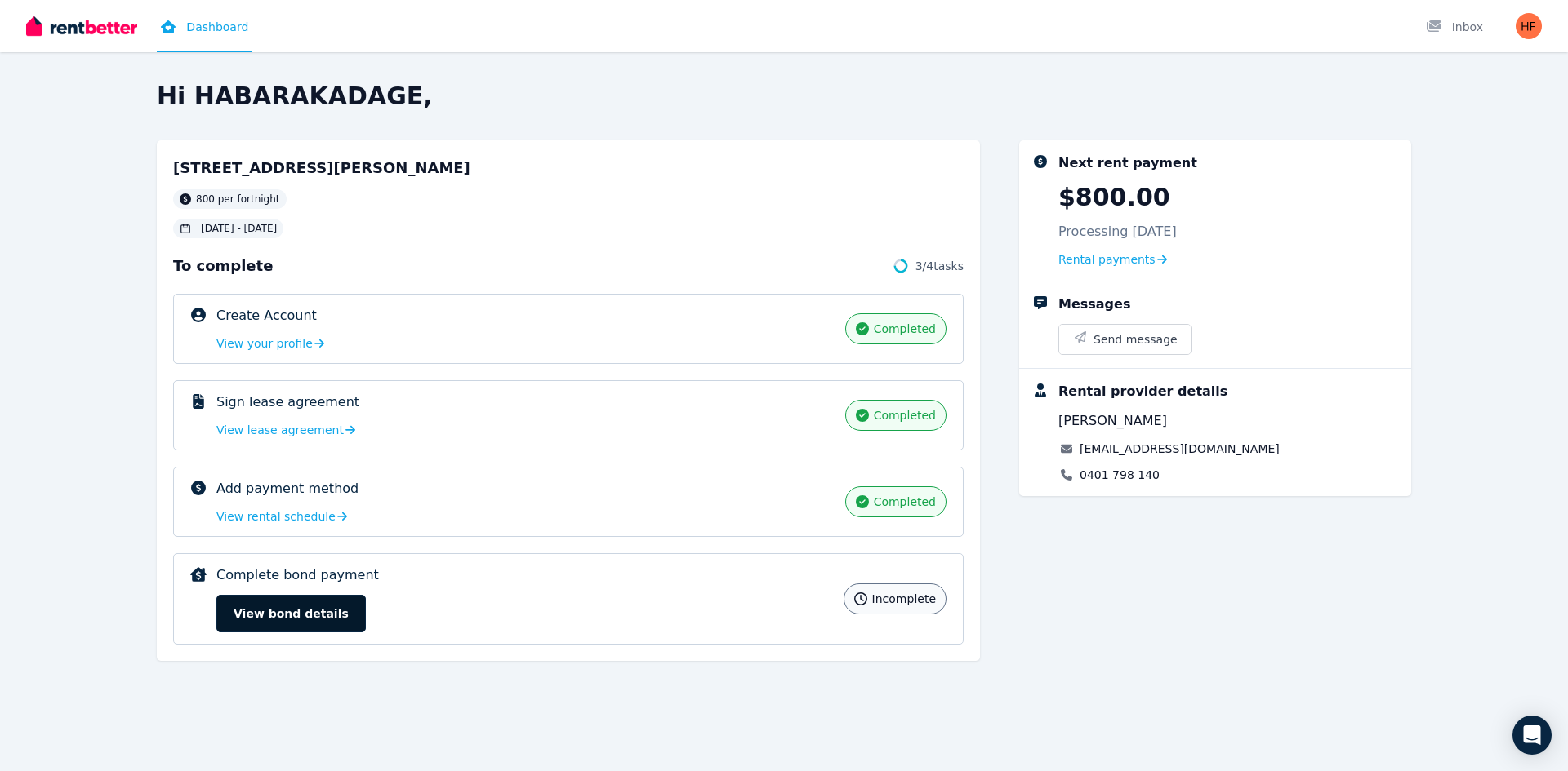
click at [279, 614] on button "View bond details" at bounding box center [291, 614] width 149 height 38
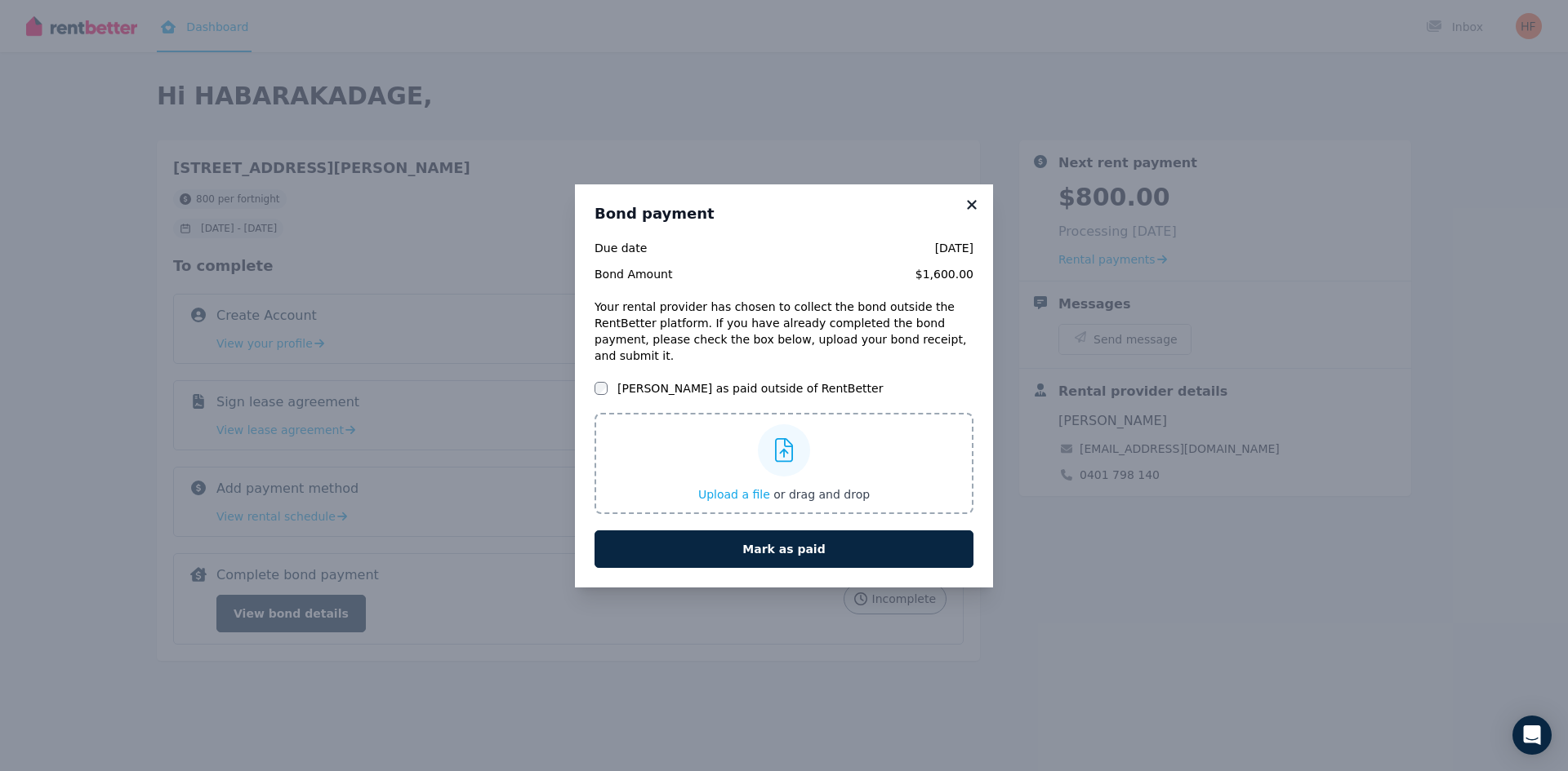
click at [977, 213] on icon at bounding box center [972, 205] width 16 height 14
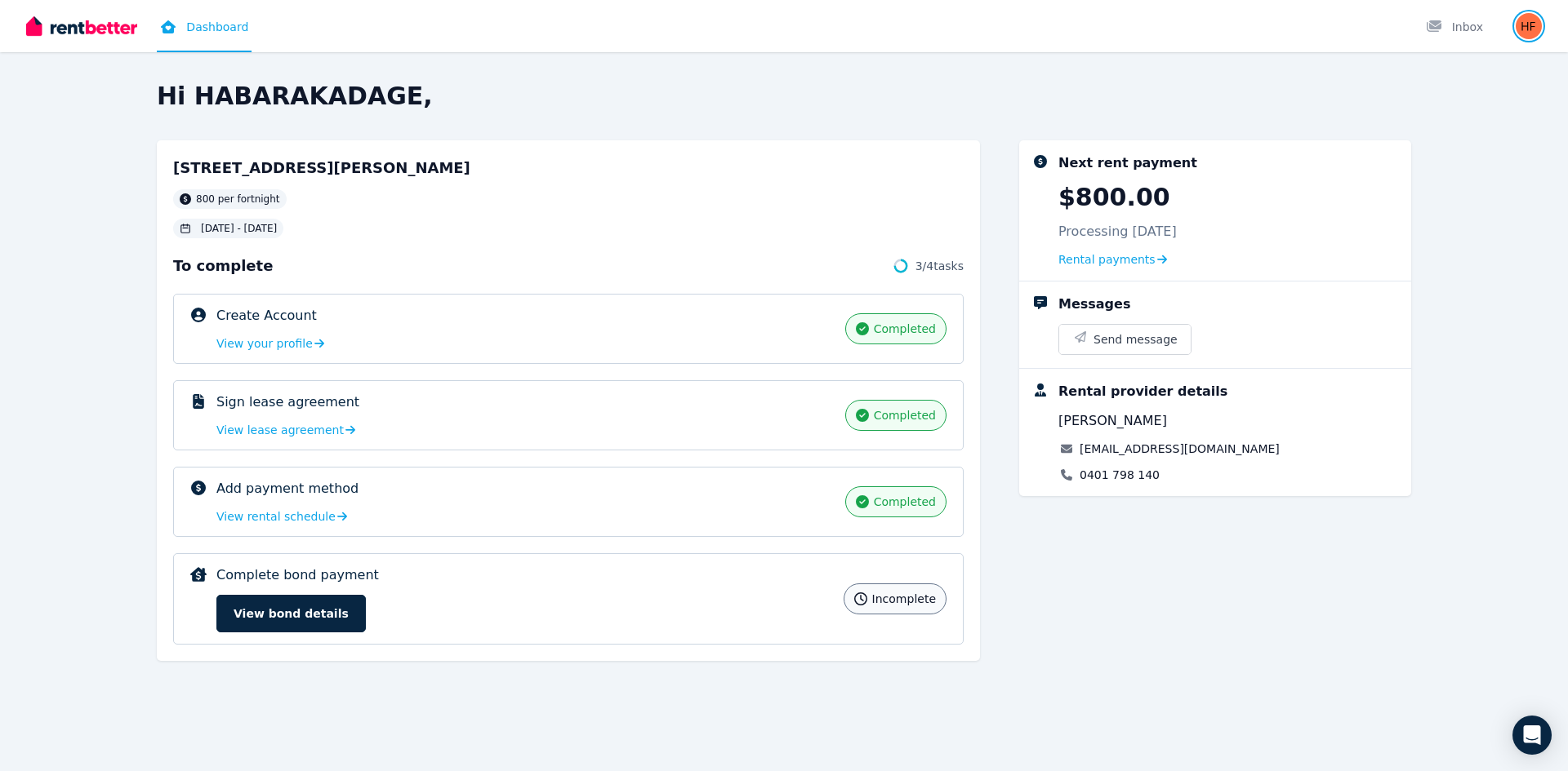
click at [1528, 23] on img "button" at bounding box center [1529, 26] width 26 height 26
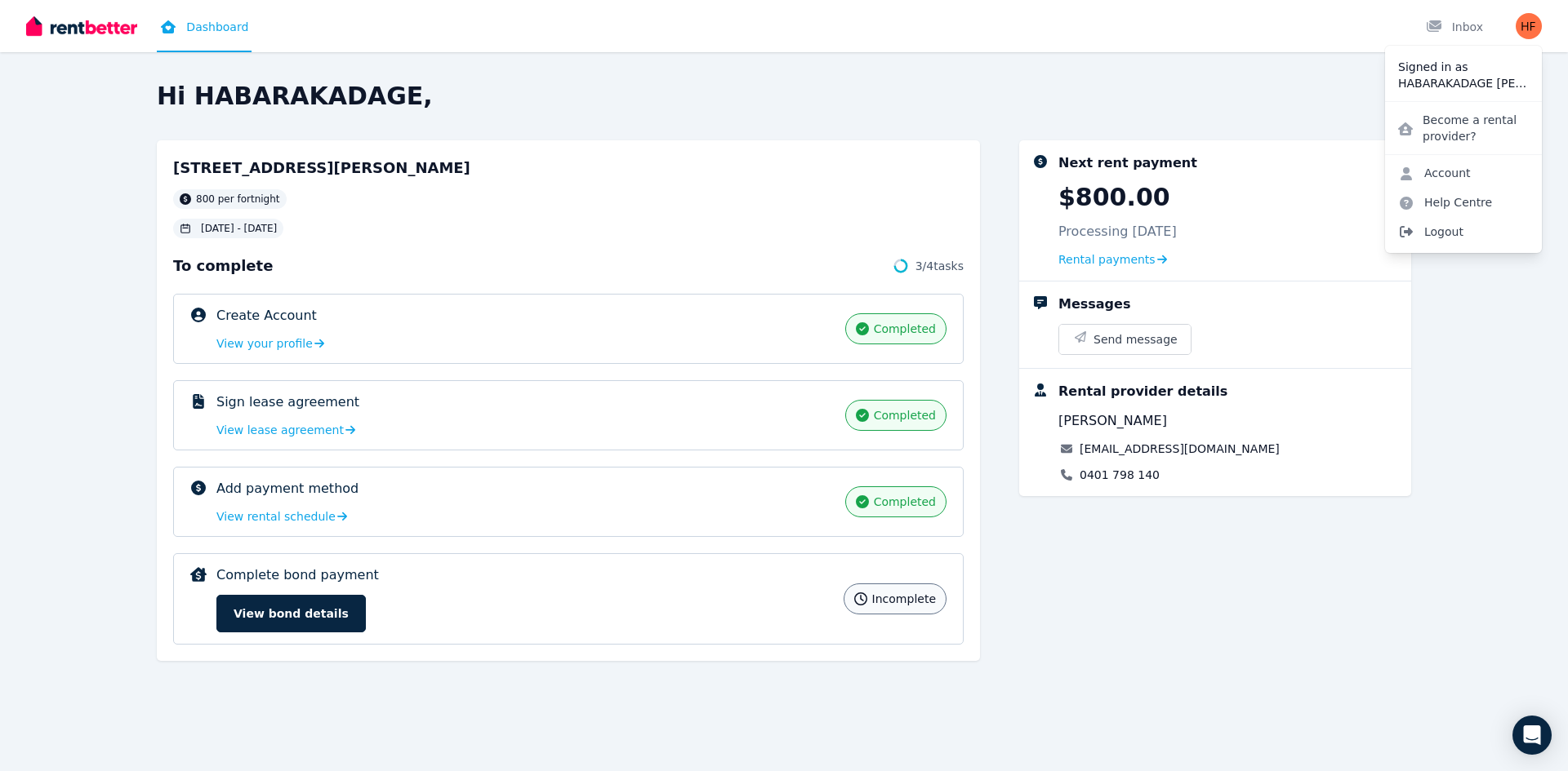
click at [1448, 225] on span "Logout" at bounding box center [1463, 231] width 156 height 29
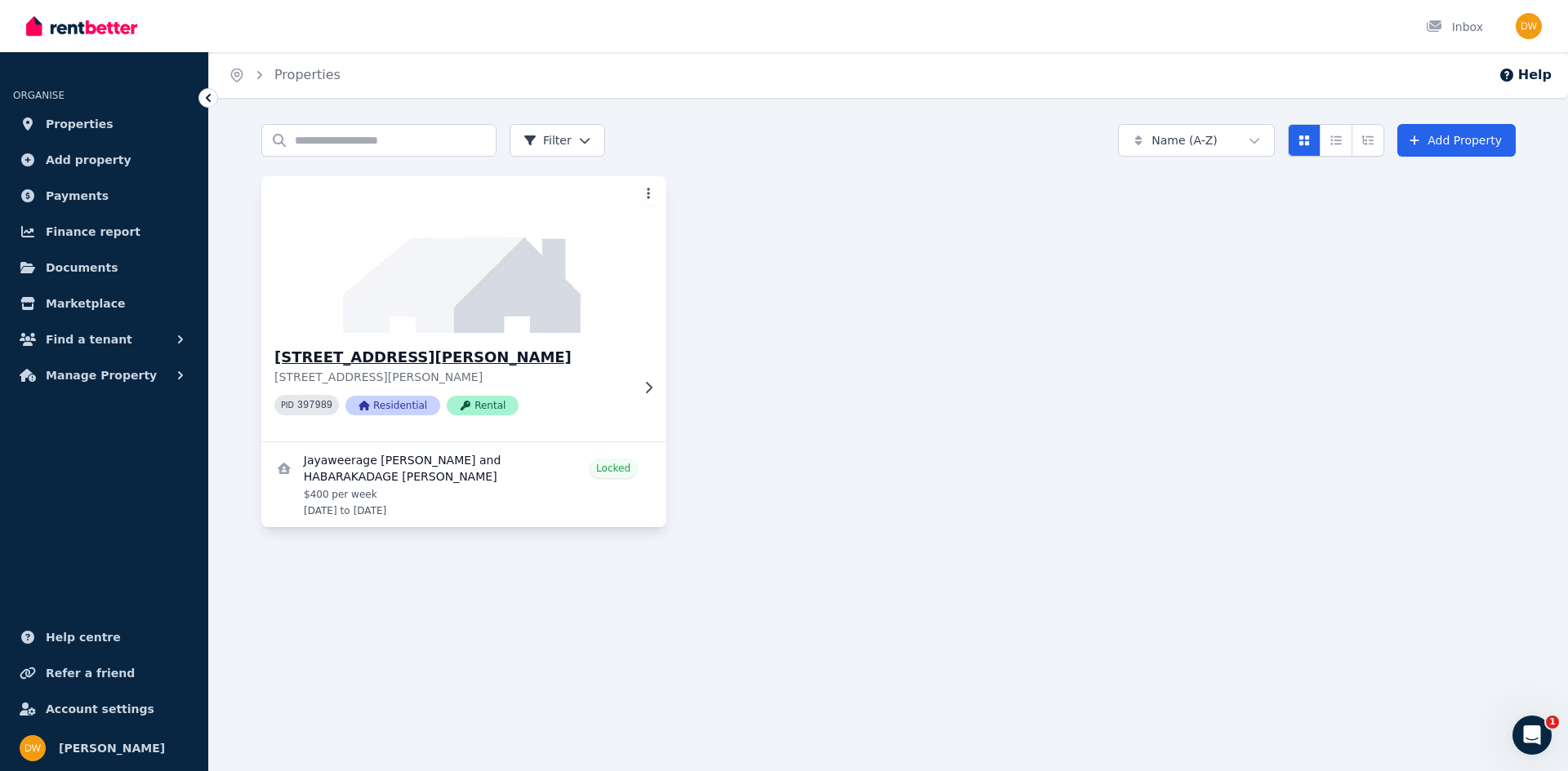
click at [557, 362] on h3 "[STREET_ADDRESS][PERSON_NAME]" at bounding box center [452, 357] width 356 height 23
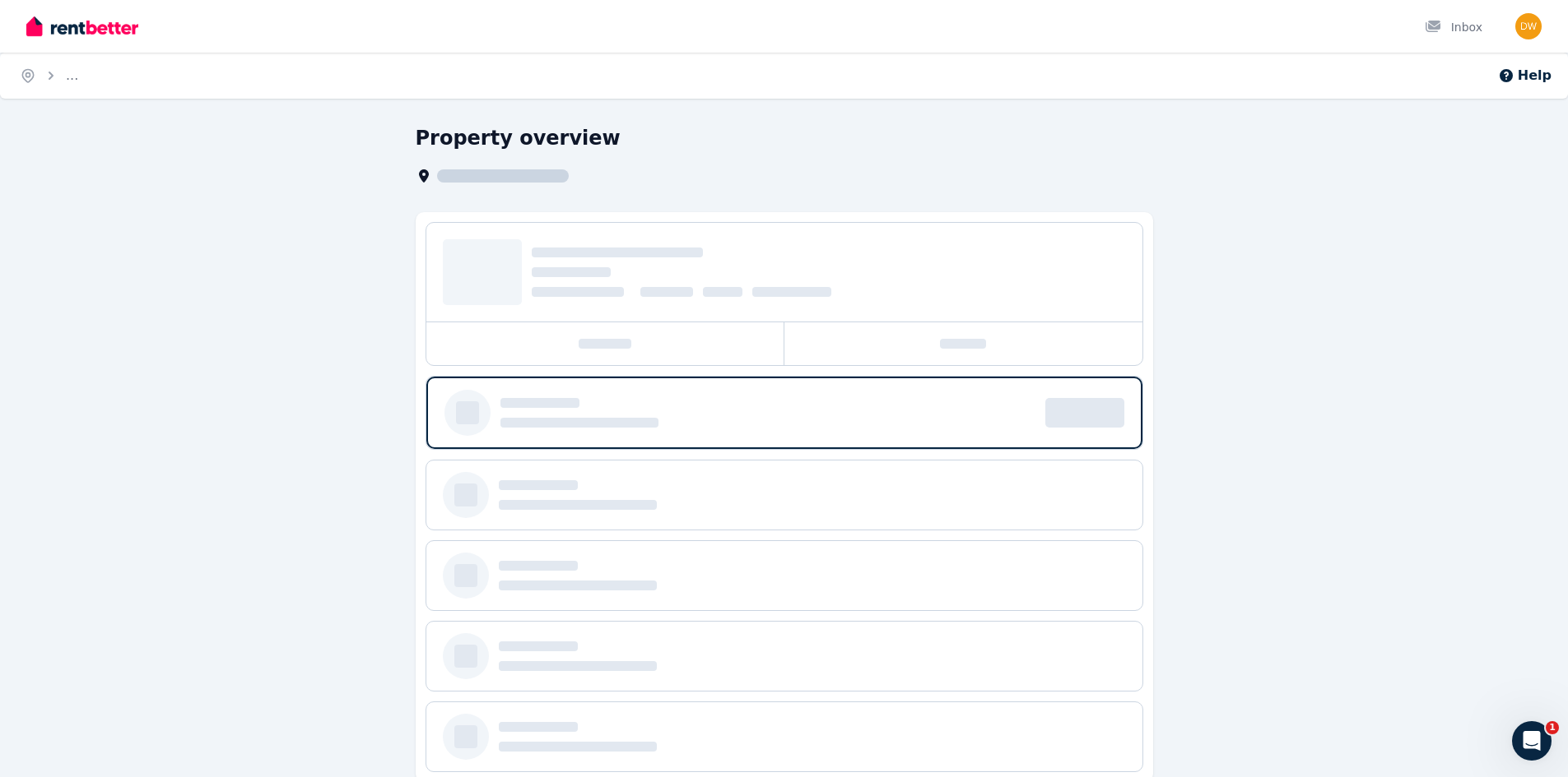
click at [561, 365] on div at bounding box center [604, 344] width 358 height 43
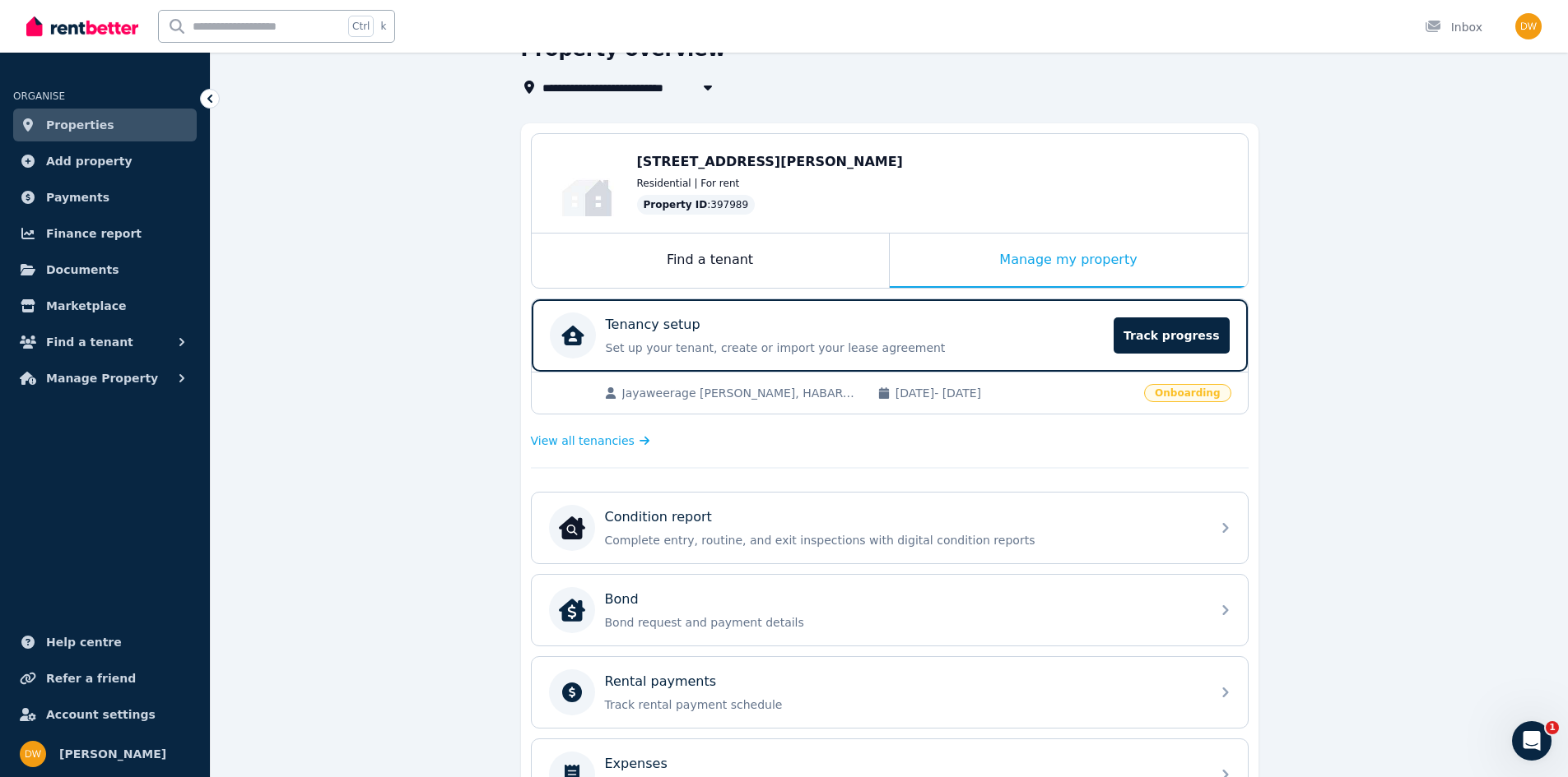
scroll to position [165, 0]
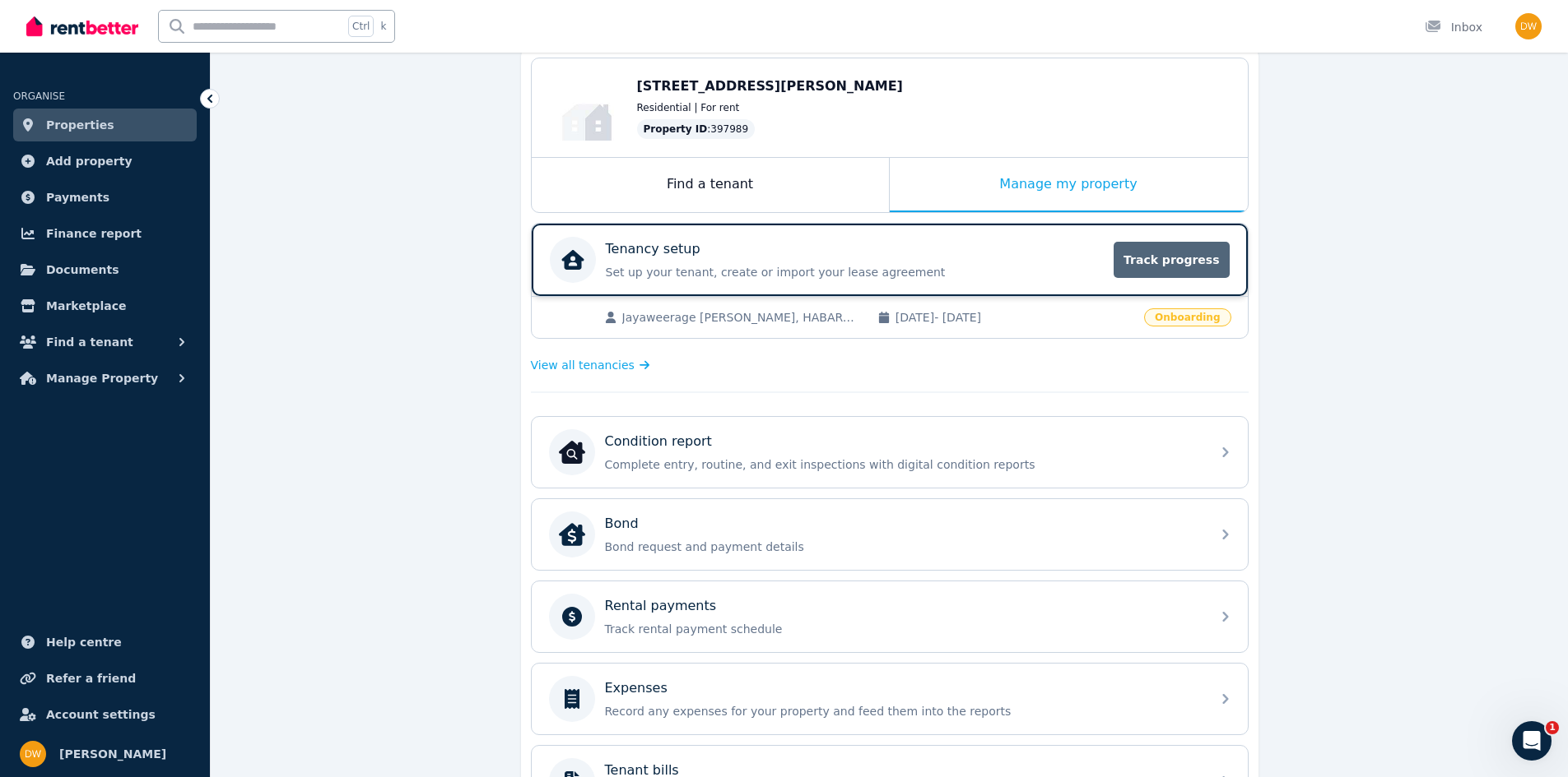
click at [1209, 253] on span "Track progress" at bounding box center [1171, 260] width 115 height 36
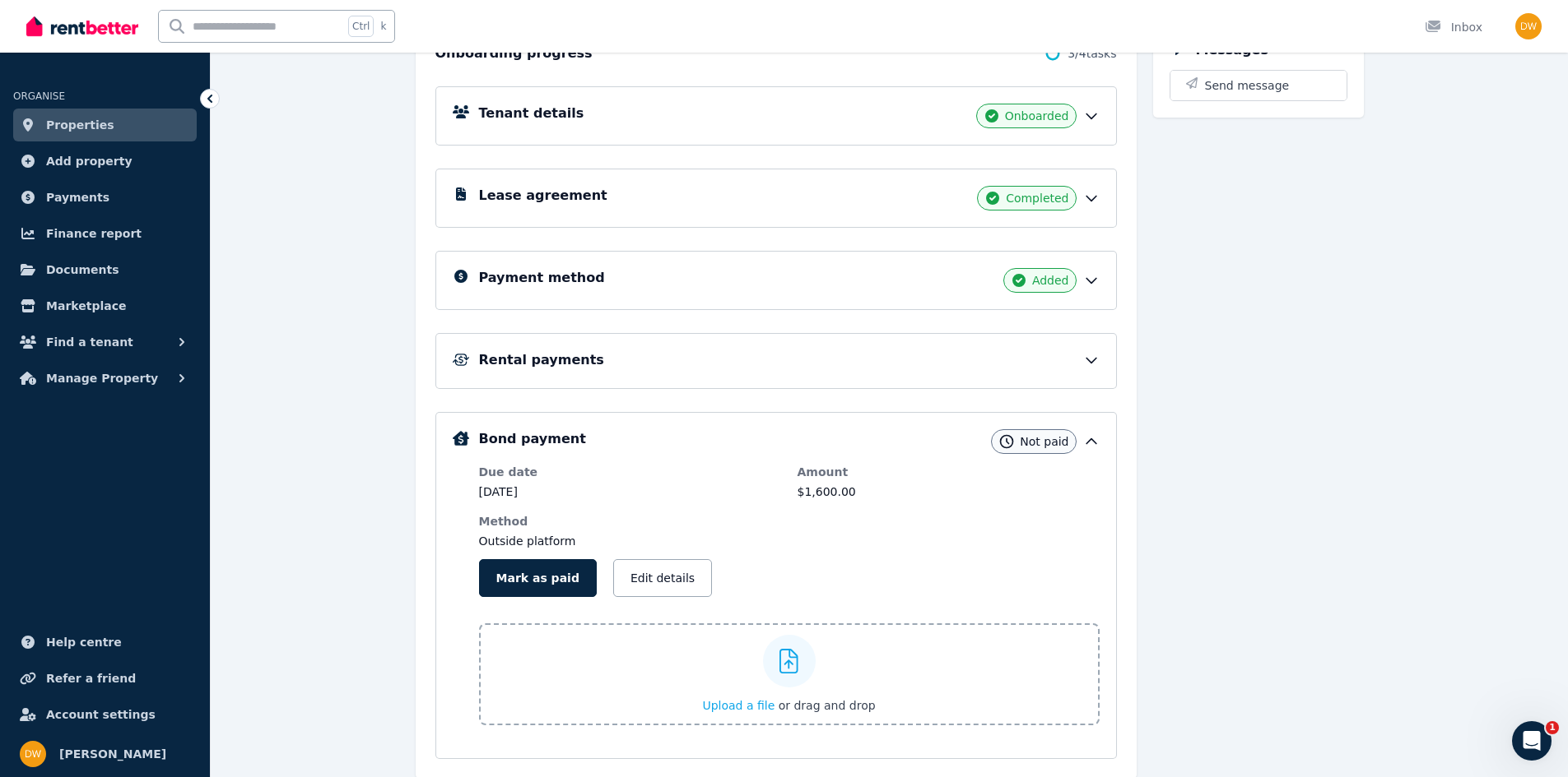
scroll to position [247, 0]
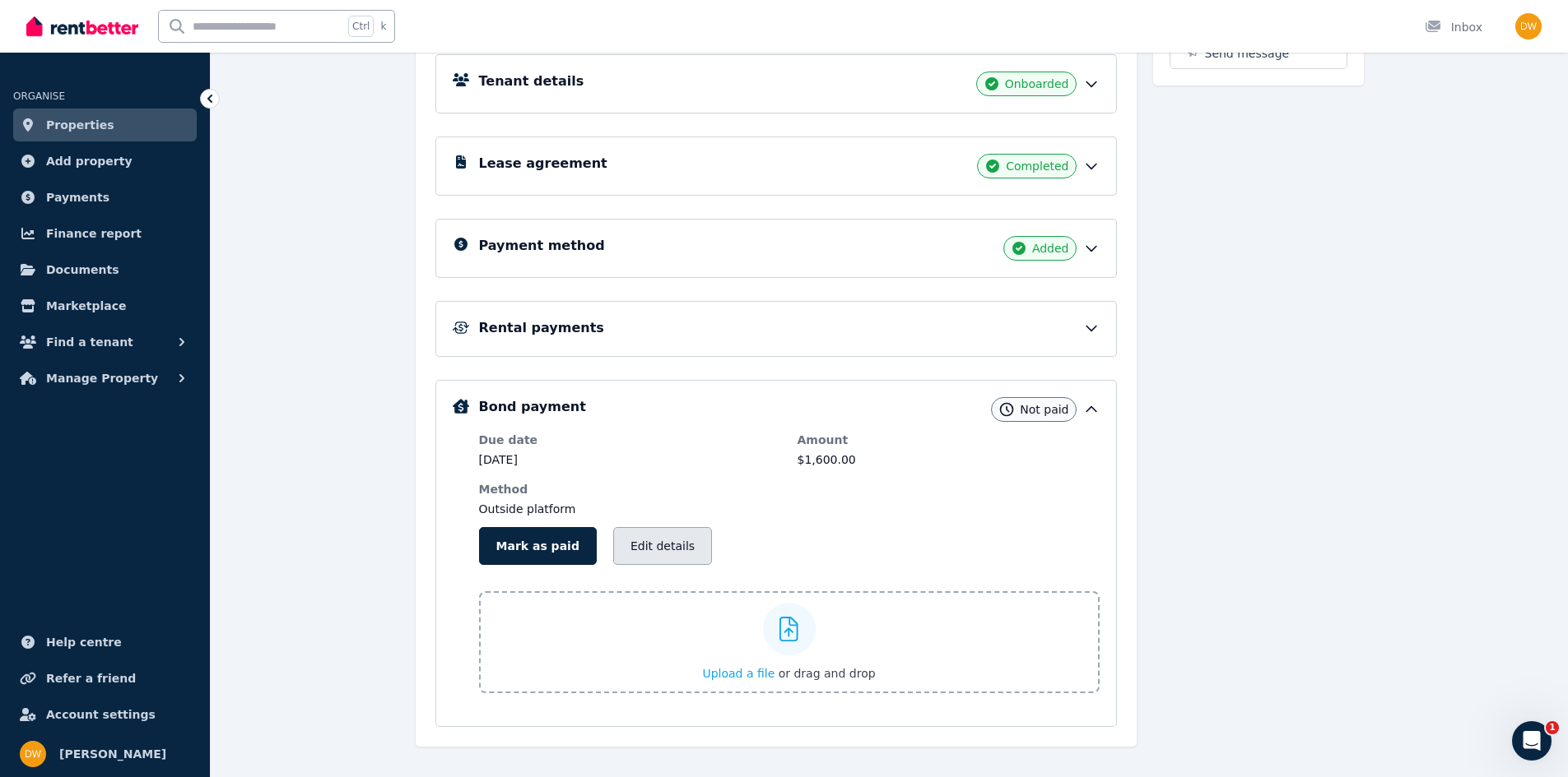
click at [650, 547] on button "Edit details" at bounding box center [663, 547] width 99 height 38
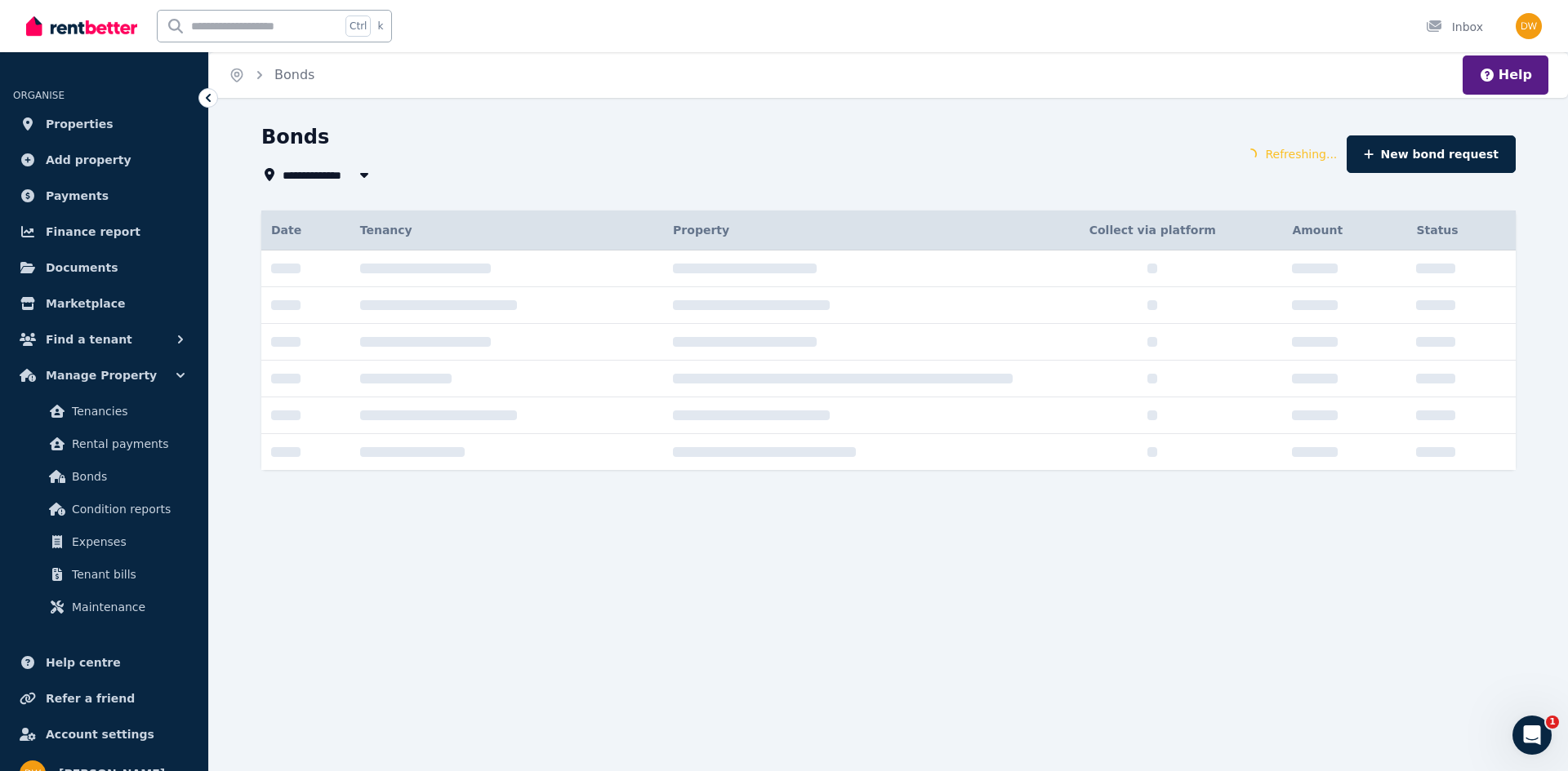
type input "**********"
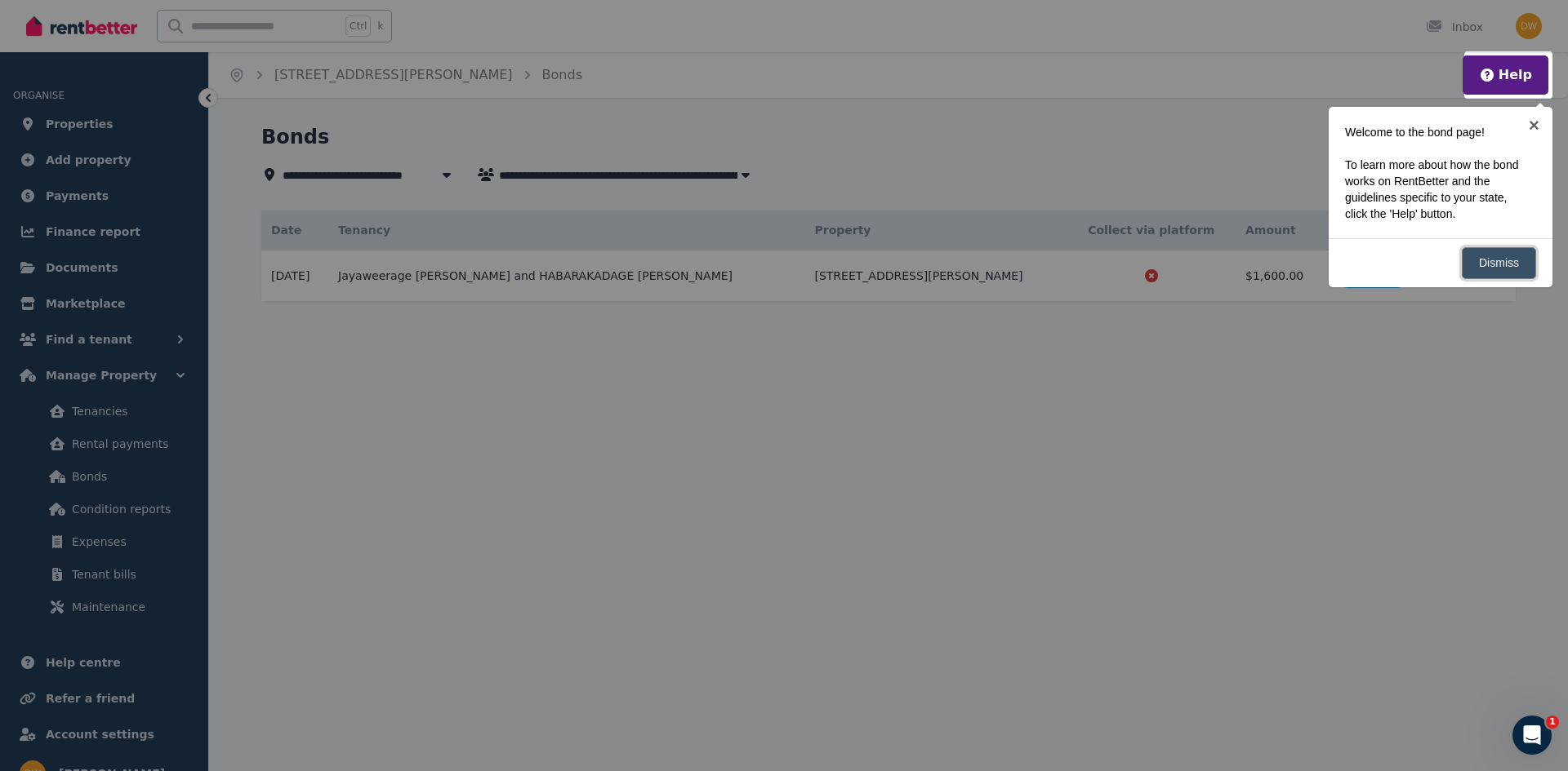
click at [1505, 261] on link "Dismiss" at bounding box center [1498, 264] width 74 height 32
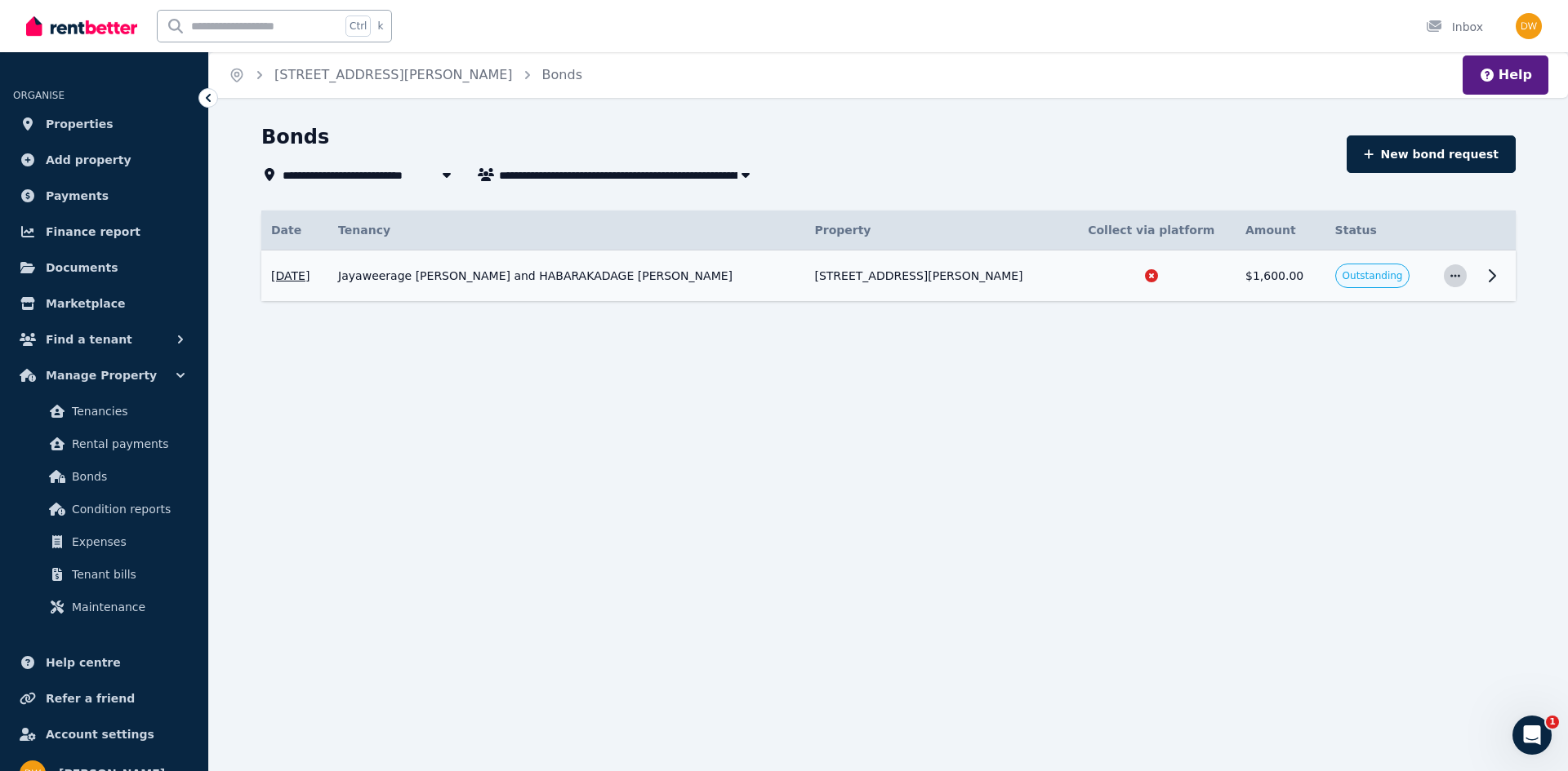
click at [1452, 284] on span "button" at bounding box center [1455, 276] width 23 height 23
click at [1386, 359] on span "Edit details" at bounding box center [1401, 353] width 105 height 20
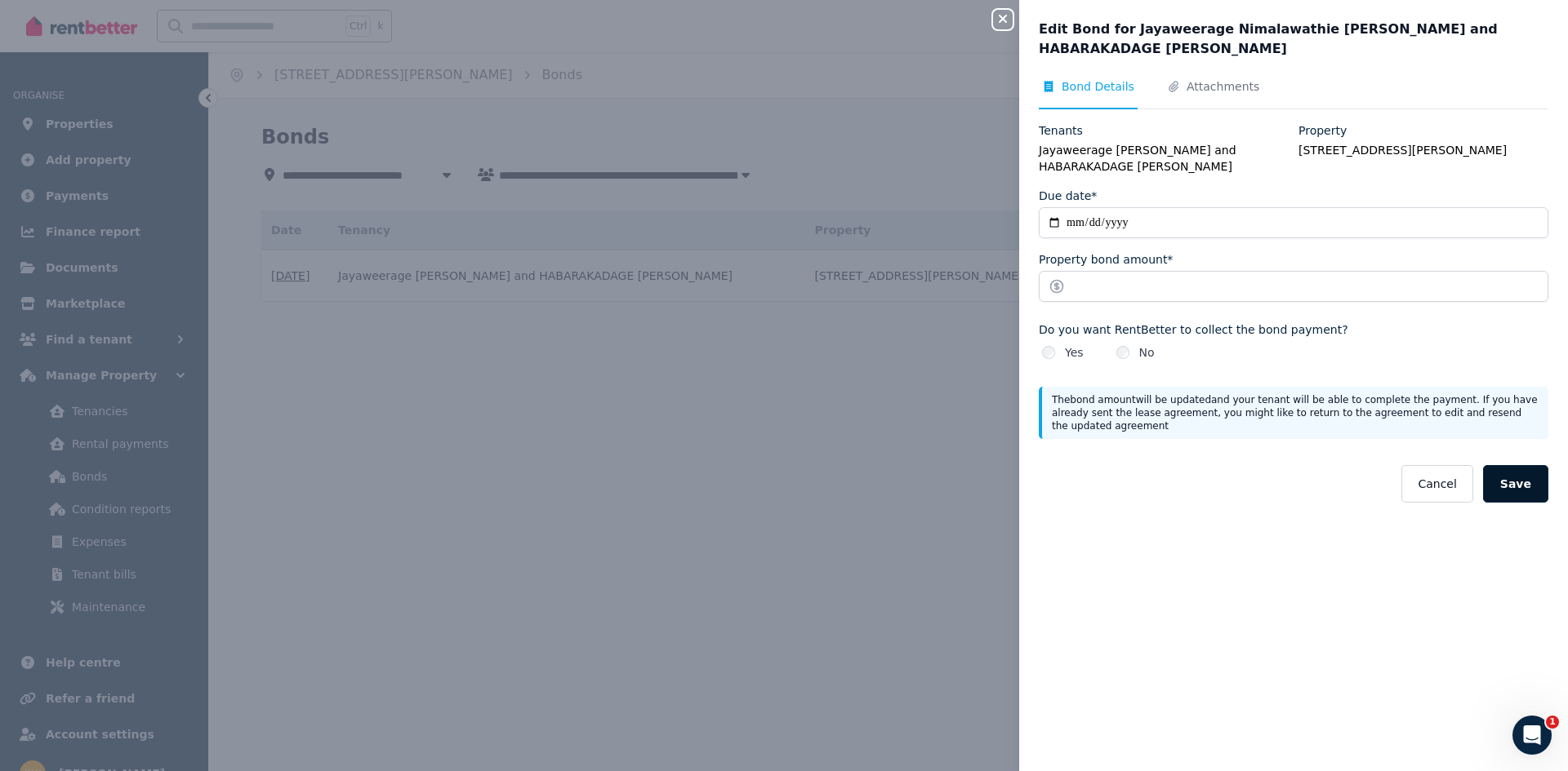
click at [1528, 486] on button "Save" at bounding box center [1515, 484] width 65 height 38
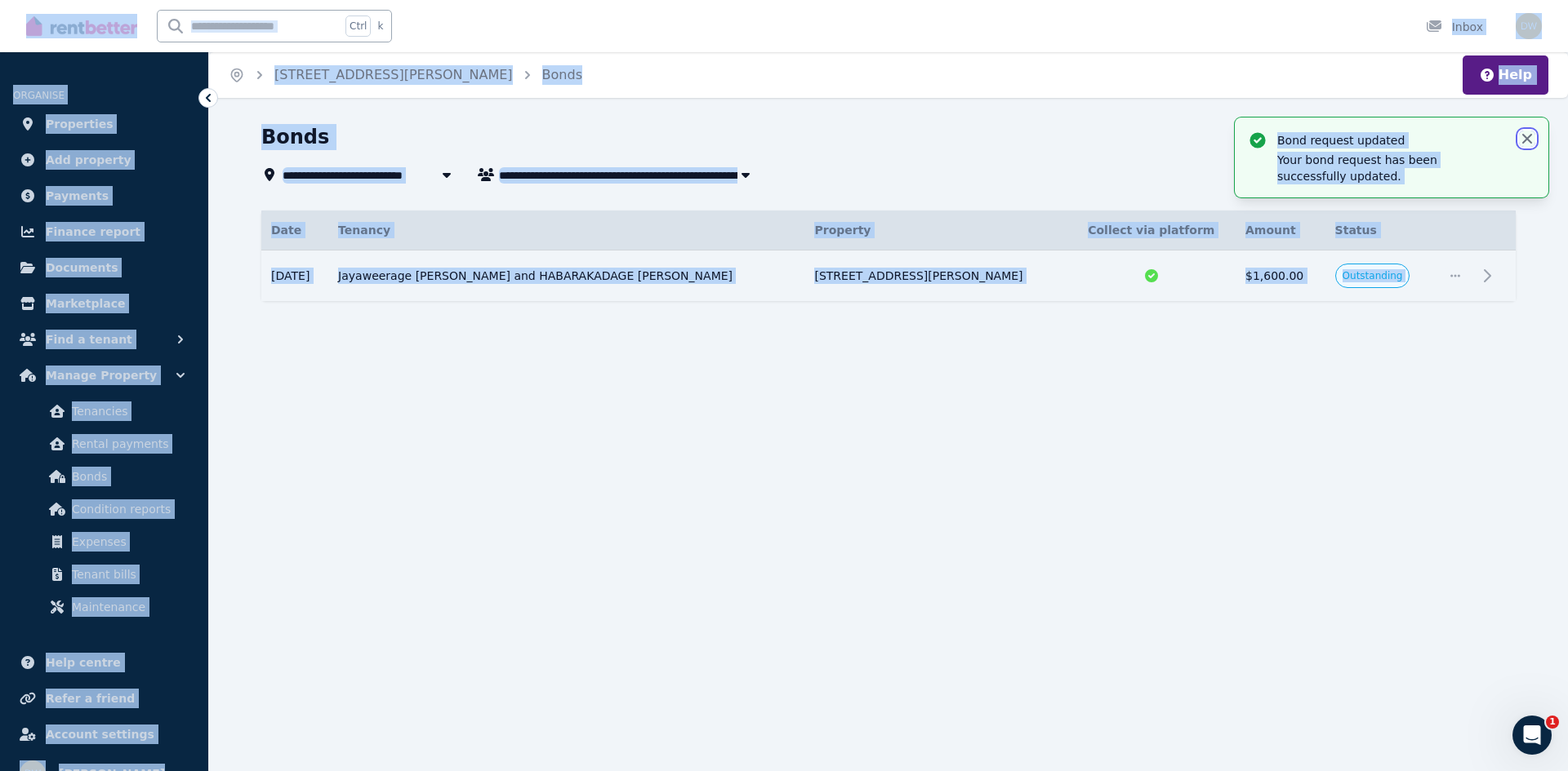
click at [1530, 141] on icon "button" at bounding box center [1527, 138] width 10 height 10
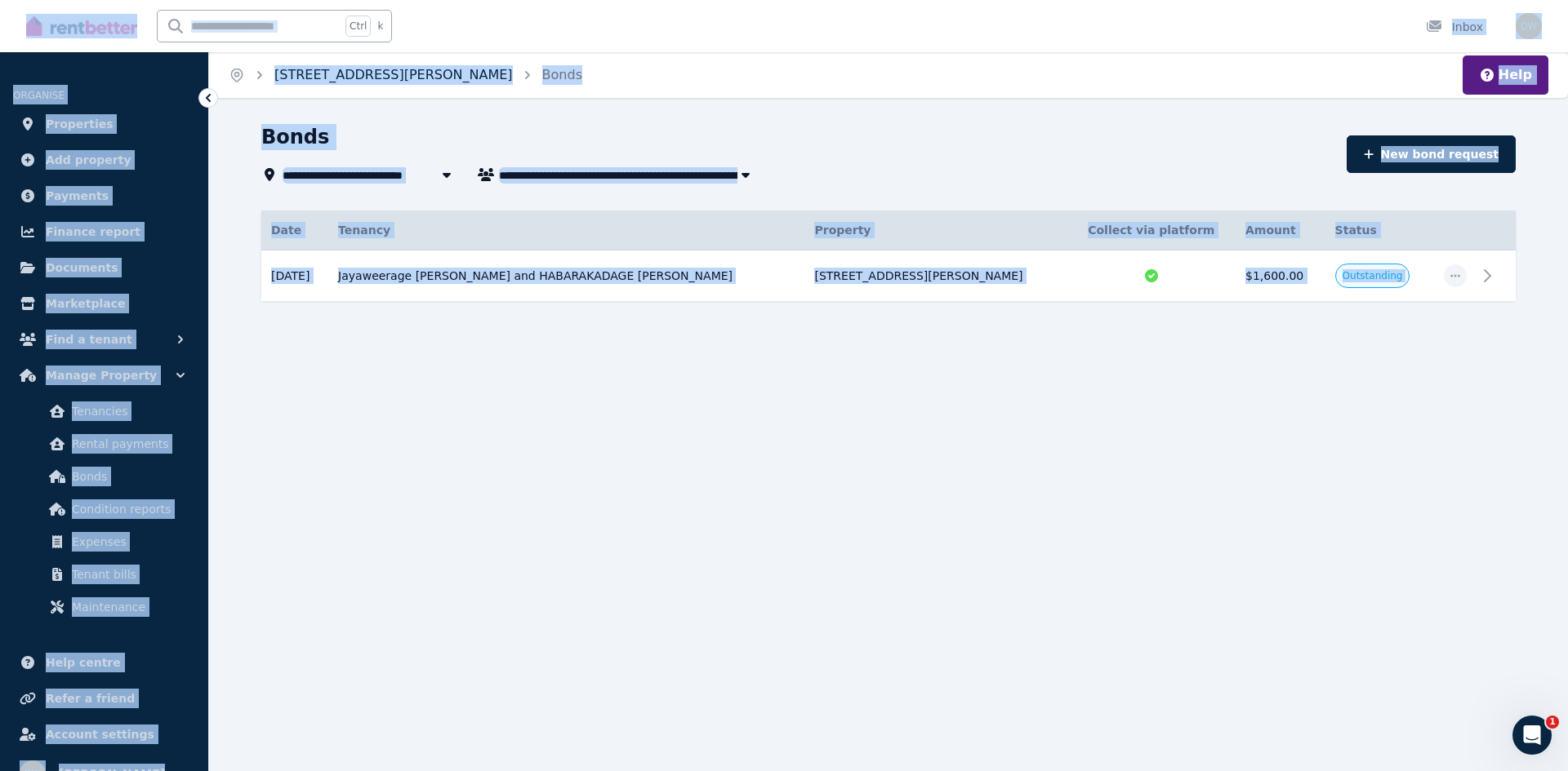
click at [335, 75] on link "[STREET_ADDRESS][PERSON_NAME]" at bounding box center [393, 74] width 239 height 15
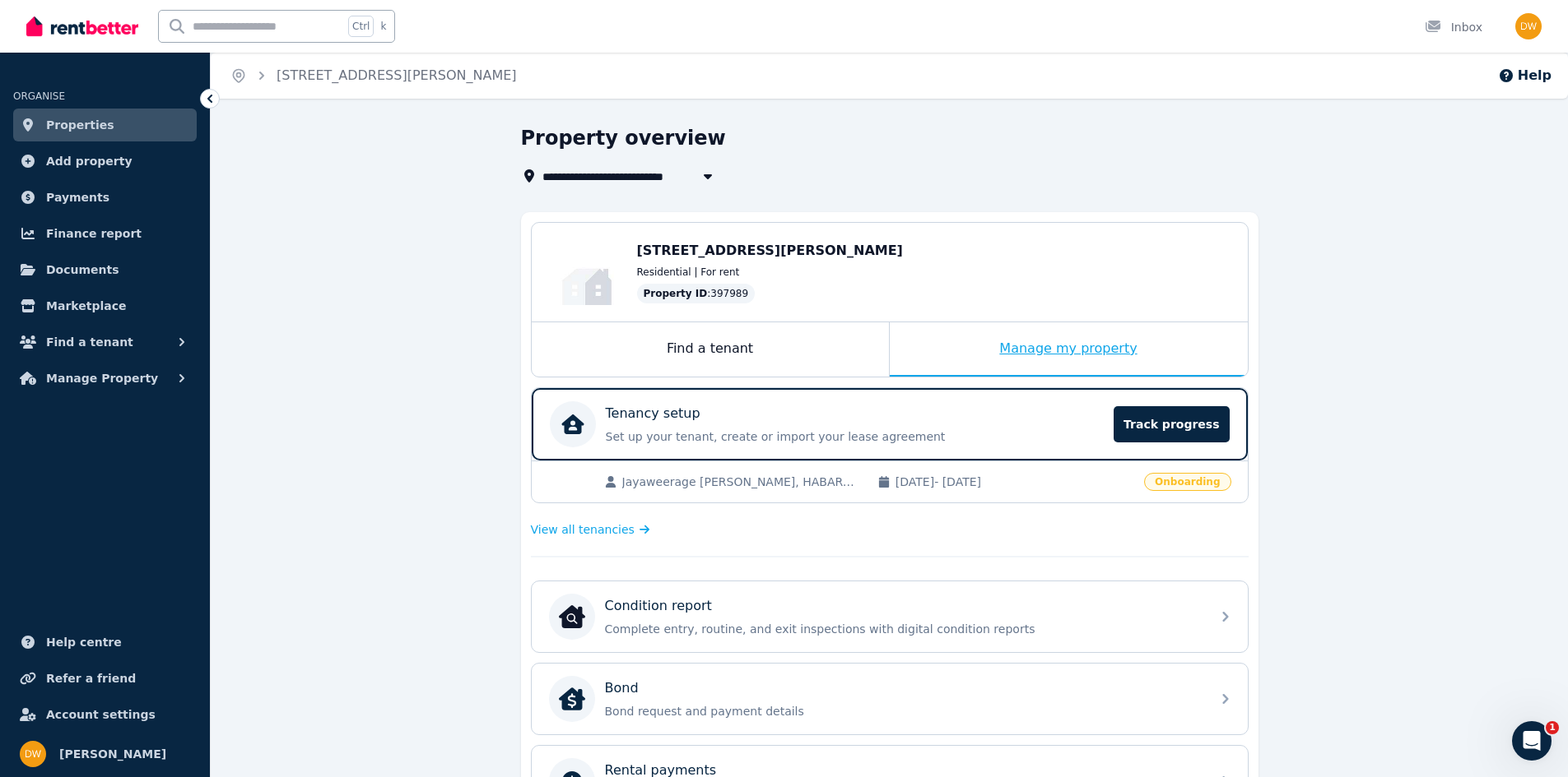
click at [959, 350] on div "Manage my property" at bounding box center [1068, 349] width 358 height 54
click at [105, 122] on link "Properties" at bounding box center [105, 125] width 184 height 33
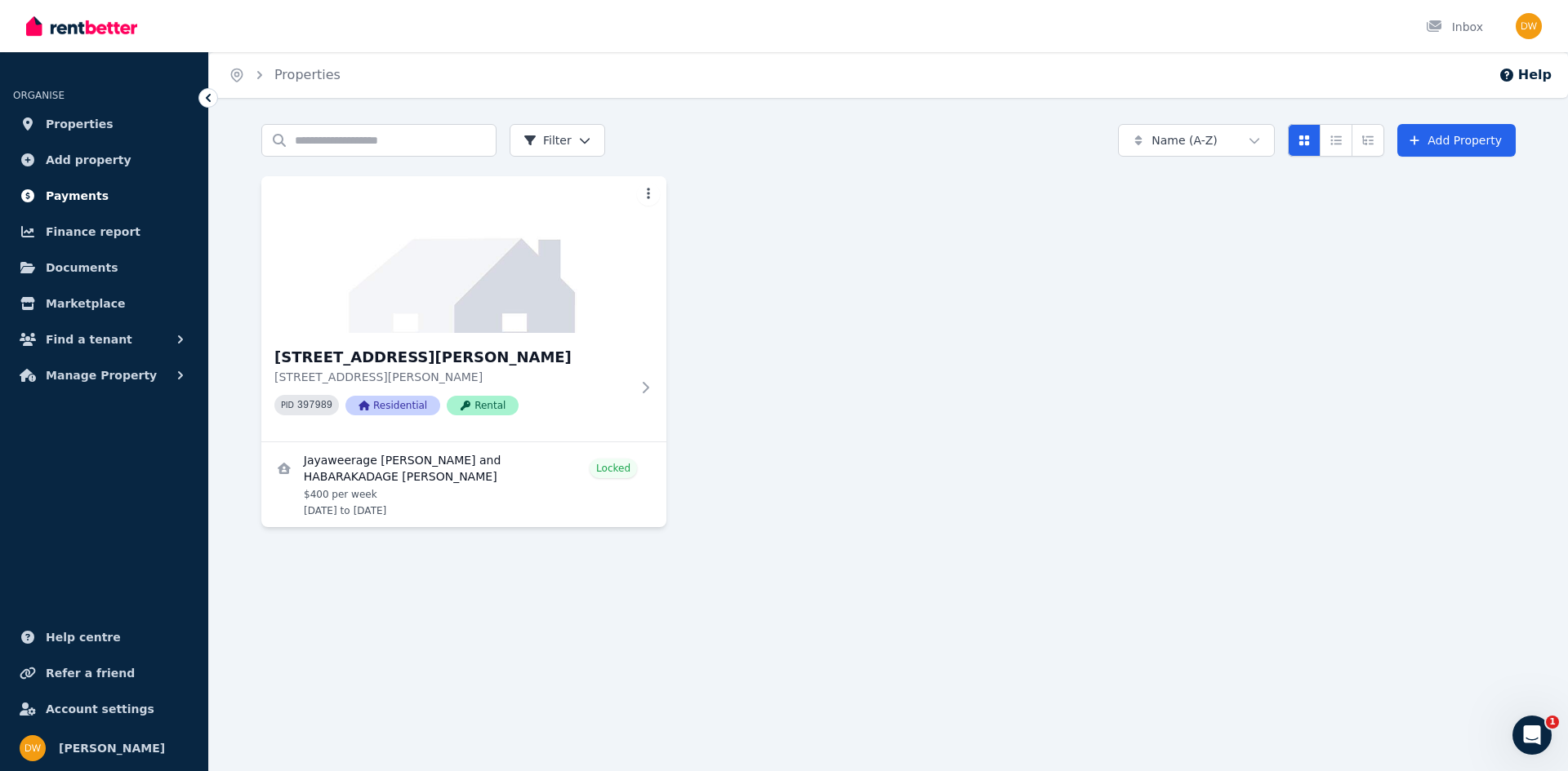
click at [80, 201] on span "Payments" at bounding box center [77, 196] width 63 height 20
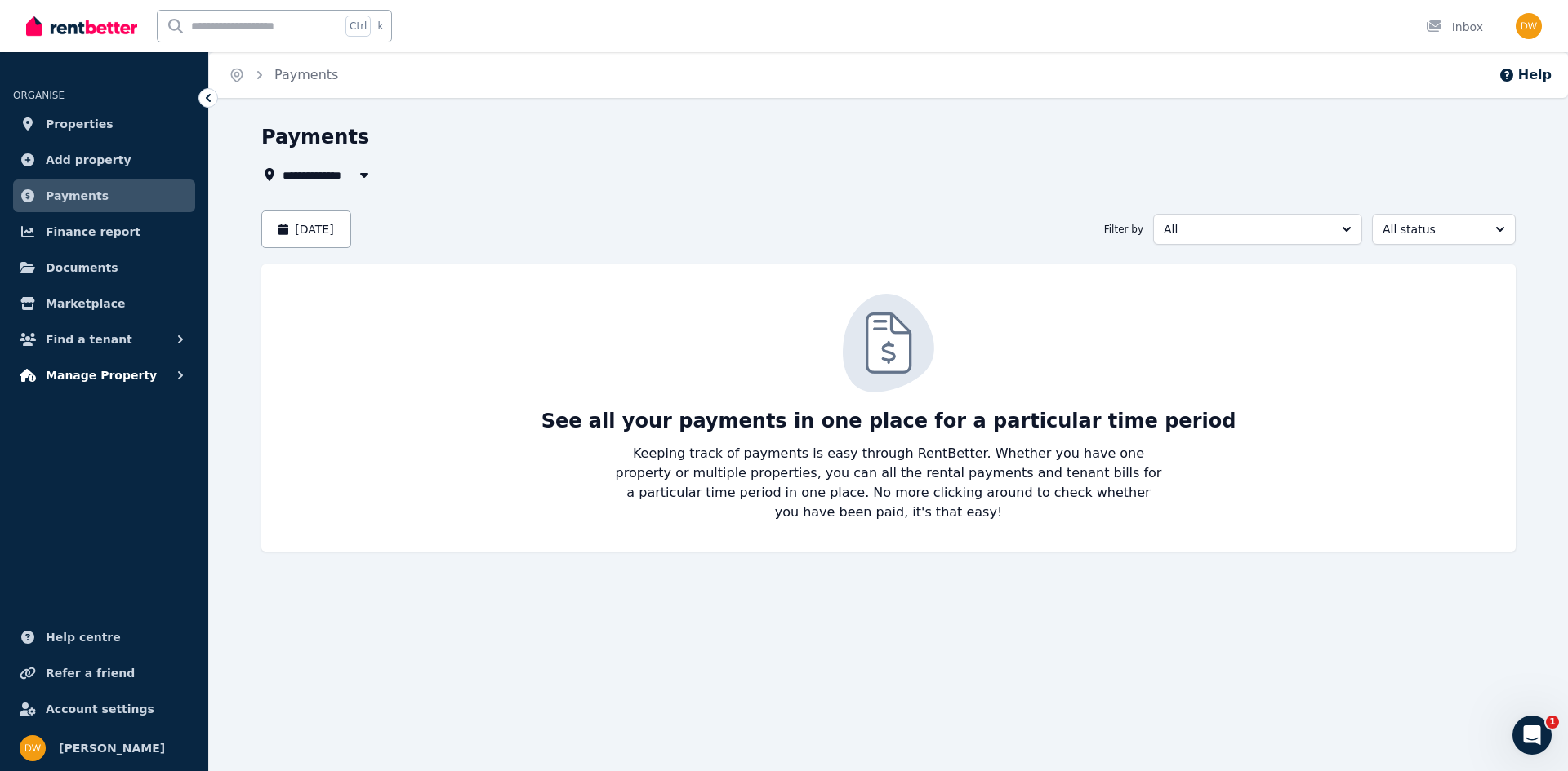
click at [101, 383] on span "Manage Property" at bounding box center [101, 375] width 111 height 20
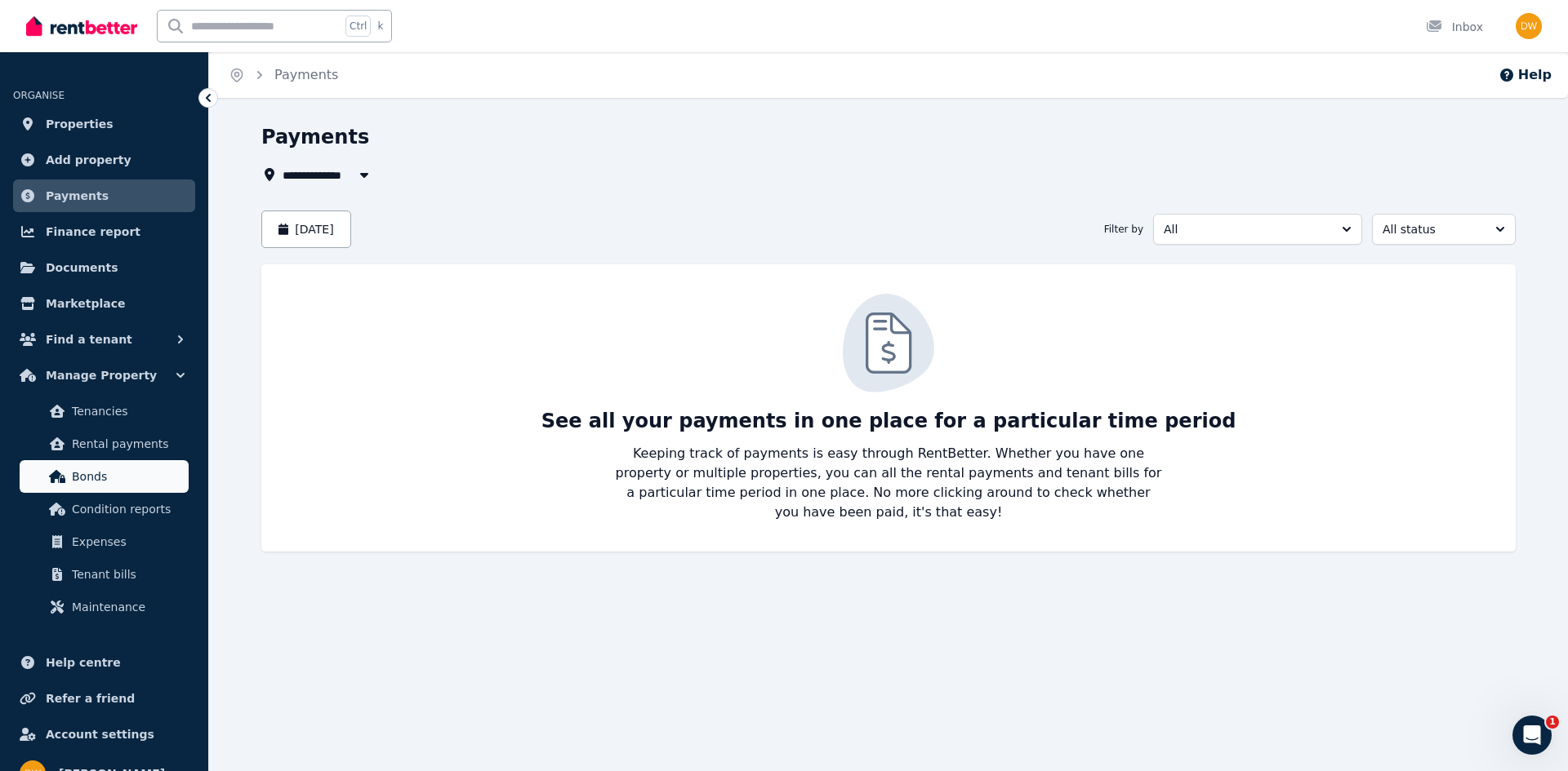
click at [122, 491] on link "Bonds" at bounding box center [104, 476] width 169 height 33
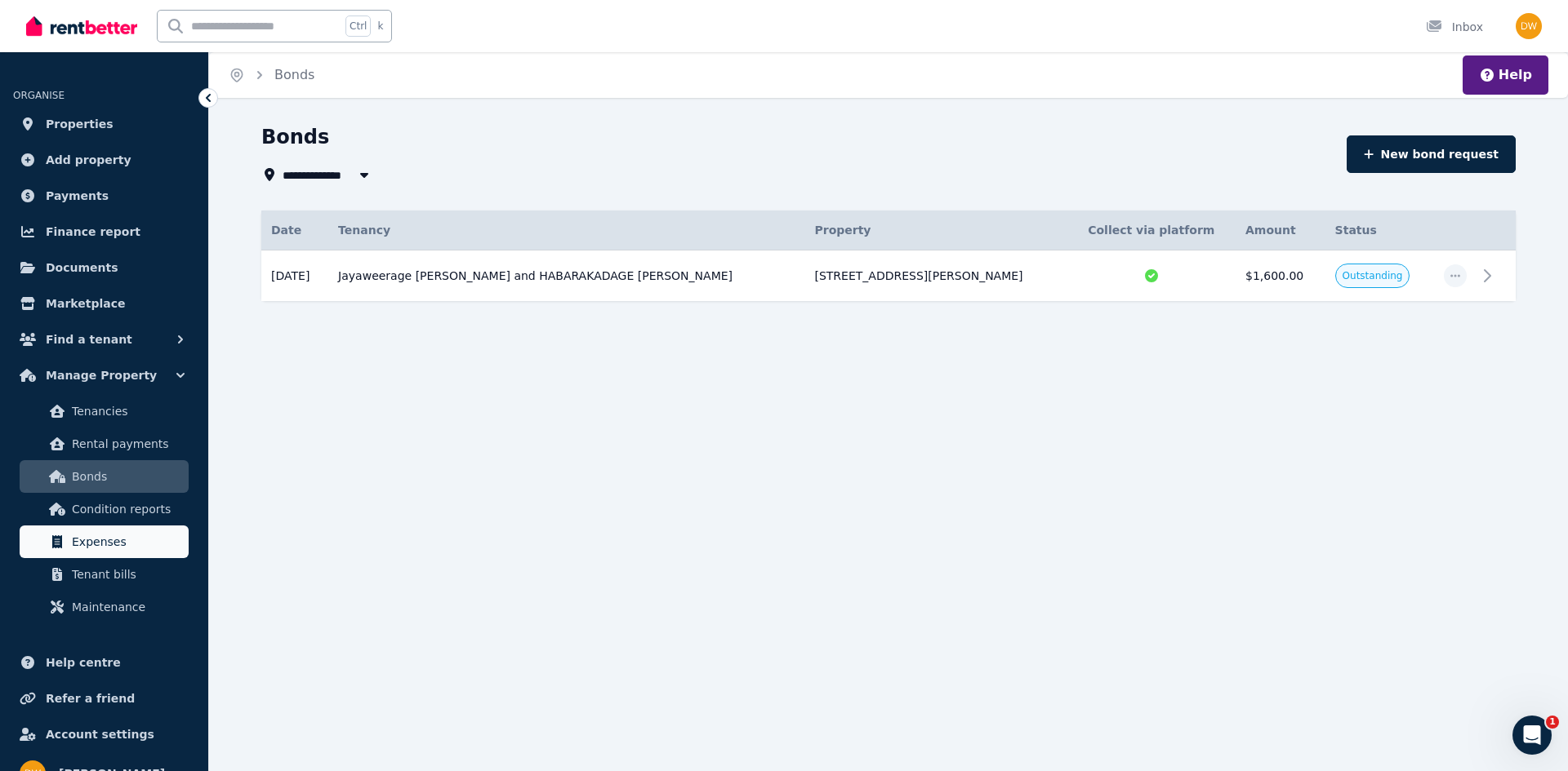
click at [124, 540] on span "Expenses" at bounding box center [126, 542] width 110 height 20
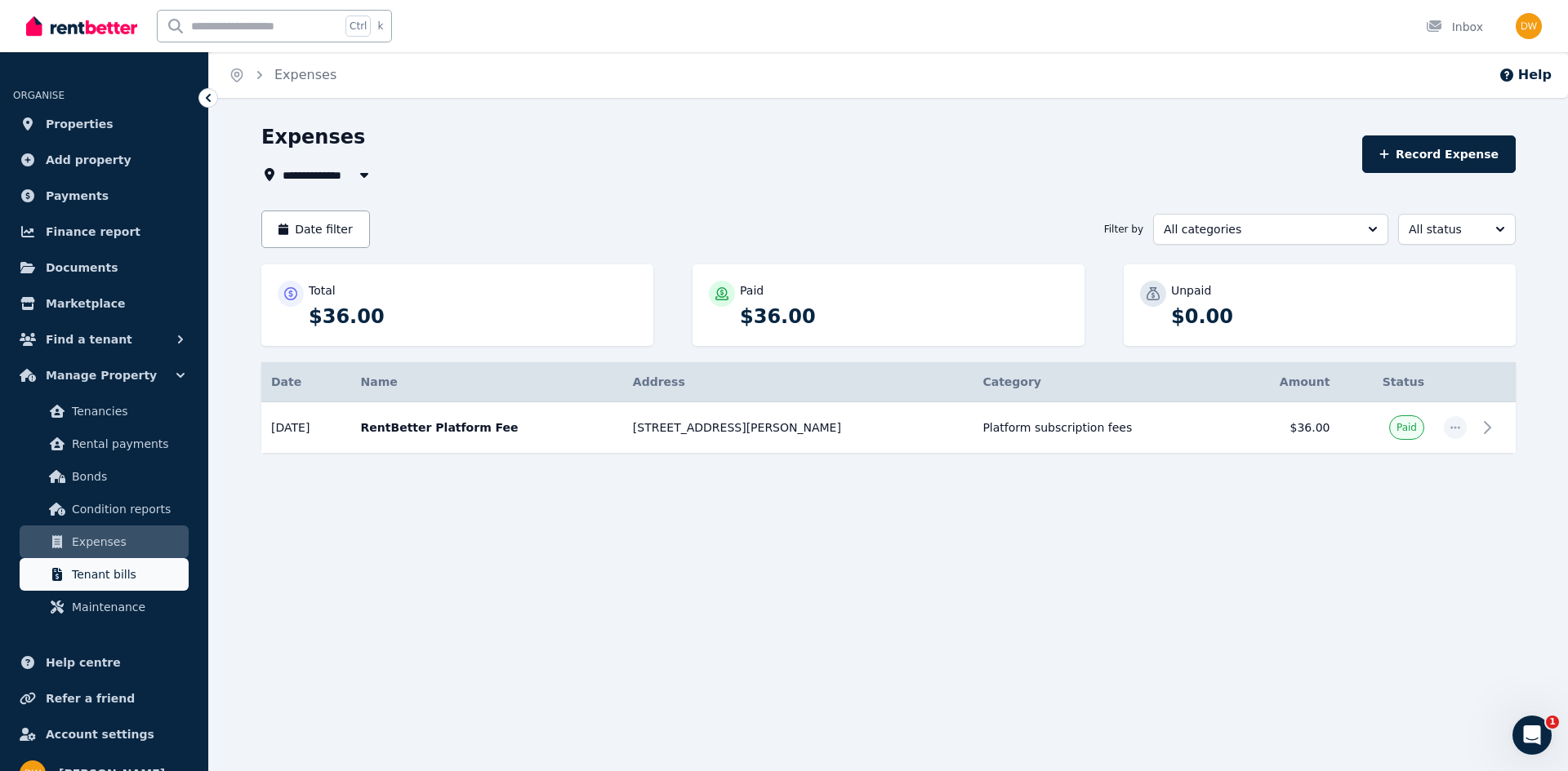
click at [127, 570] on span "Tenant bills" at bounding box center [126, 574] width 110 height 20
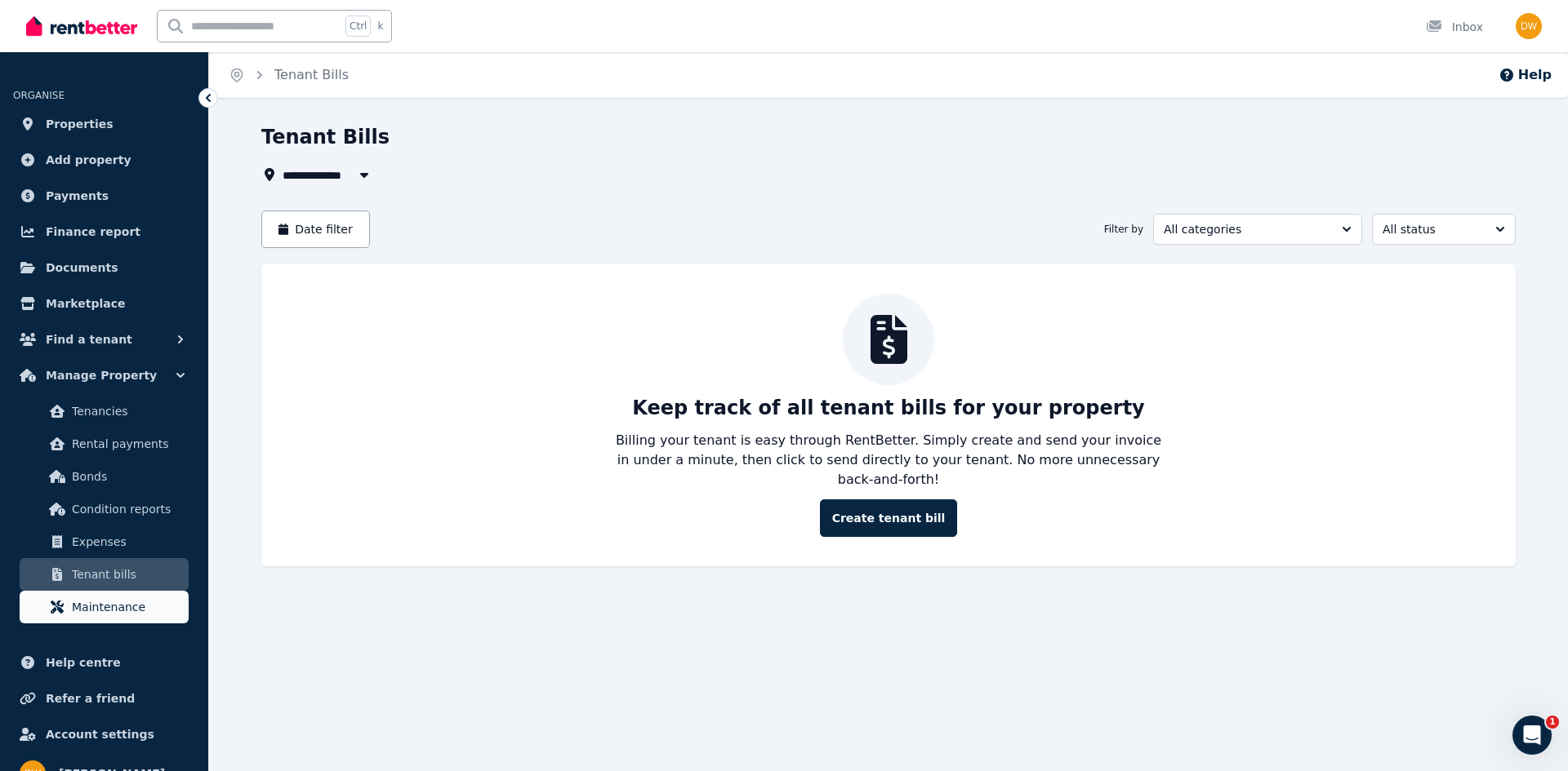
click at [134, 618] on link "Maintenance" at bounding box center [104, 608] width 169 height 33
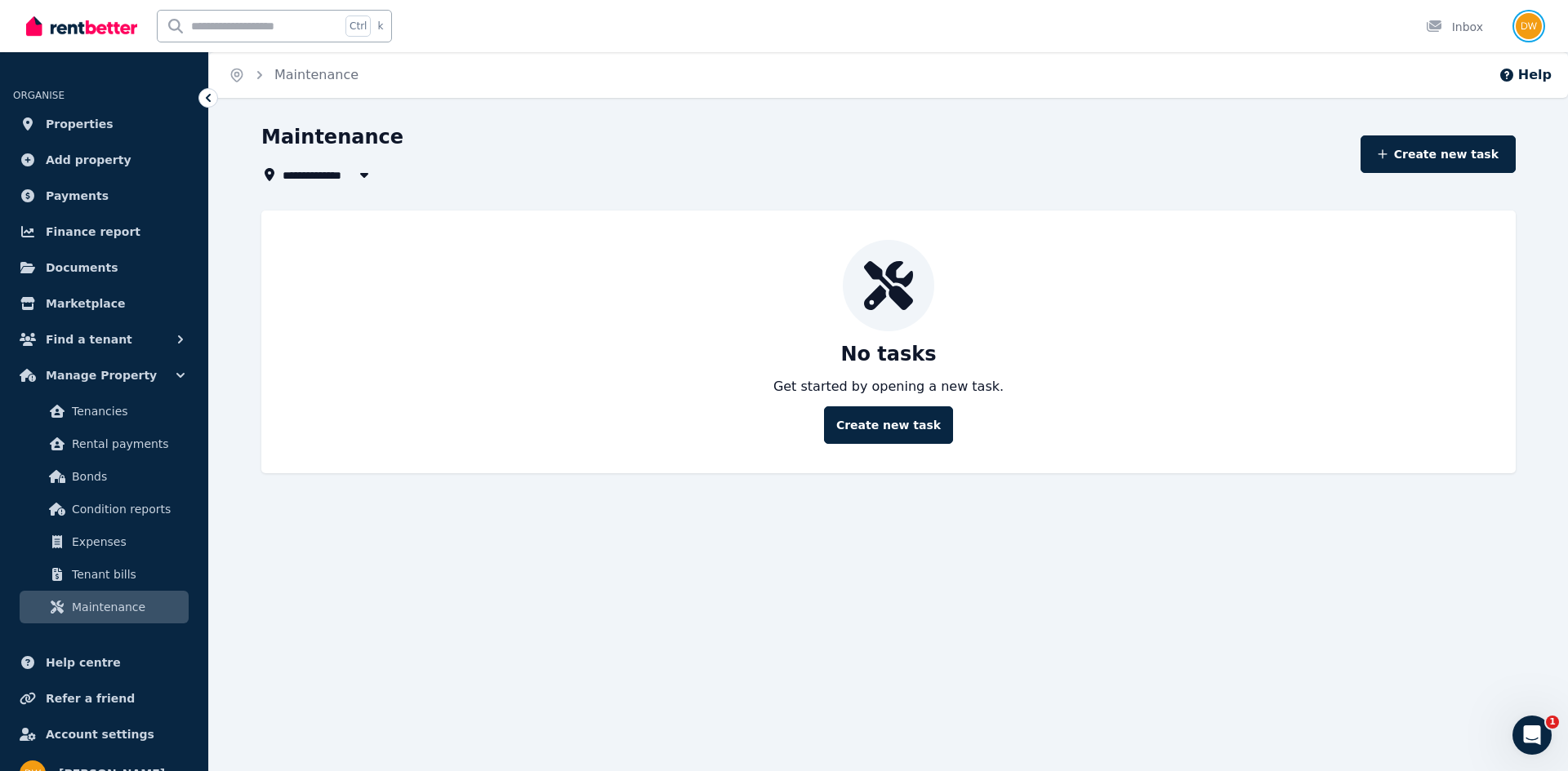
click at [1531, 29] on img "button" at bounding box center [1529, 26] width 26 height 26
click at [1535, 25] on img "button" at bounding box center [1529, 26] width 26 height 26
click at [1534, 23] on img "button" at bounding box center [1529, 26] width 26 height 26
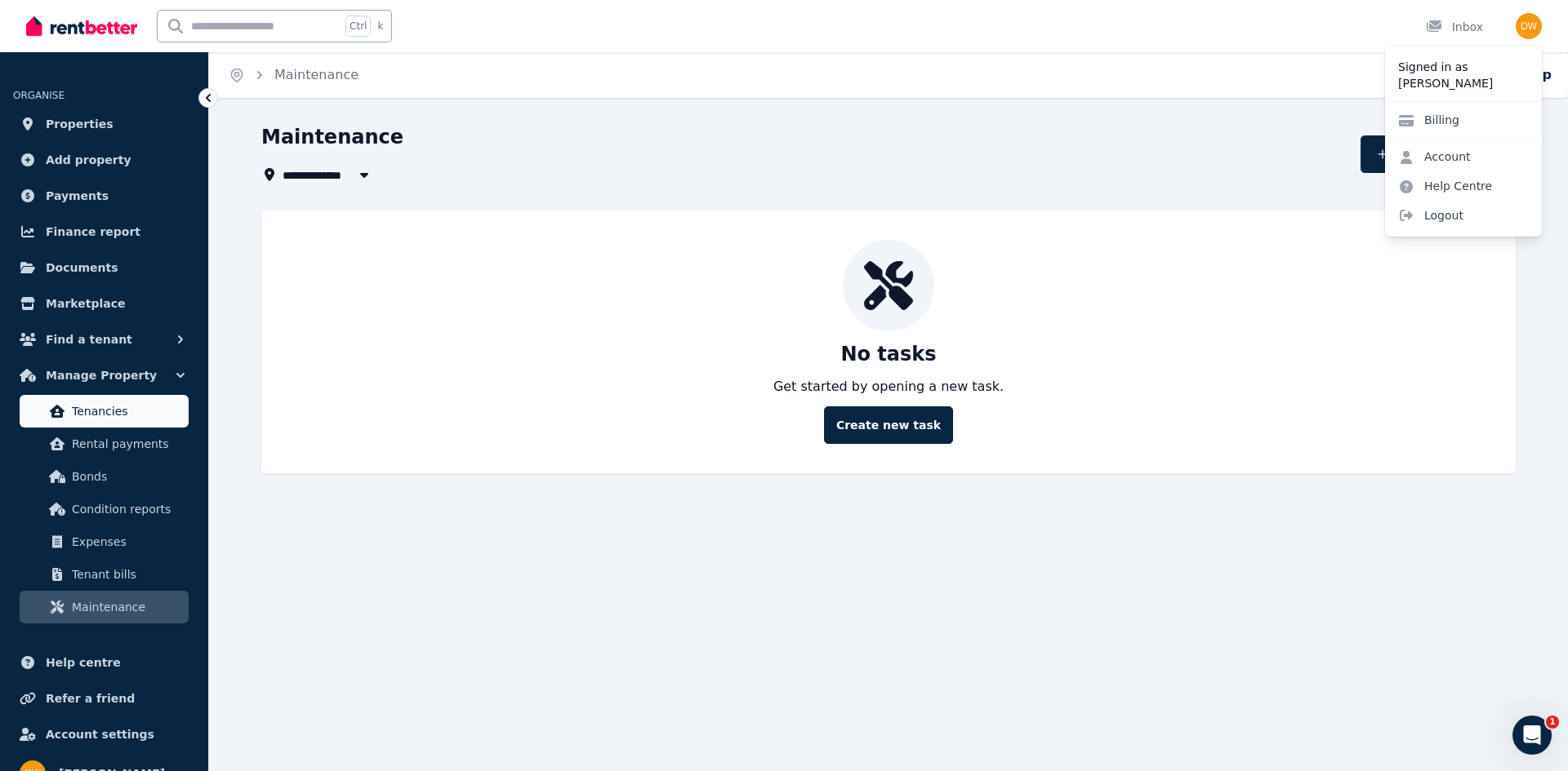
click at [86, 417] on span "Tenancies" at bounding box center [126, 412] width 110 height 20
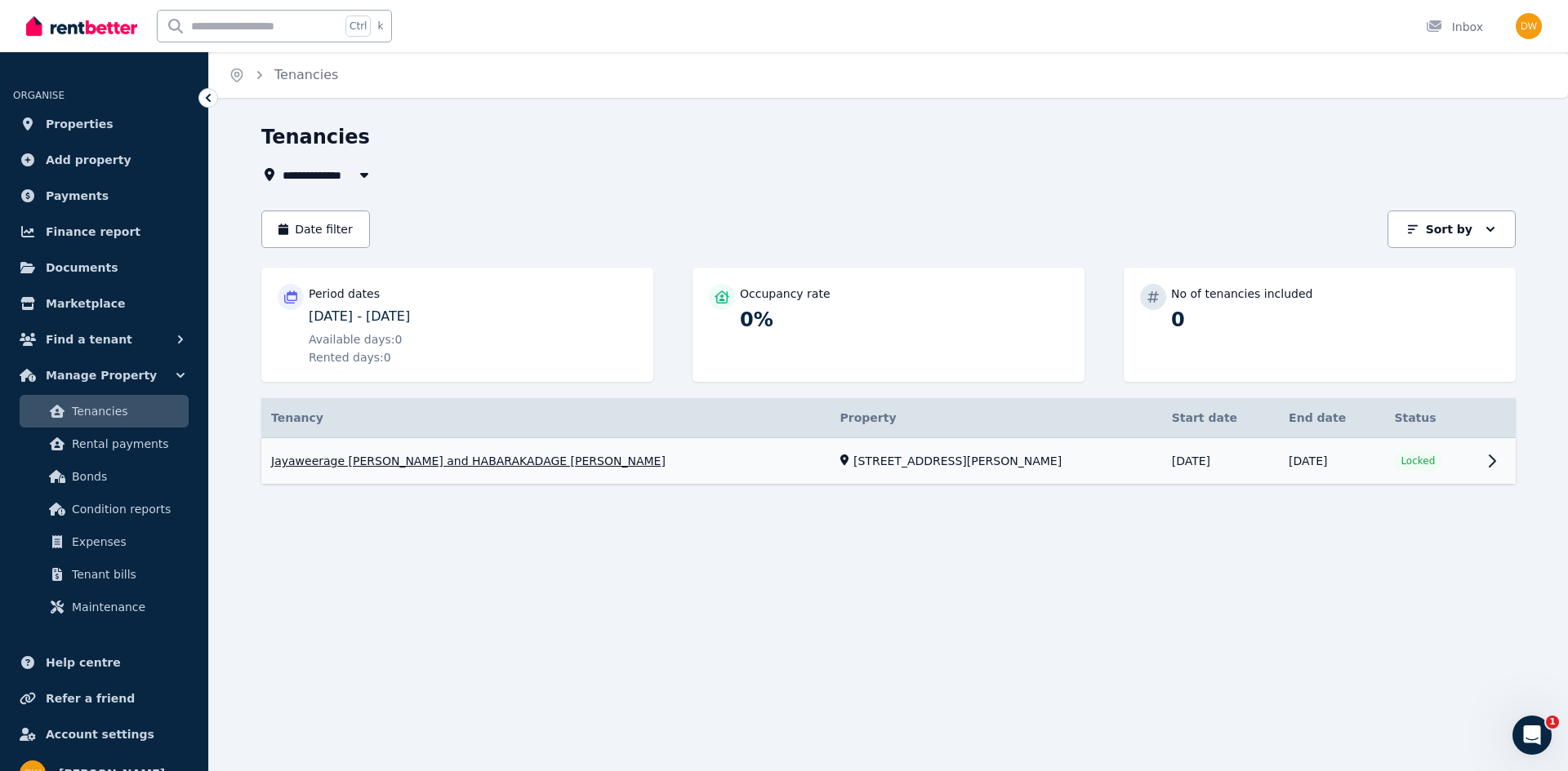
click at [617, 454] on link "View property details" at bounding box center [888, 462] width 1254 height 46
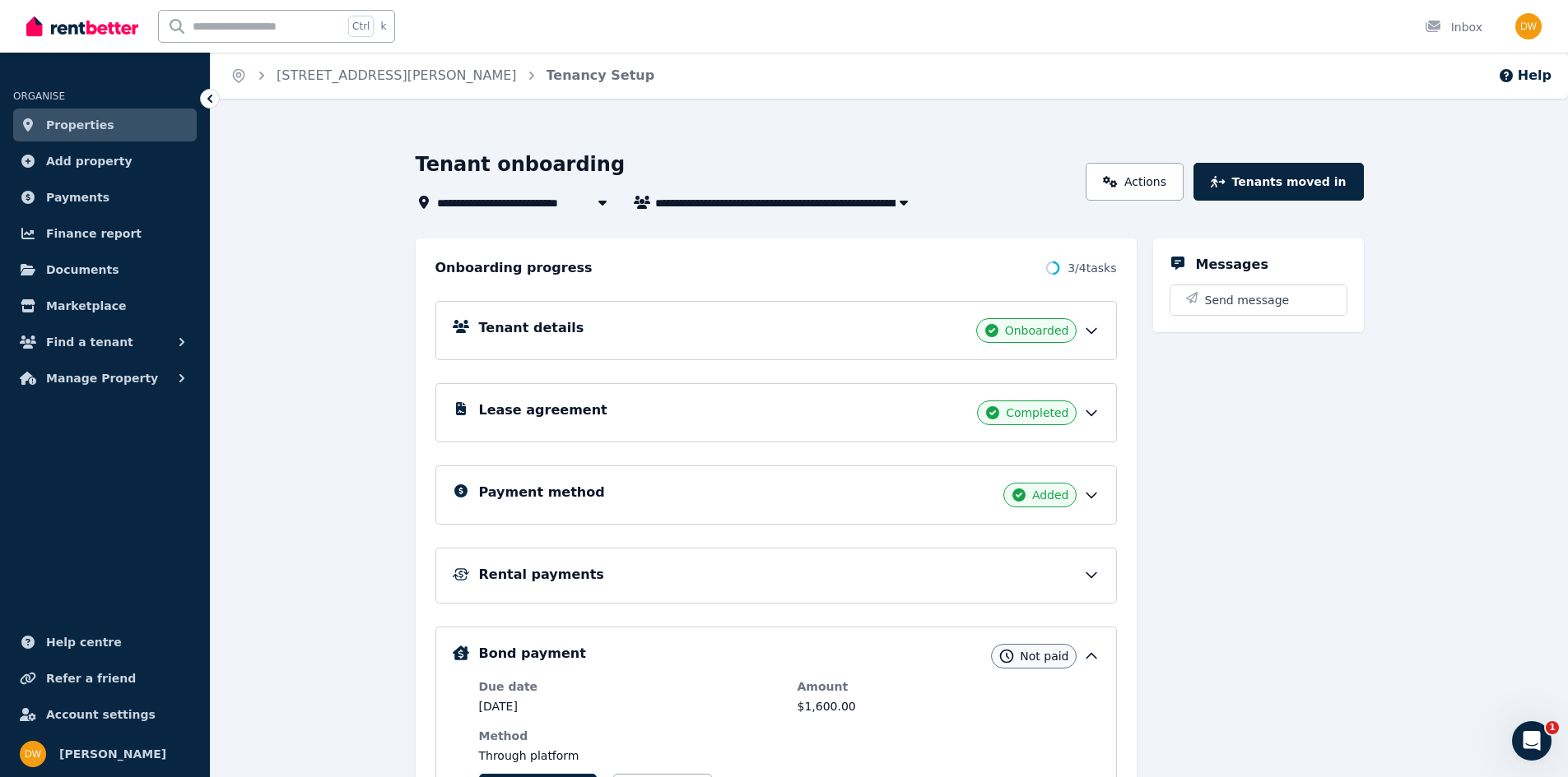
click at [641, 404] on div "Lease agreement Completed" at bounding box center [789, 412] width 621 height 24
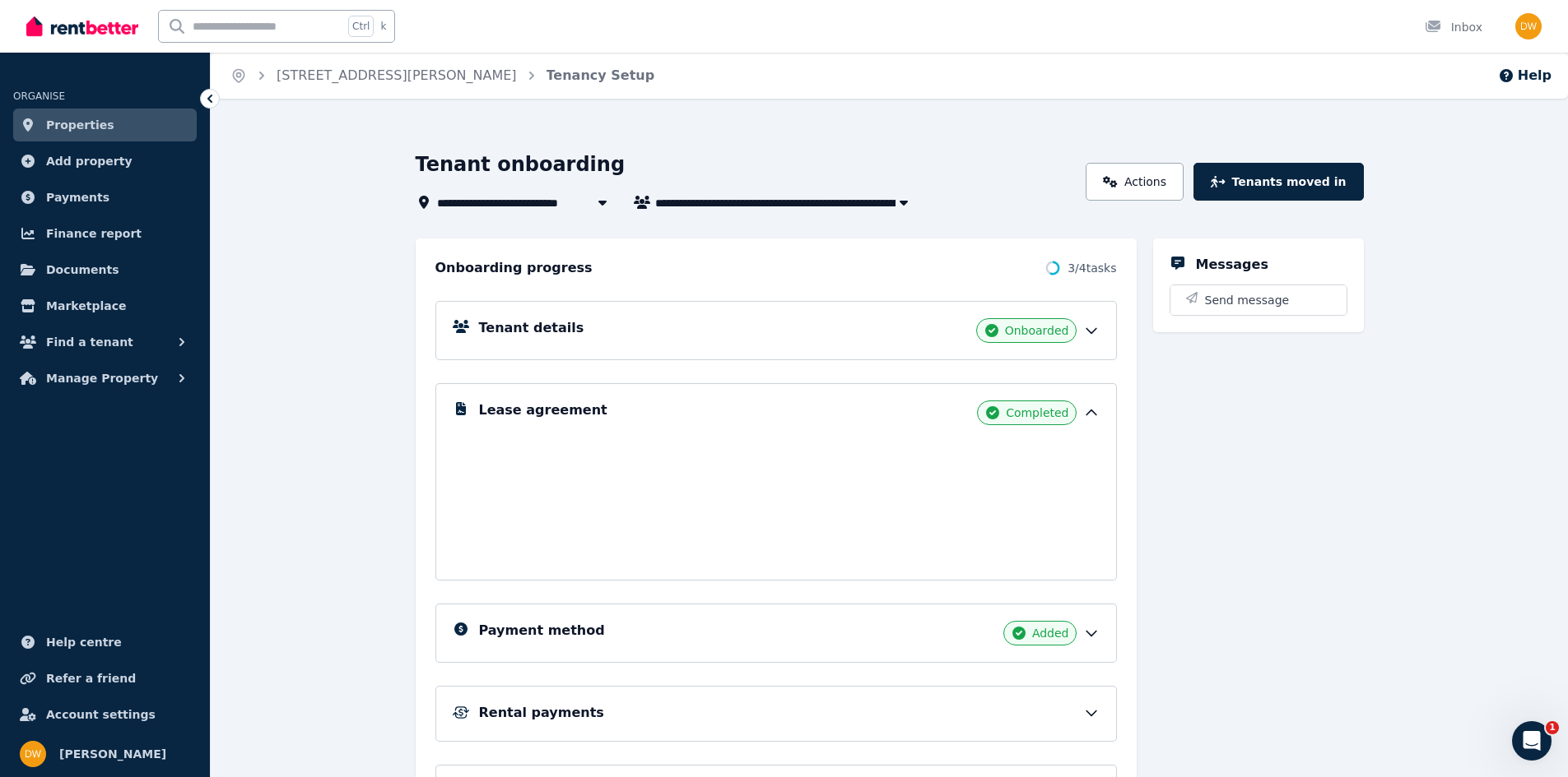
click at [641, 404] on div "Lease agreement Completed" at bounding box center [789, 412] width 621 height 24
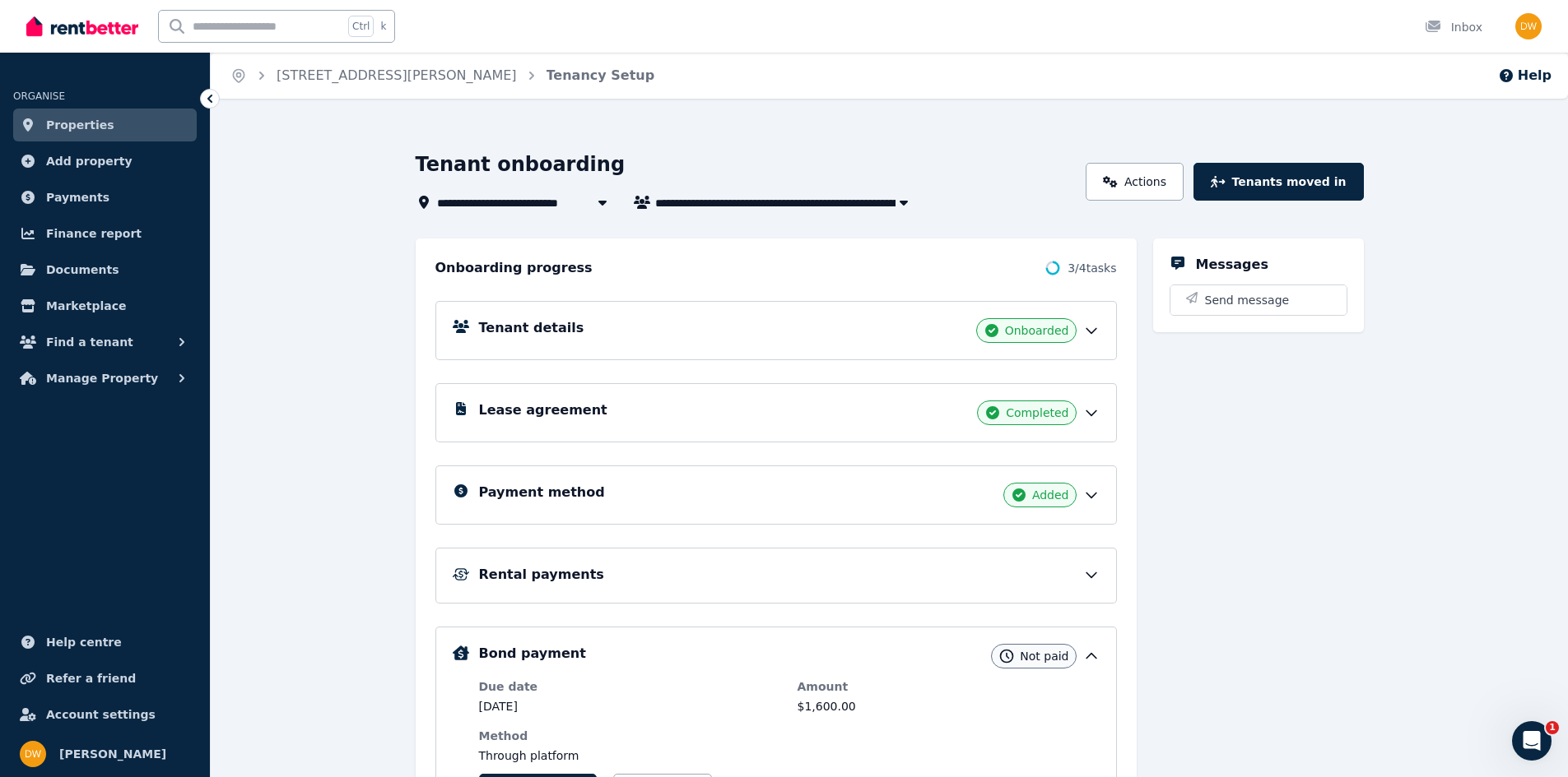
click at [651, 411] on div "Lease agreement Completed" at bounding box center [789, 412] width 621 height 24
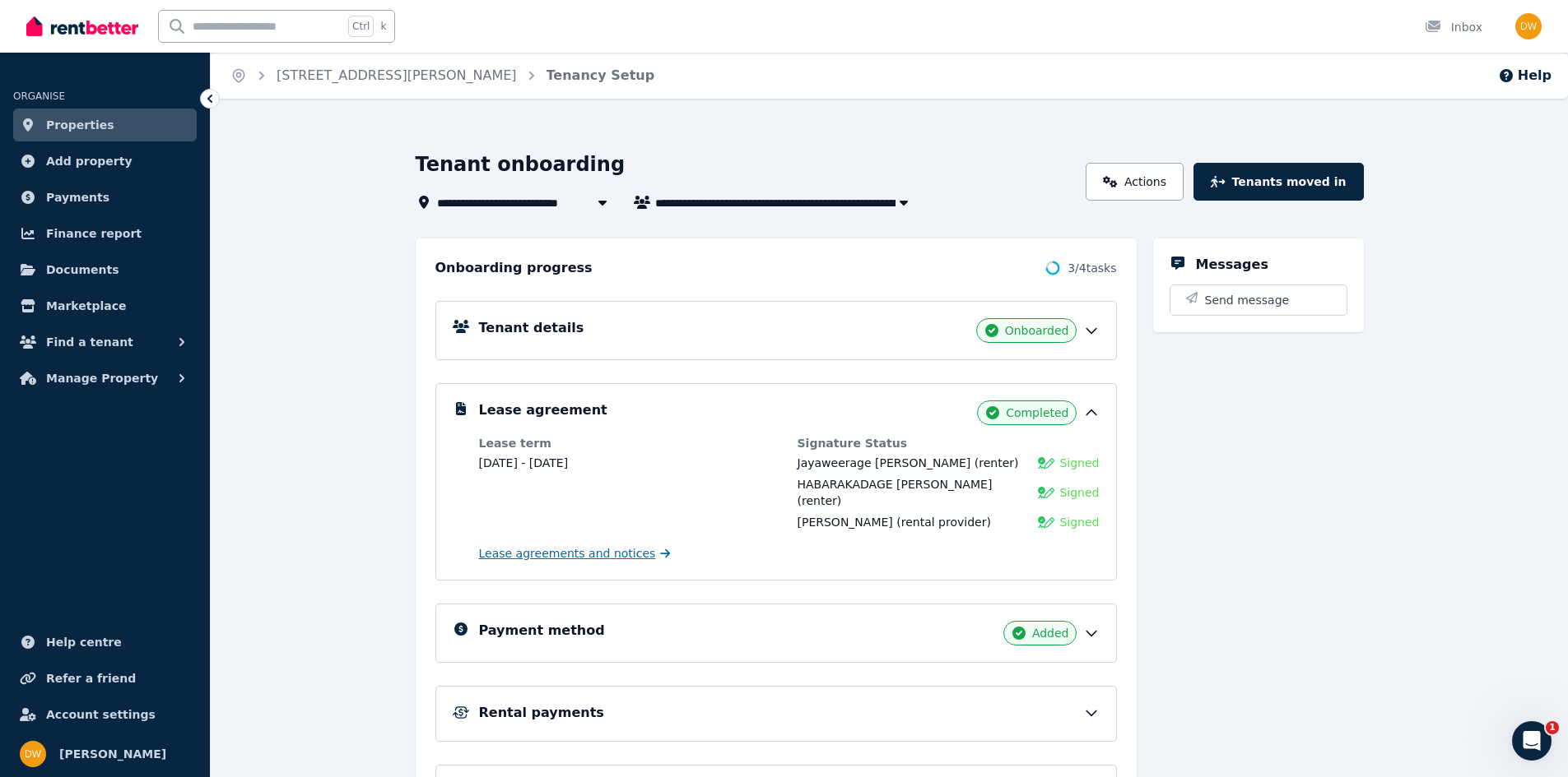
click at [547, 554] on span "Lease agreements and notices" at bounding box center [567, 554] width 177 height 16
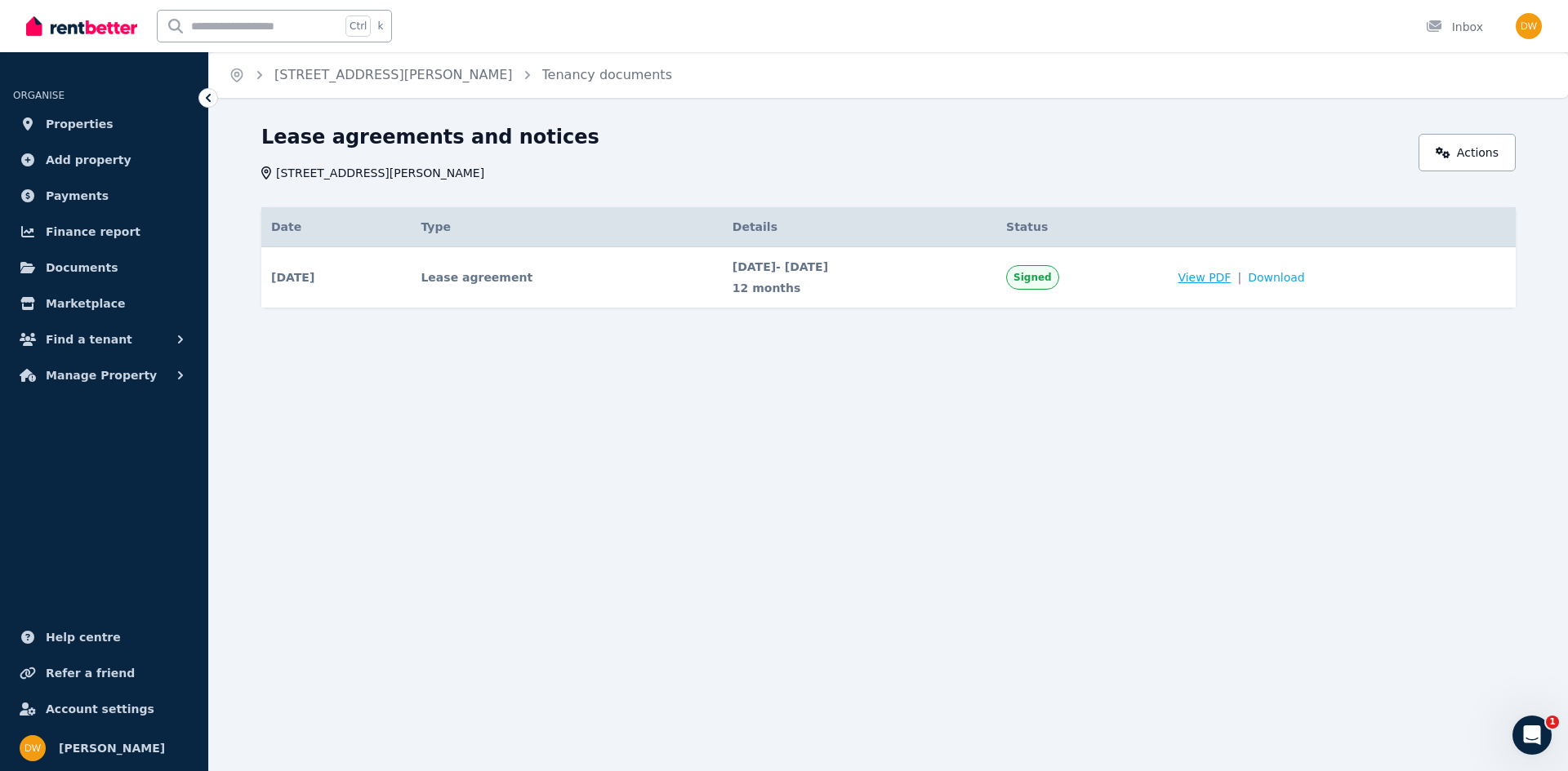
click at [1231, 274] on span "View PDF" at bounding box center [1204, 278] width 53 height 16
click at [1231, 281] on span "View PDF" at bounding box center [1204, 278] width 53 height 16
click at [1545, 16] on div "Open main menu Ctrl k Inbox Open user menu" at bounding box center [784, 26] width 1568 height 52
click at [1530, 30] on img "button" at bounding box center [1529, 26] width 26 height 26
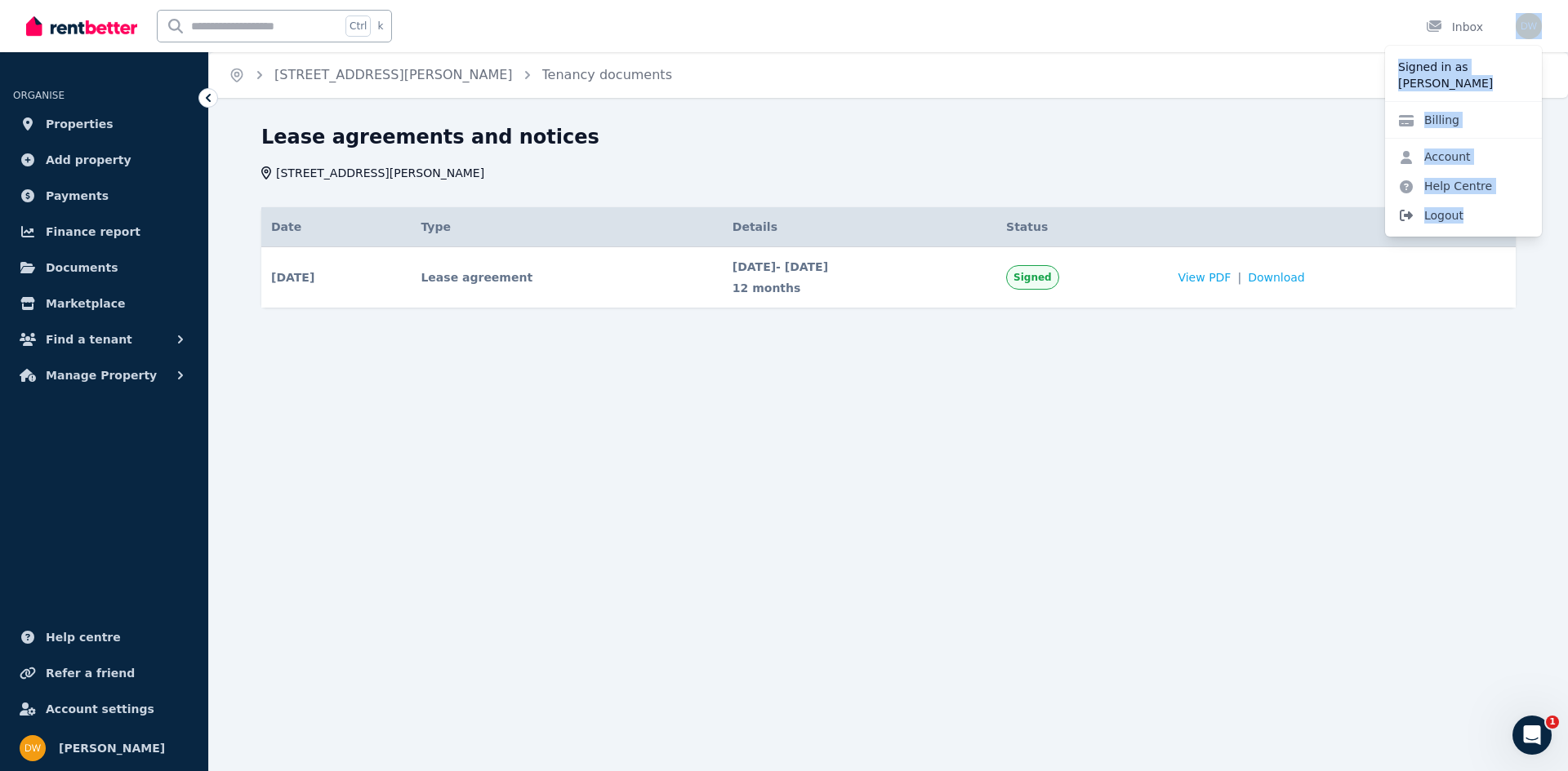
click at [1443, 222] on span "Logout" at bounding box center [1463, 215] width 156 height 29
click at [1438, 213] on span "Logout" at bounding box center [1463, 215] width 156 height 29
